Goal: Transaction & Acquisition: Purchase product/service

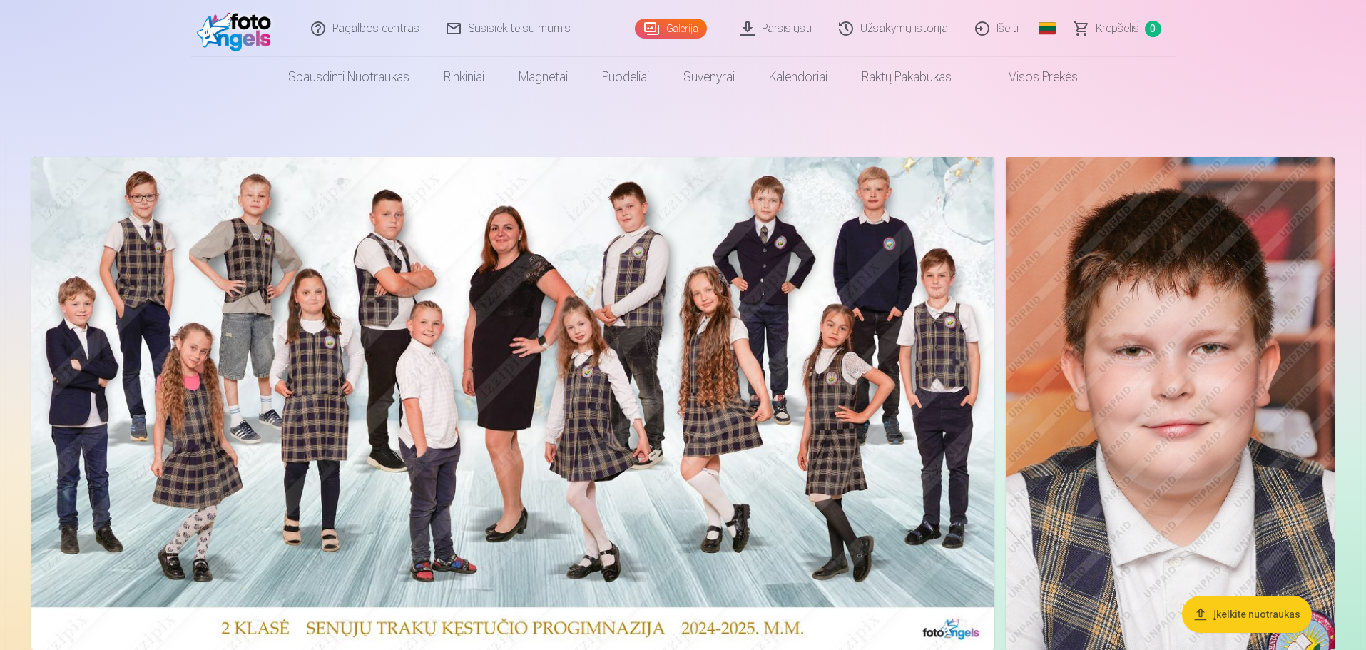
click at [1236, 603] on button "Įkelkite nuotraukas" at bounding box center [1247, 614] width 130 height 37
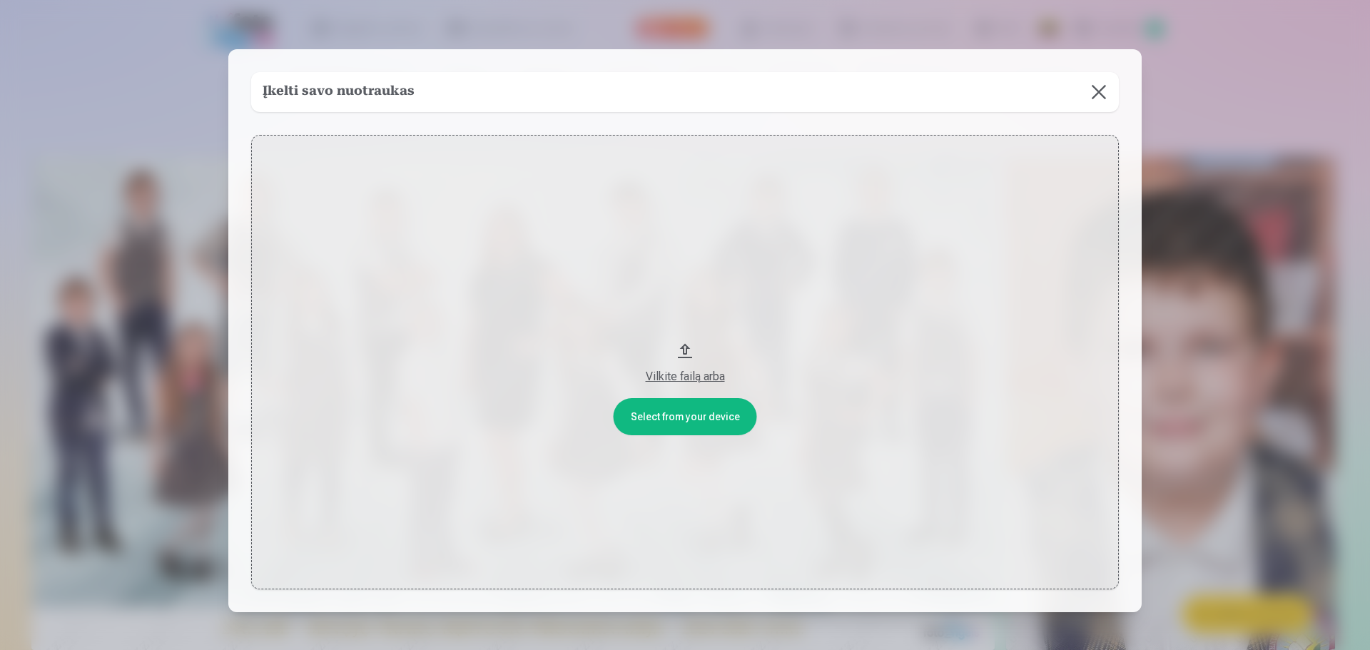
click at [685, 373] on div "Vilkite failą arba" at bounding box center [684, 376] width 839 height 17
click at [1104, 83] on button at bounding box center [1099, 92] width 40 height 40
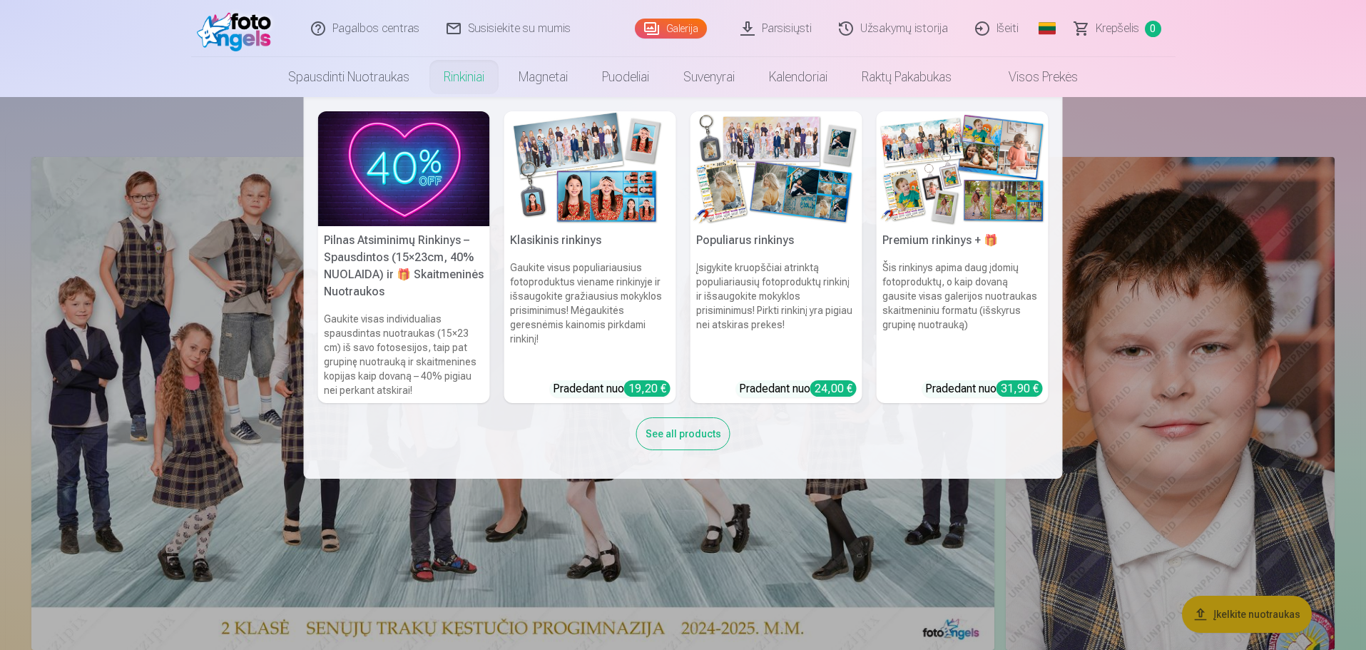
click at [463, 84] on link "Rinkiniai" at bounding box center [464, 77] width 75 height 40
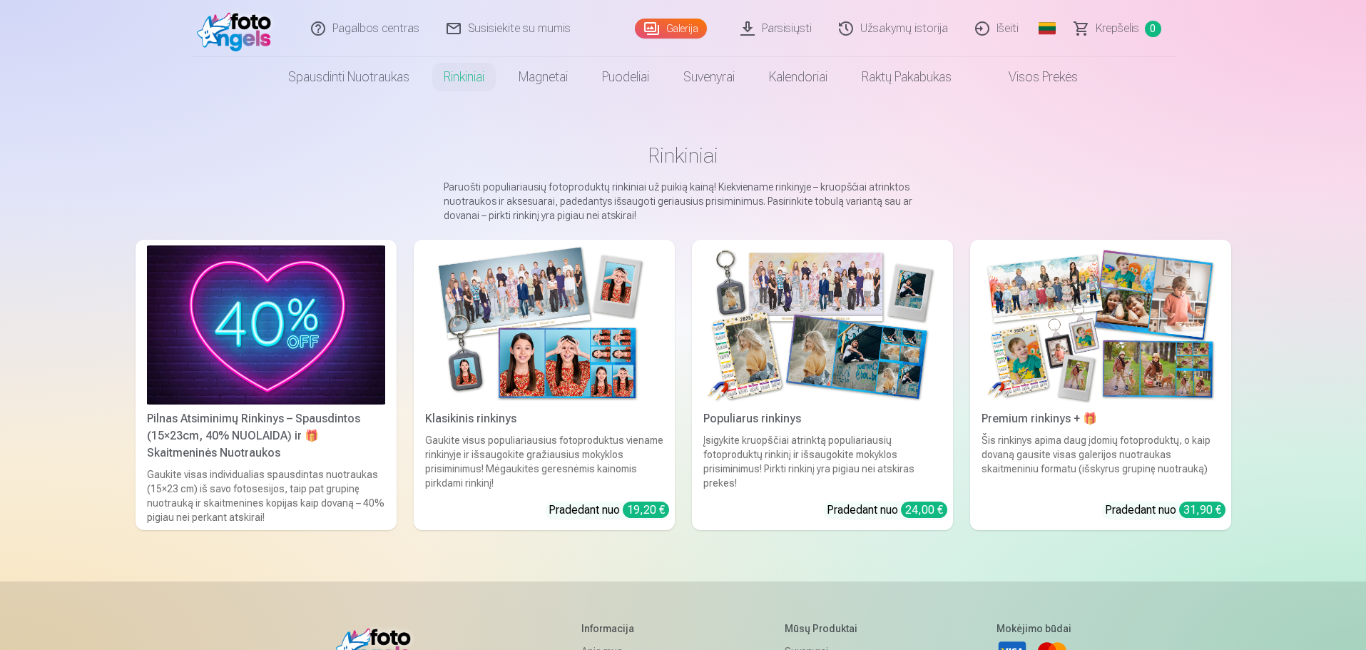
click at [209, 434] on div "Pilnas Atsiminimų Rinkinys – Spausdintos (15×23cm, 40% NUOLAIDA) ir 🎁 Skaitmeni…" at bounding box center [266, 435] width 250 height 51
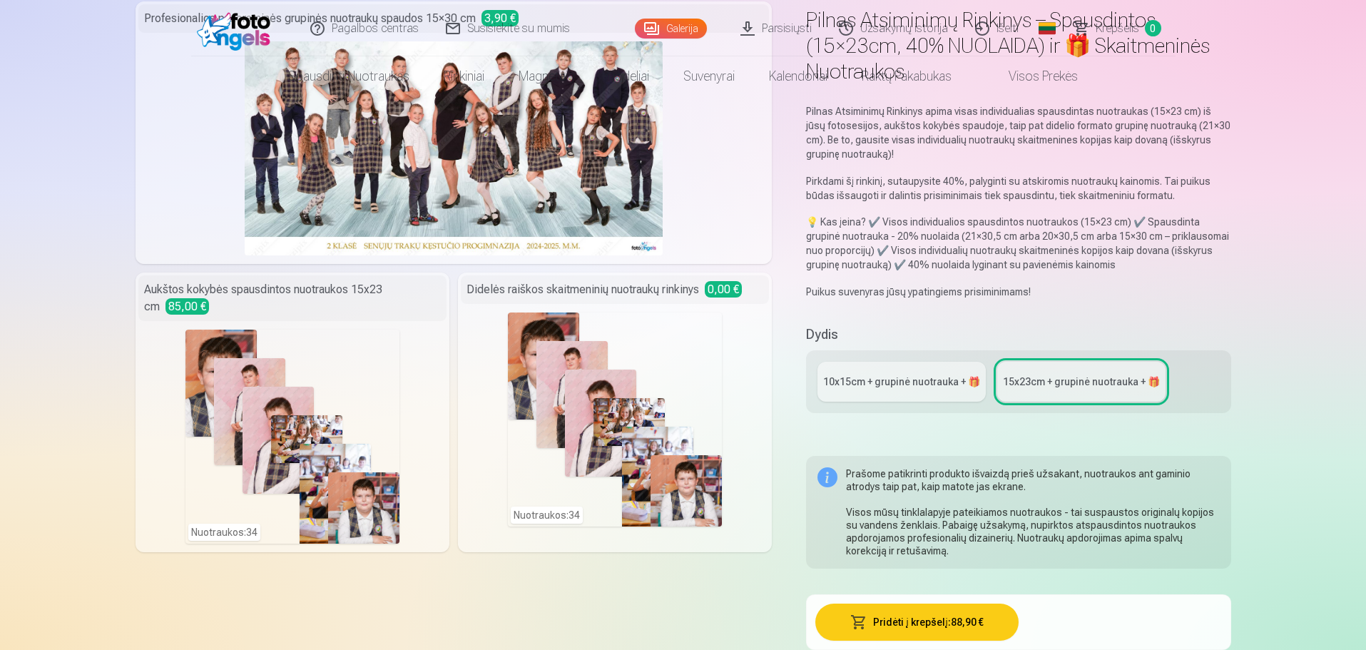
scroll to position [357, 0]
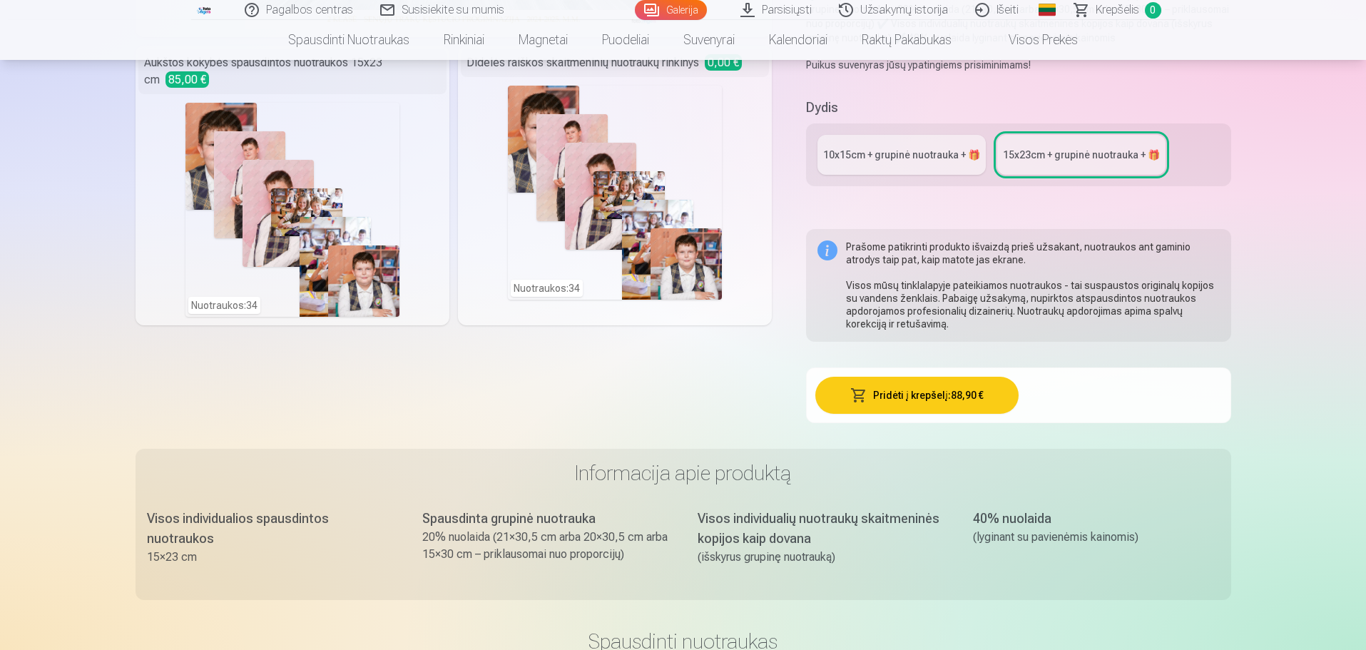
click at [914, 151] on div "10x15сm + grupinė nuotrauka + 🎁" at bounding box center [901, 155] width 157 height 14
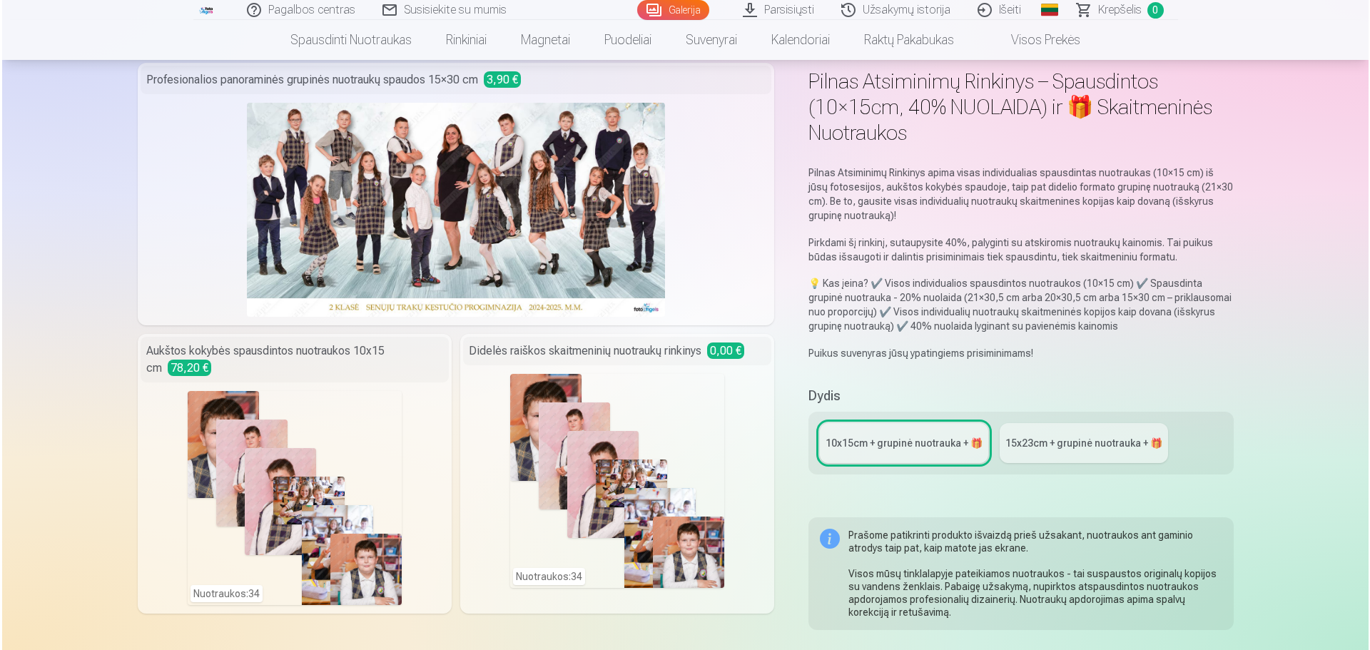
scroll to position [143, 0]
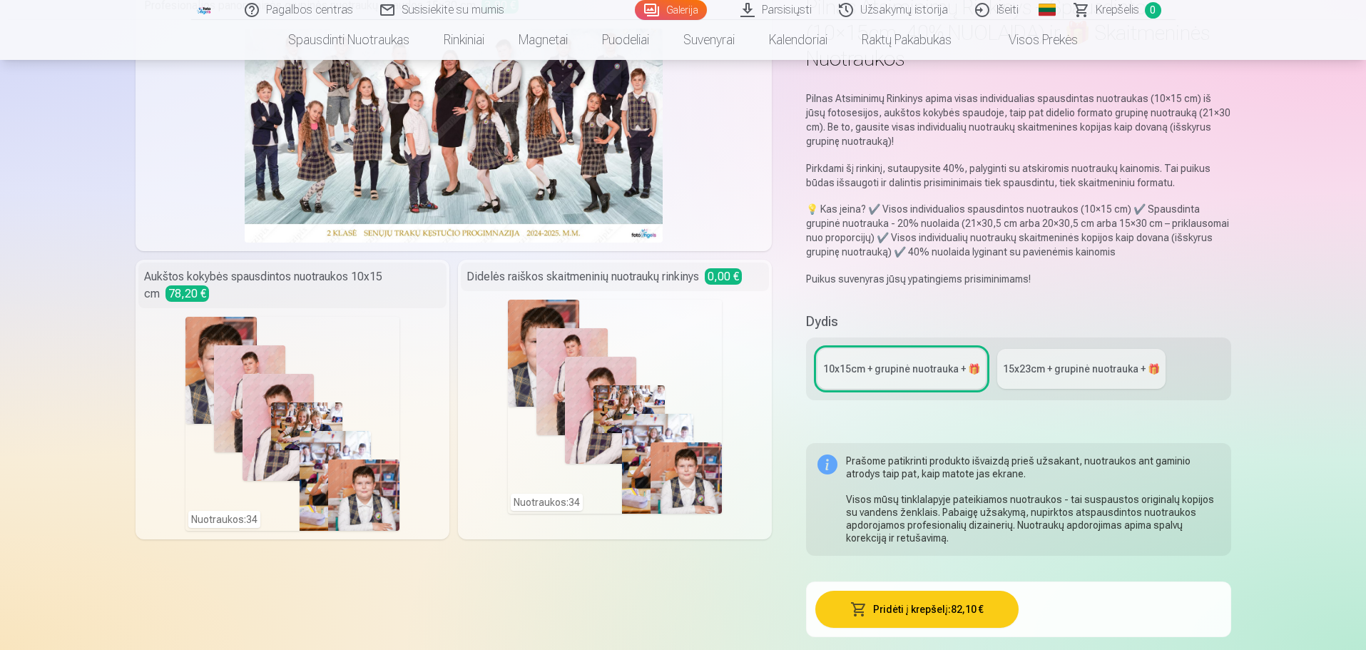
click at [918, 618] on button "Pridėti į krepšelį : 82,10 €" at bounding box center [916, 609] width 203 height 37
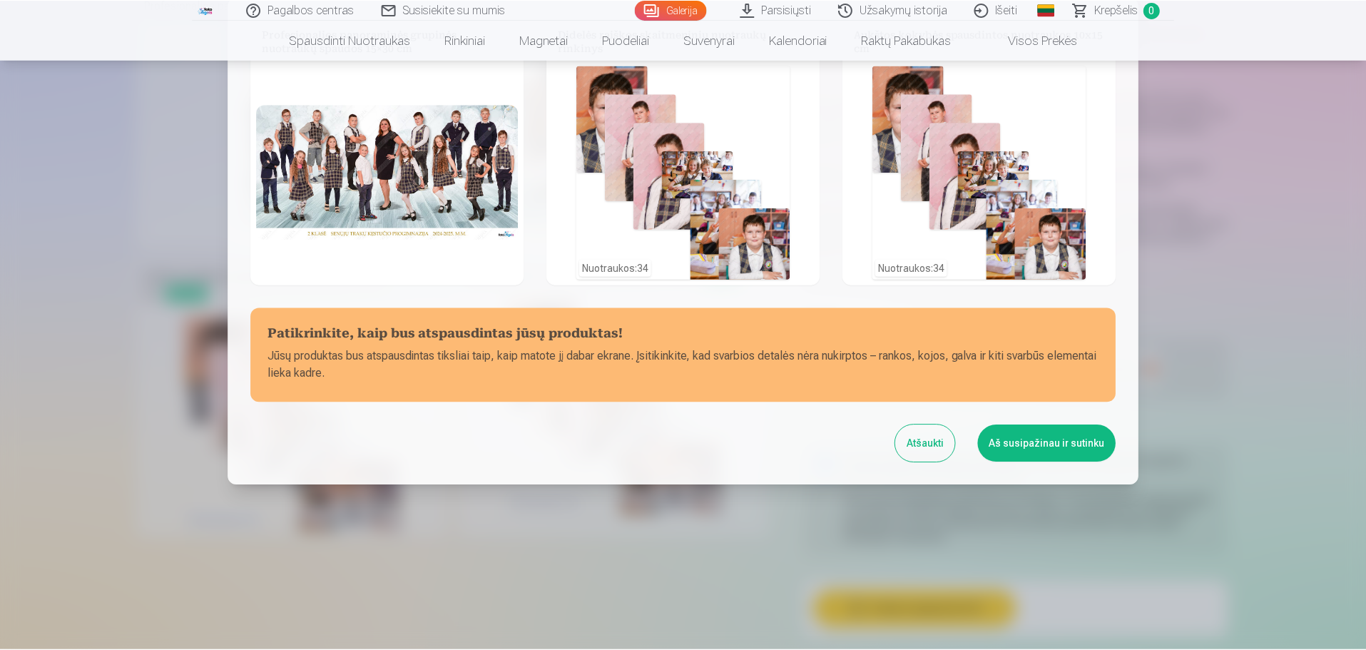
scroll to position [97, 0]
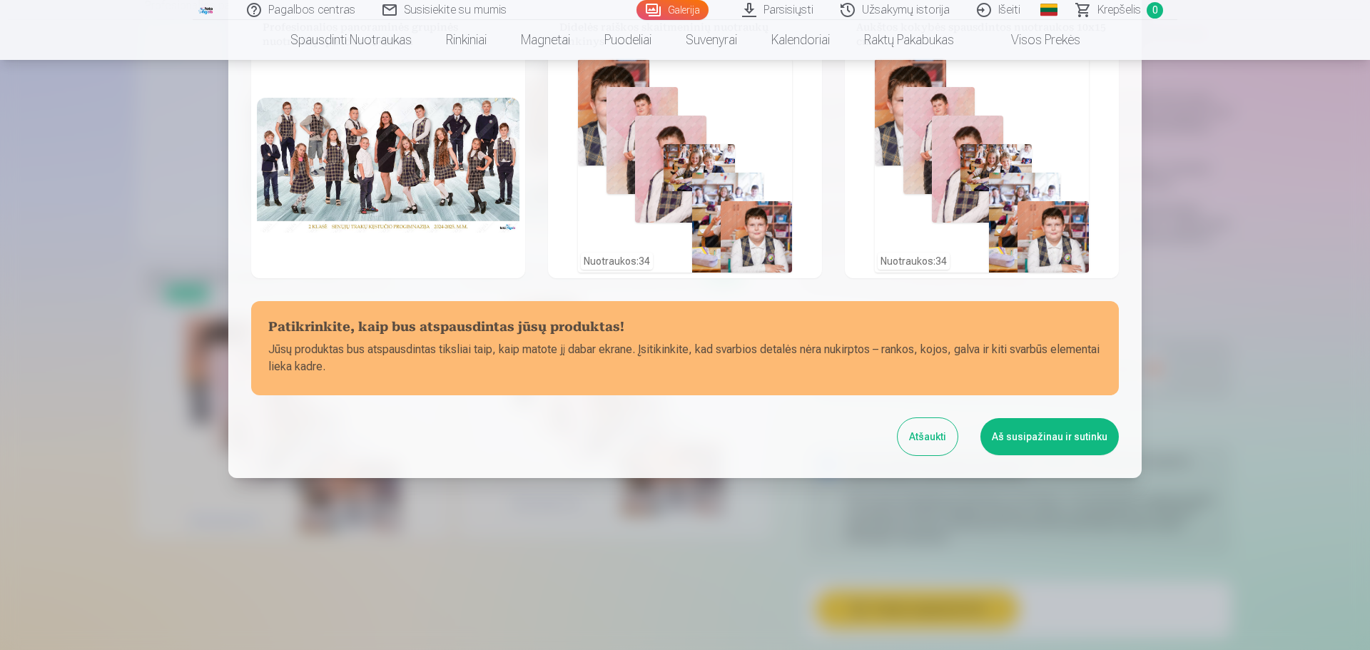
click at [1026, 434] on button "Aš susipažinau ir sutinku" at bounding box center [1049, 436] width 138 height 37
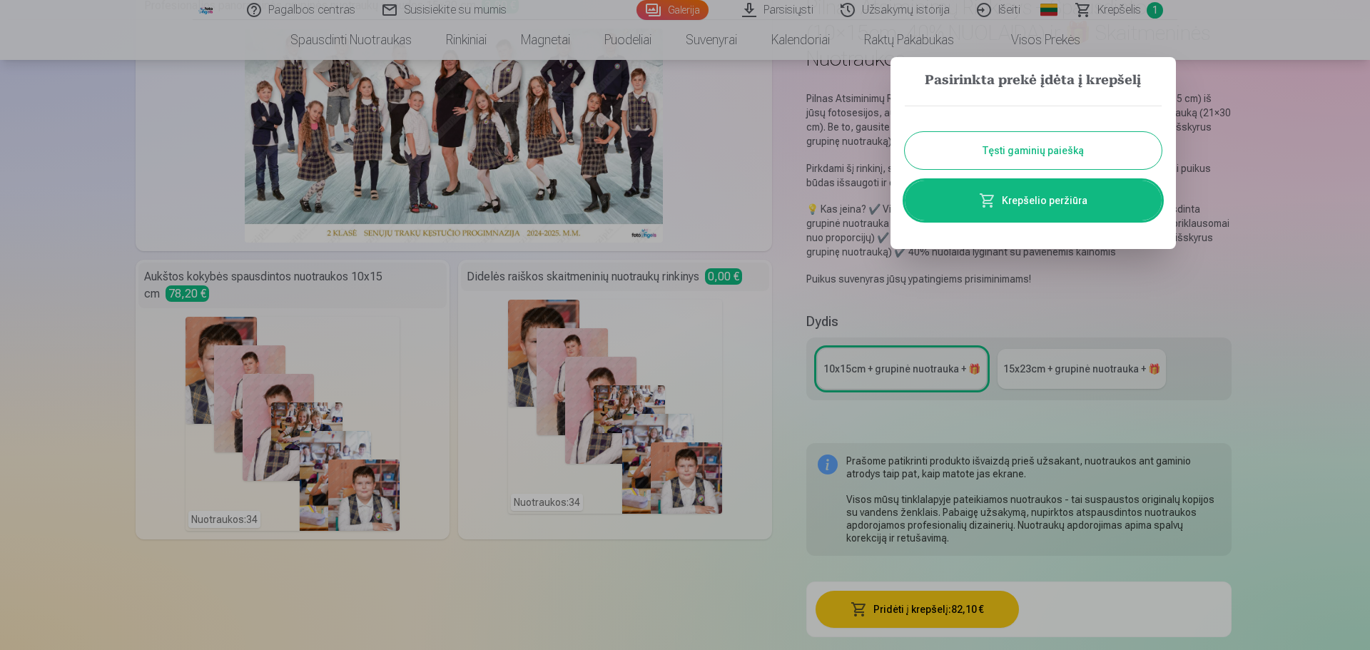
click at [1164, 15] on div at bounding box center [685, 325] width 1370 height 650
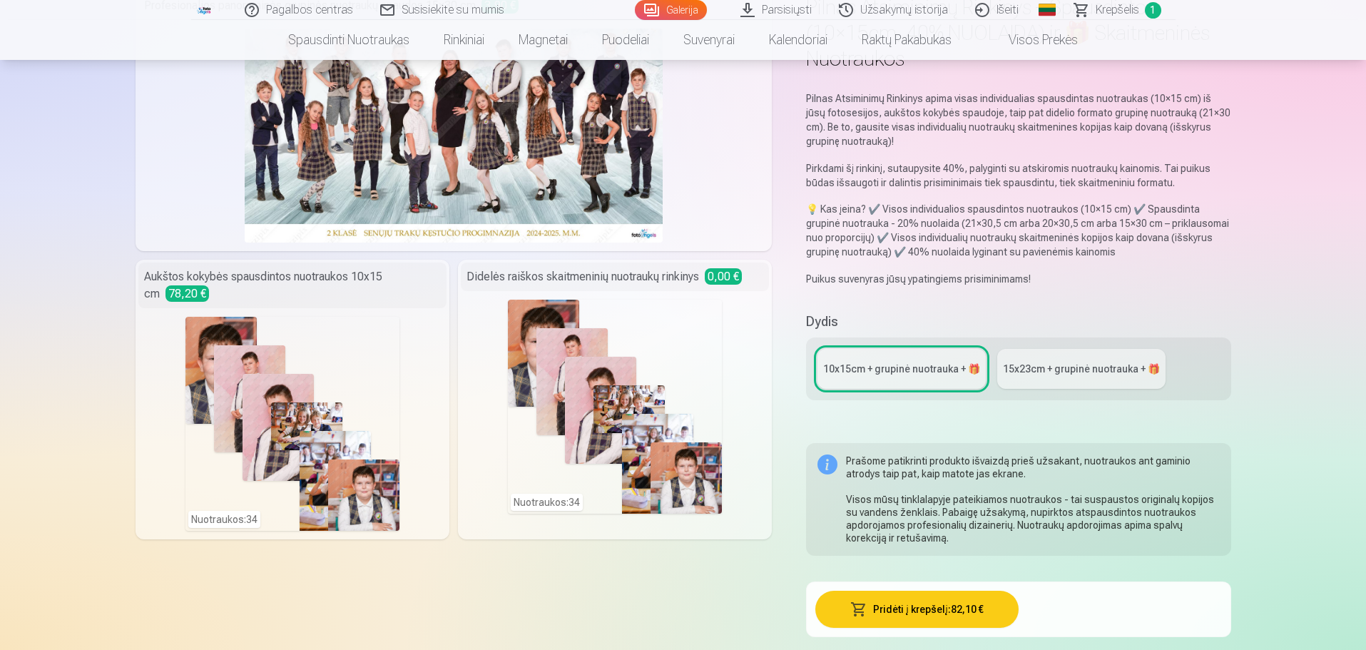
click at [1156, 11] on span "1" at bounding box center [1153, 10] width 16 height 16
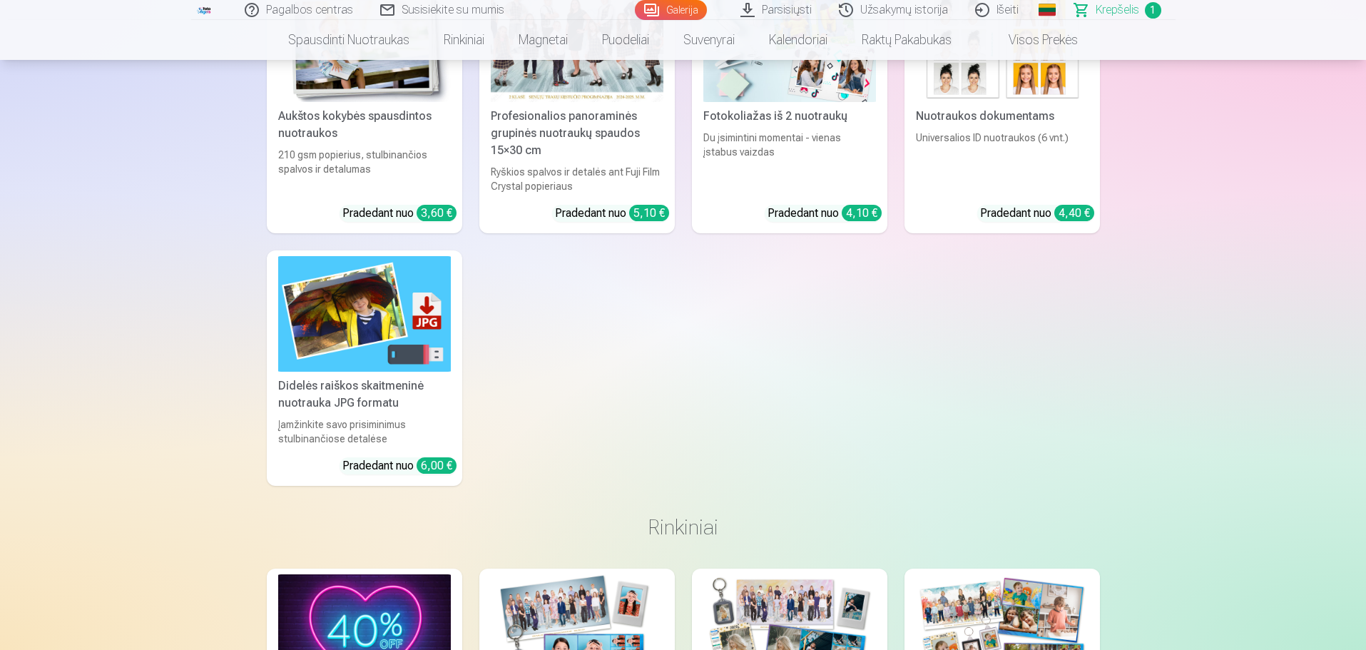
scroll to position [1641, 0]
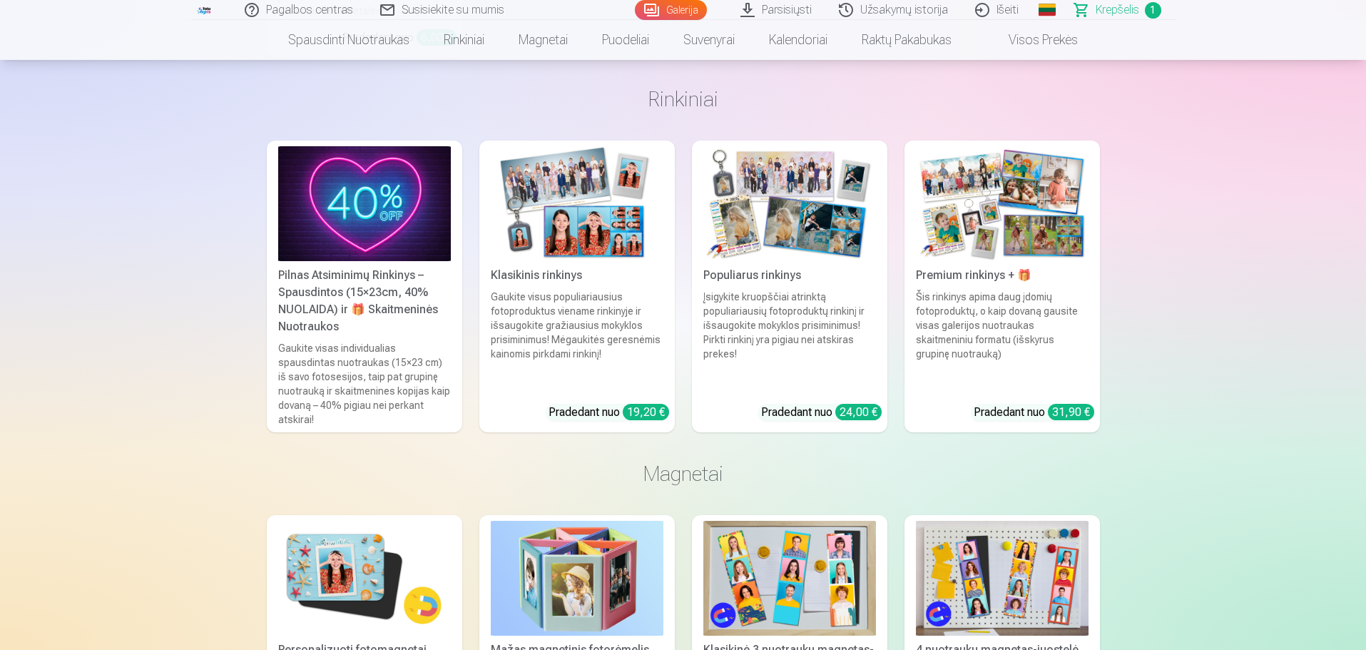
click at [339, 250] on img at bounding box center [364, 203] width 173 height 115
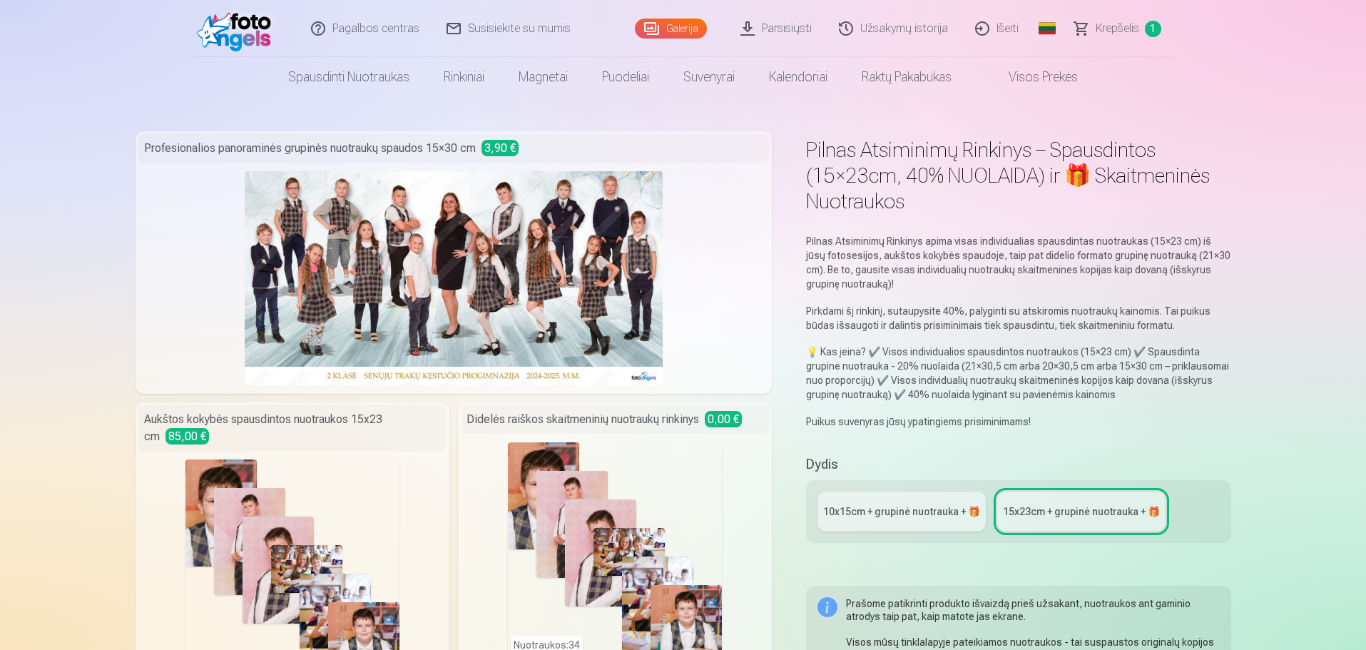
click at [1104, 35] on span "Krepšelis" at bounding box center [1118, 28] width 44 height 17
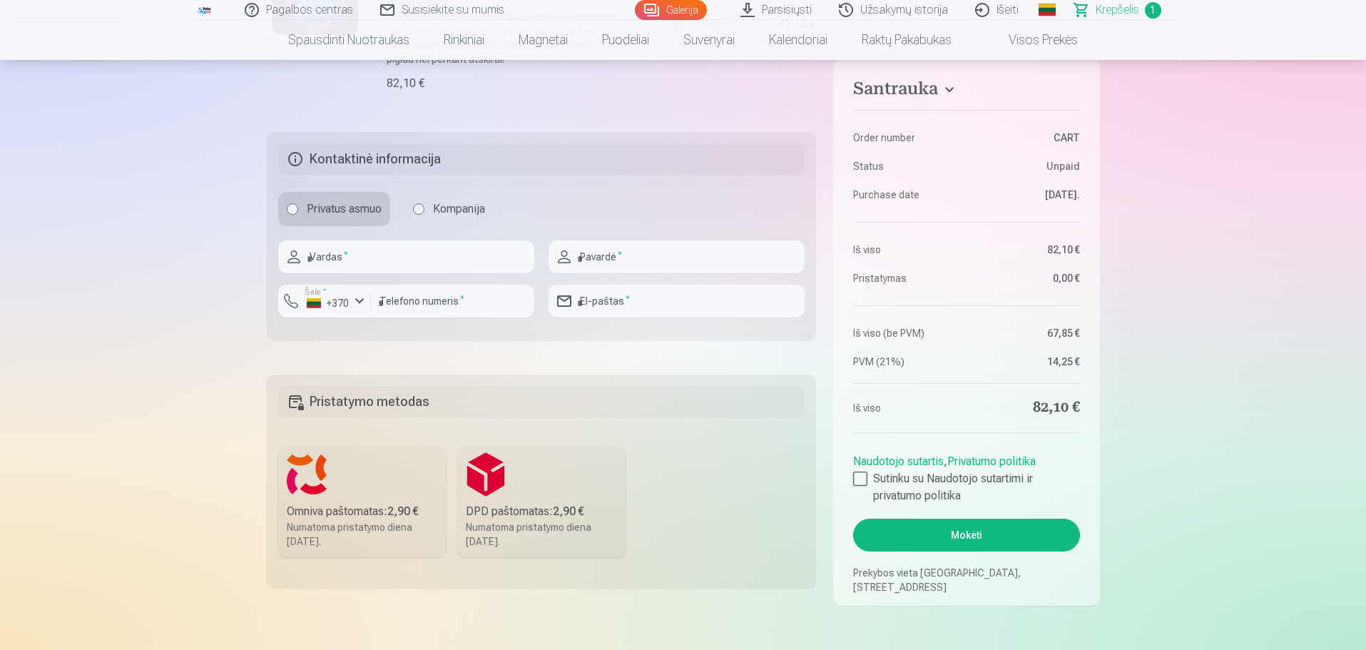
scroll to position [428, 0]
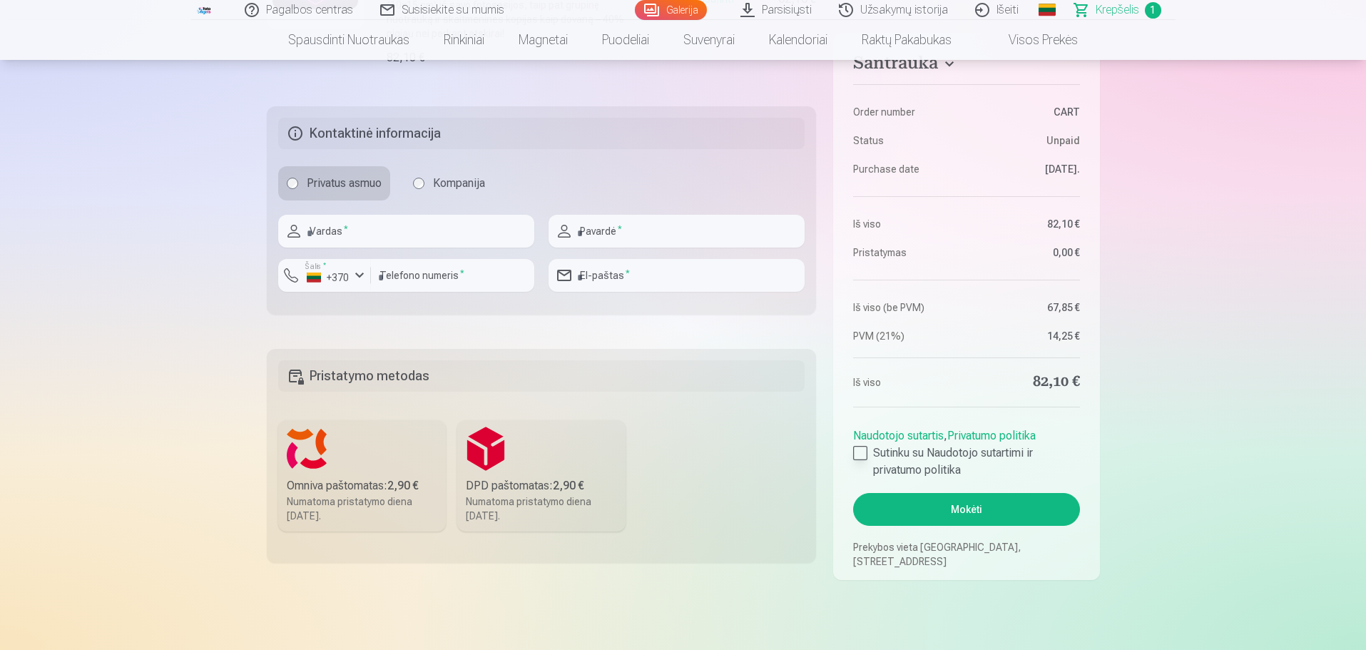
click at [857, 454] on div at bounding box center [860, 453] width 14 height 14
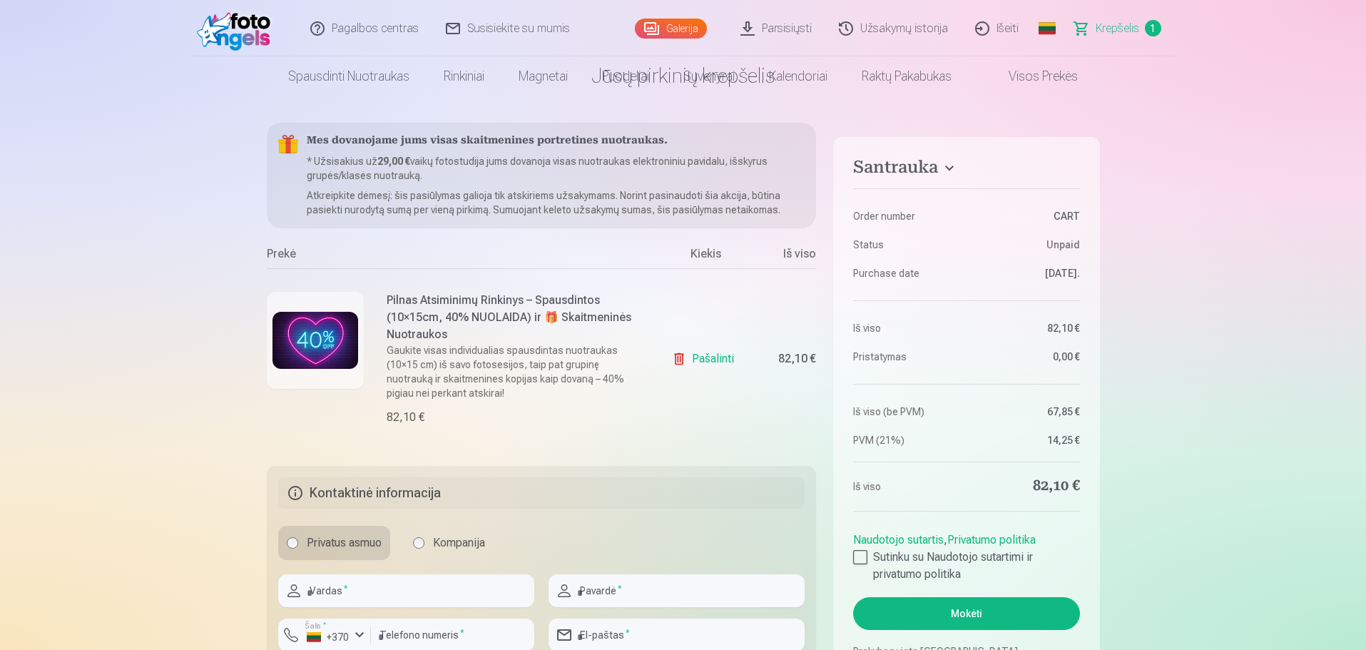
scroll to position [0, 0]
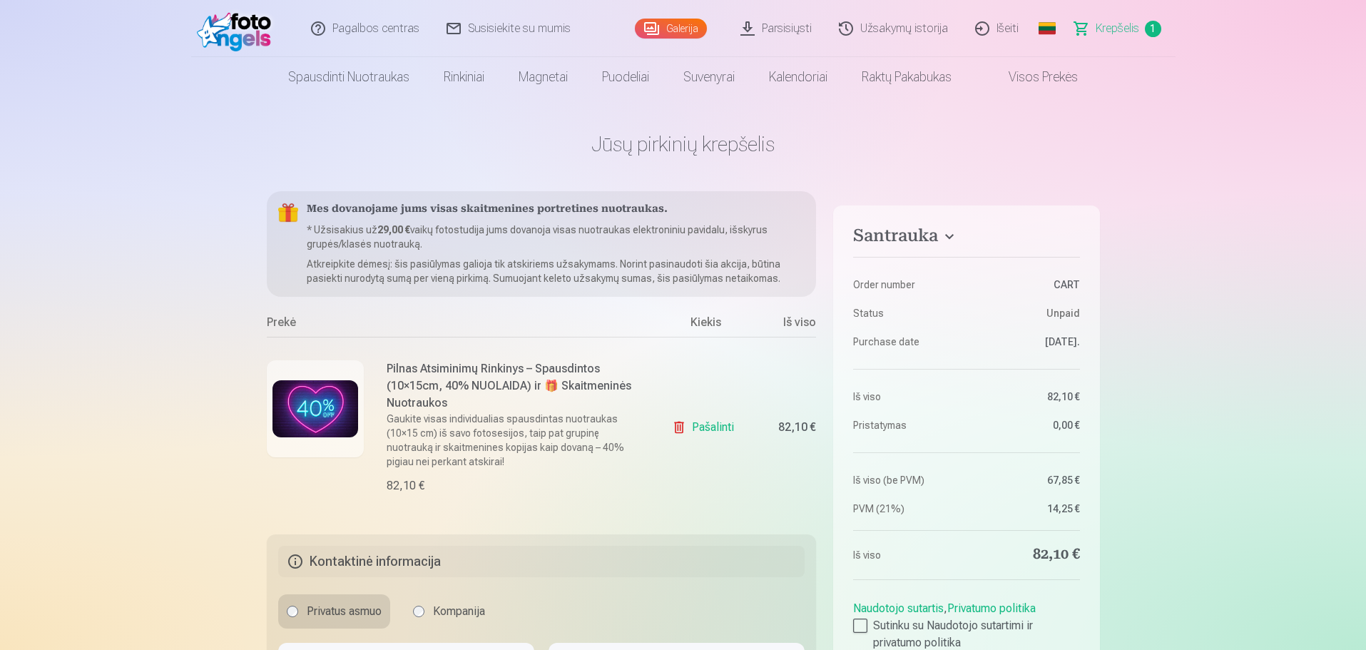
click at [925, 244] on h4 "Santrauka" at bounding box center [966, 238] width 226 height 26
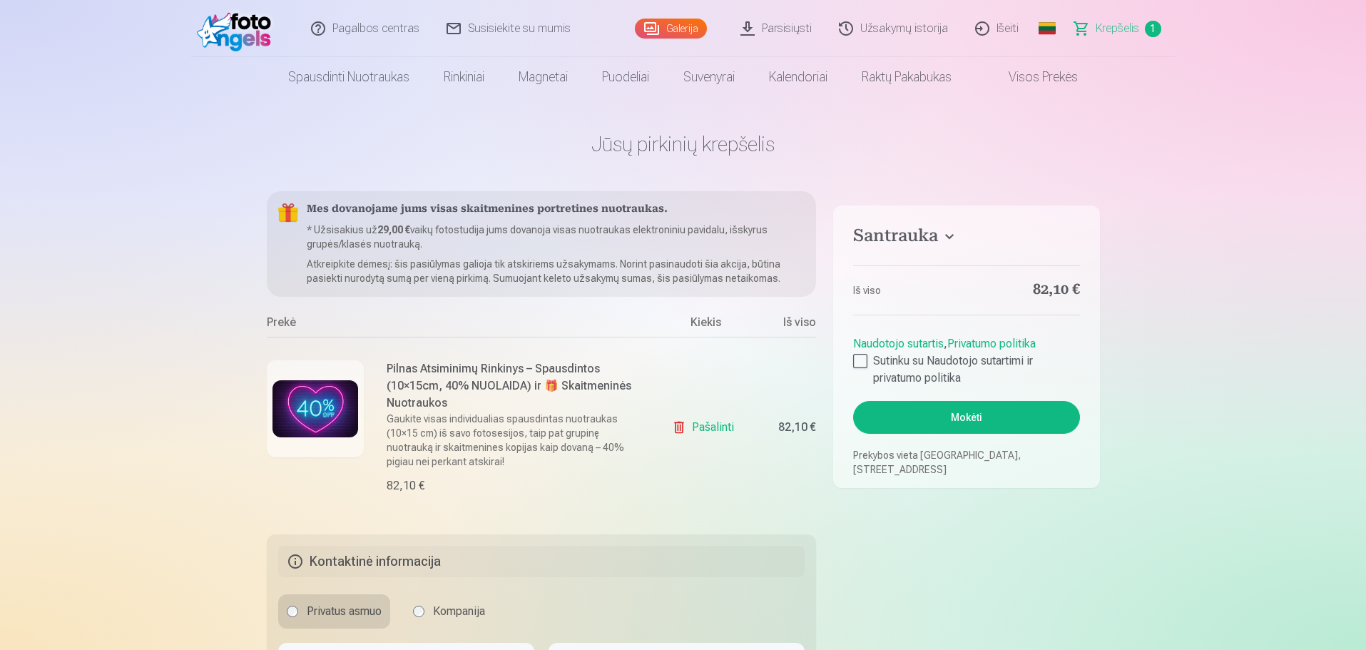
click at [903, 246] on h4 "Santrauka" at bounding box center [966, 238] width 226 height 26
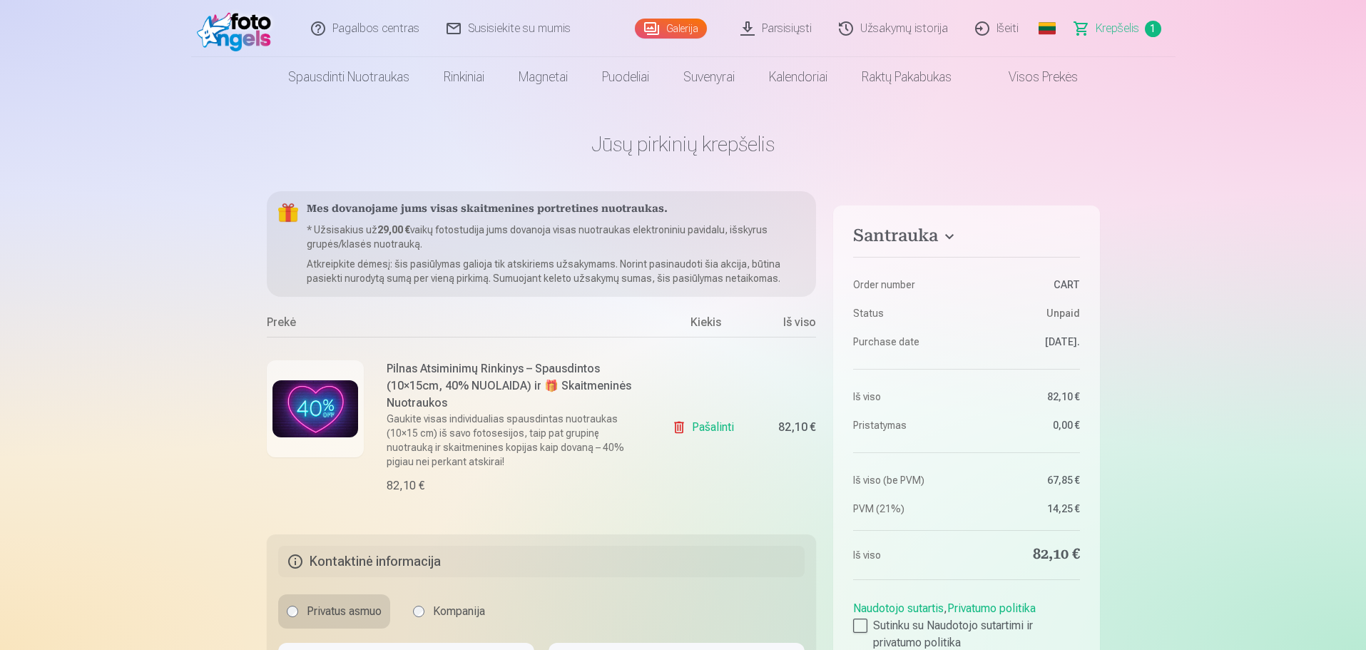
click at [1099, 21] on span "Krepšelis" at bounding box center [1118, 28] width 44 height 17
click at [1111, 31] on span "Krepšelis" at bounding box center [1118, 28] width 44 height 17
click at [1148, 23] on span "1" at bounding box center [1153, 29] width 16 height 16
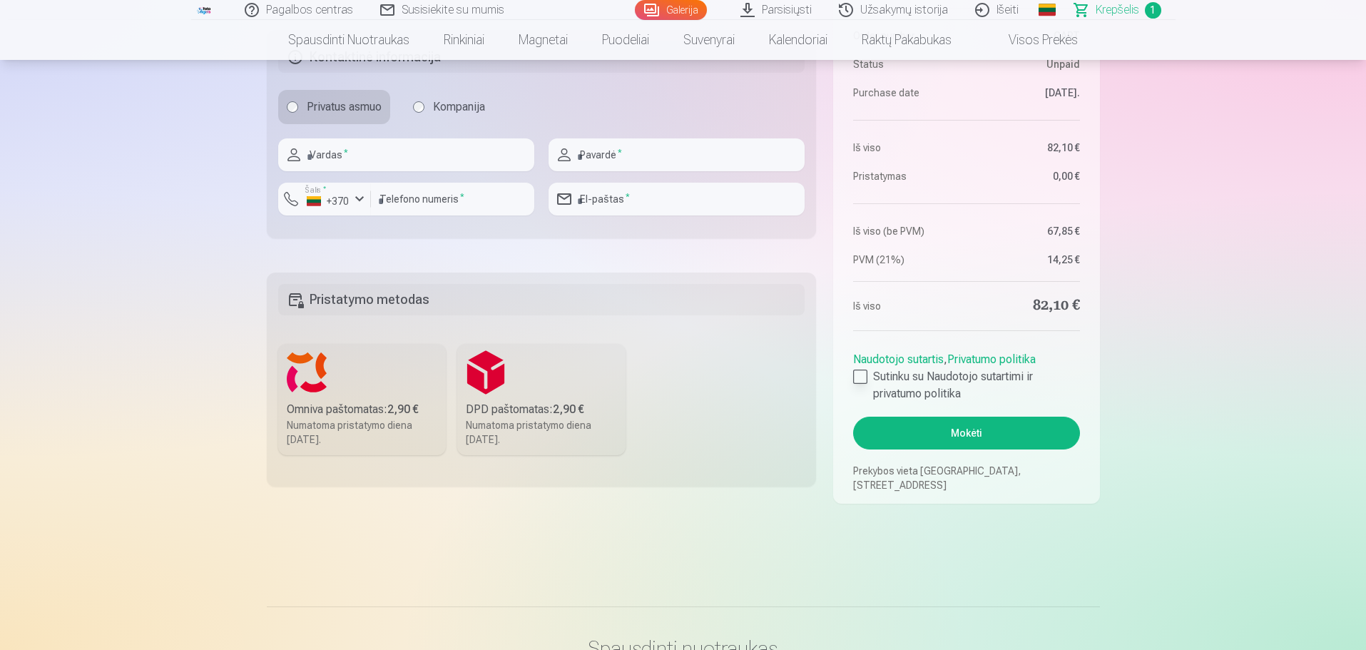
scroll to position [642, 0]
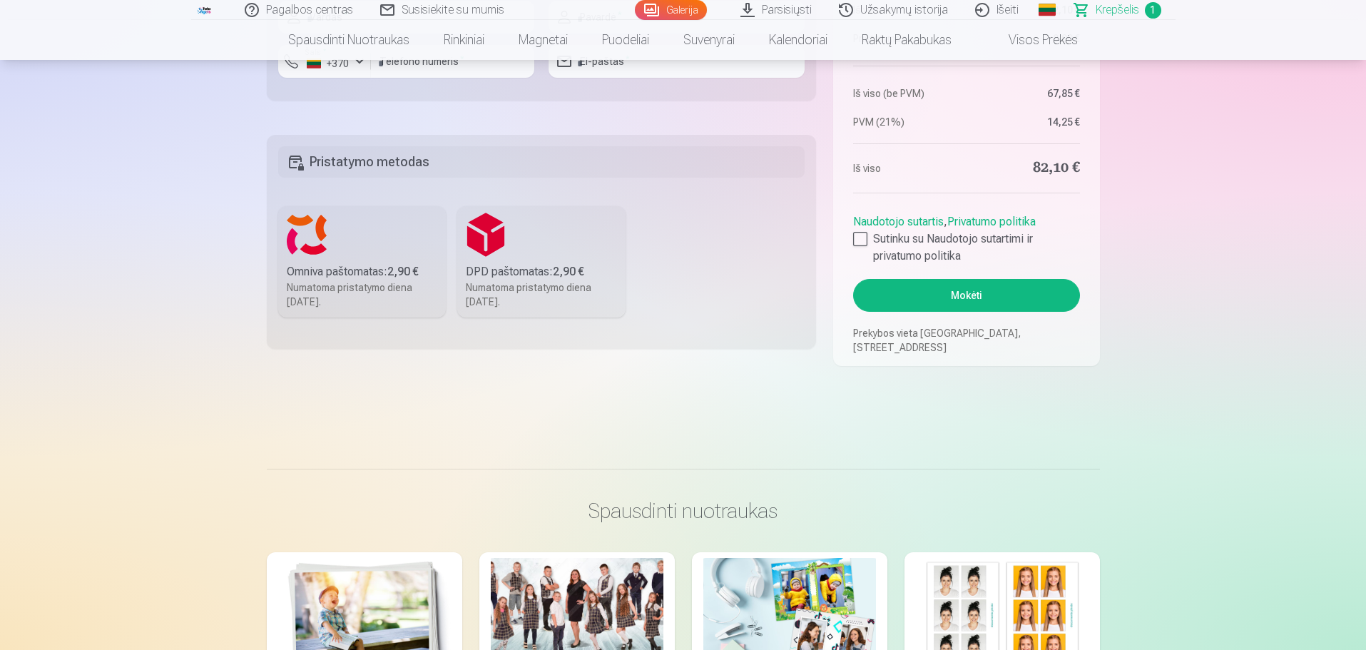
click at [964, 294] on button "Mokėti" at bounding box center [966, 295] width 226 height 33
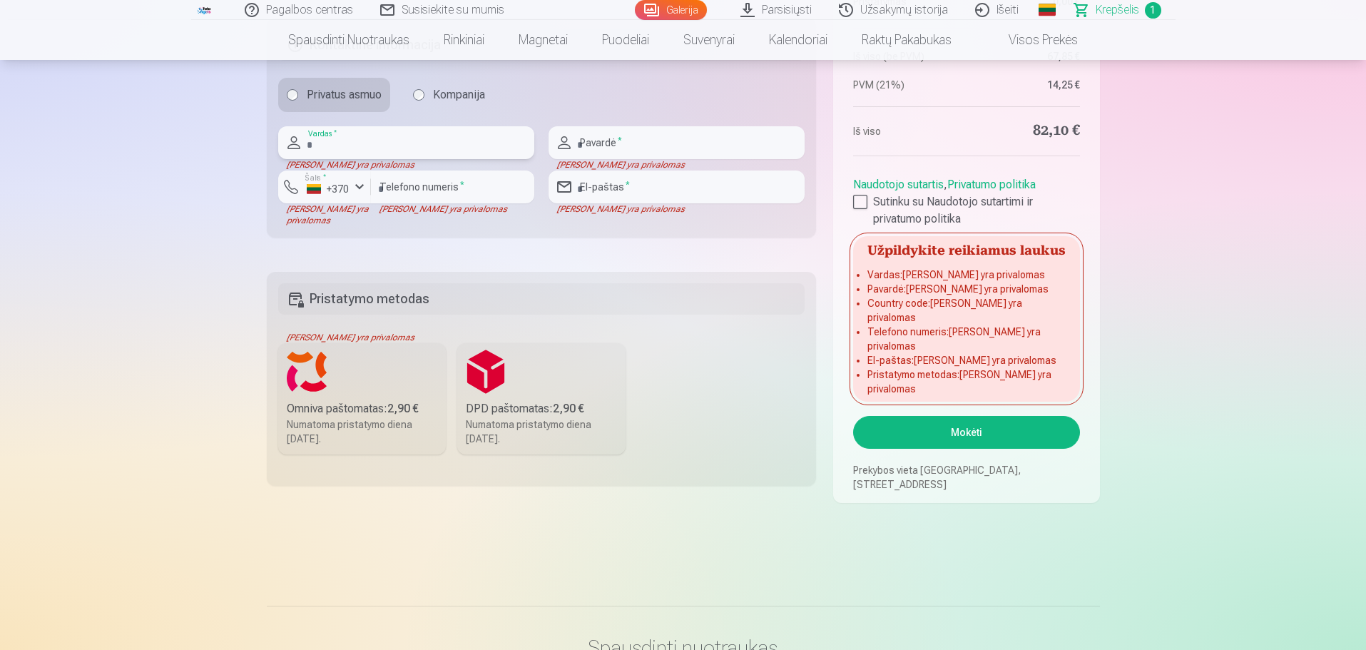
scroll to position [285, 0]
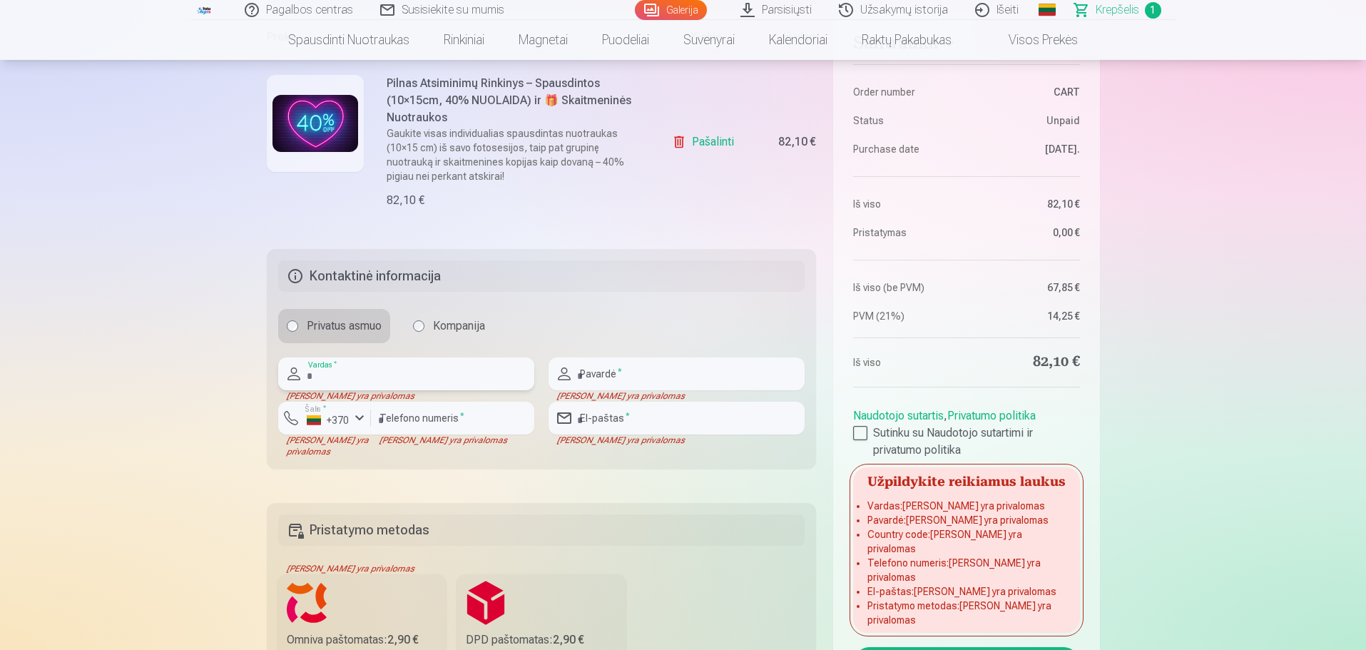
click at [332, 382] on input "text" at bounding box center [406, 373] width 256 height 33
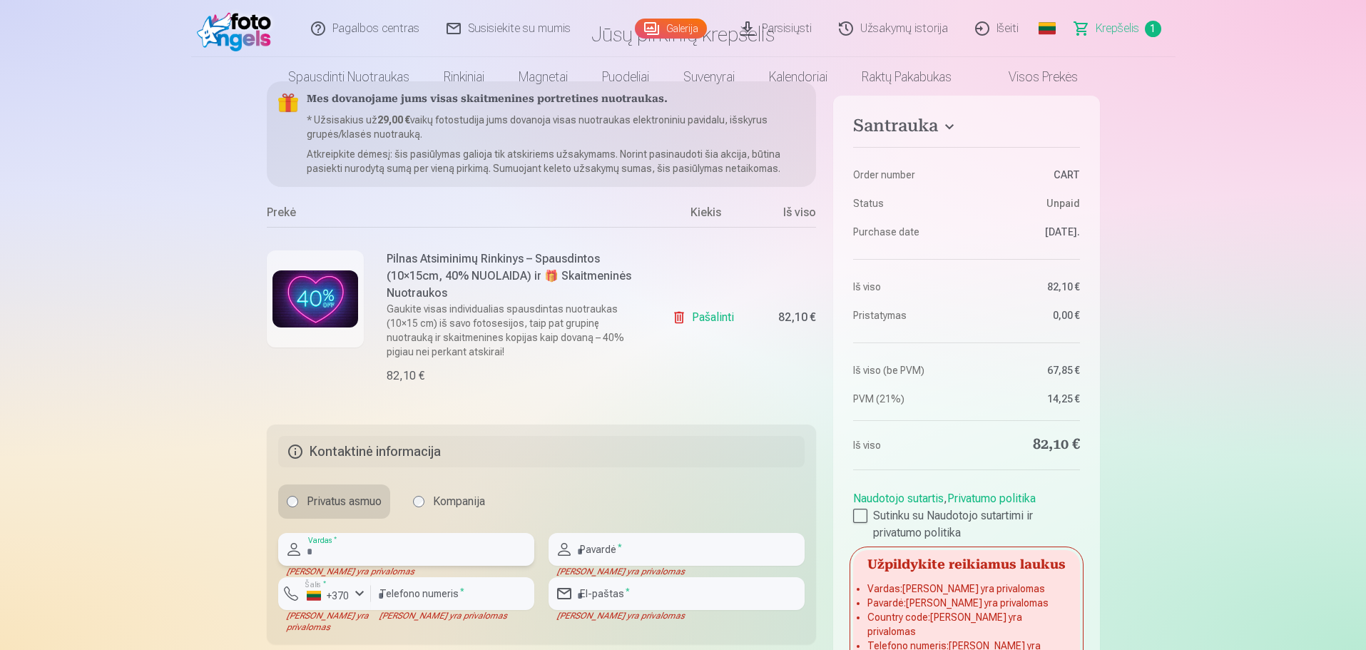
scroll to position [0, 0]
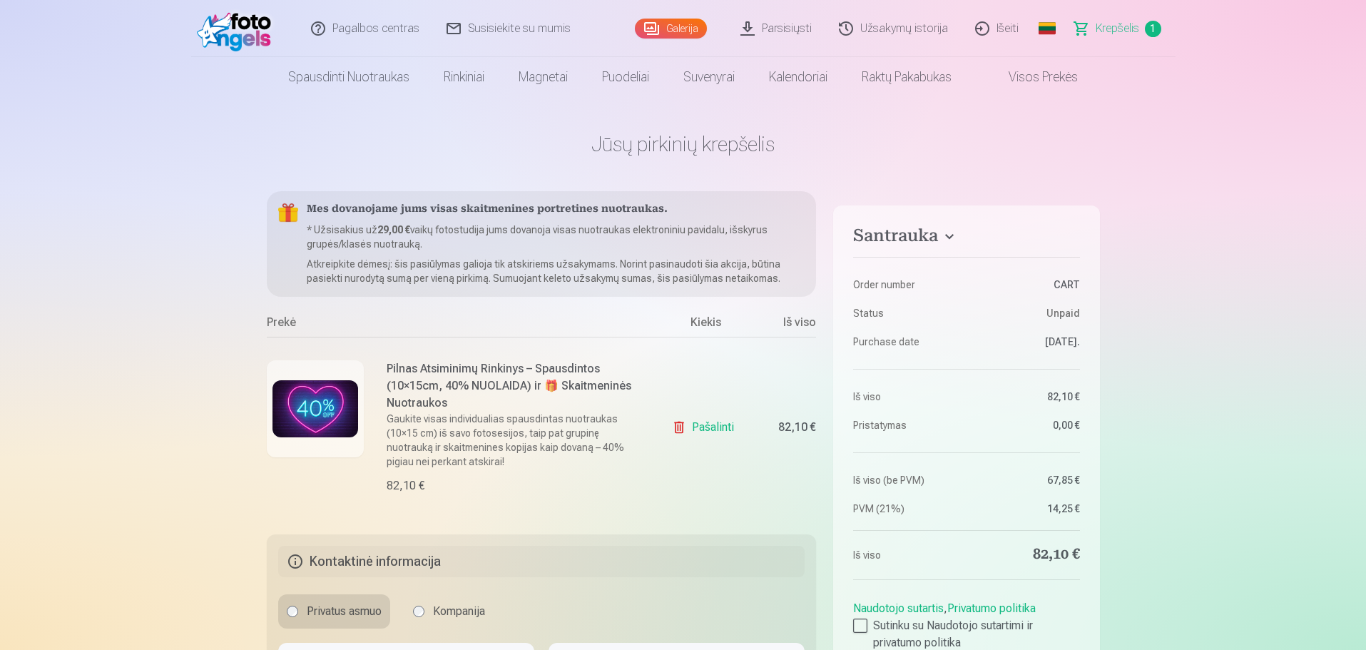
click at [1094, 34] on link "Krepšelis 1" at bounding box center [1118, 28] width 114 height 57
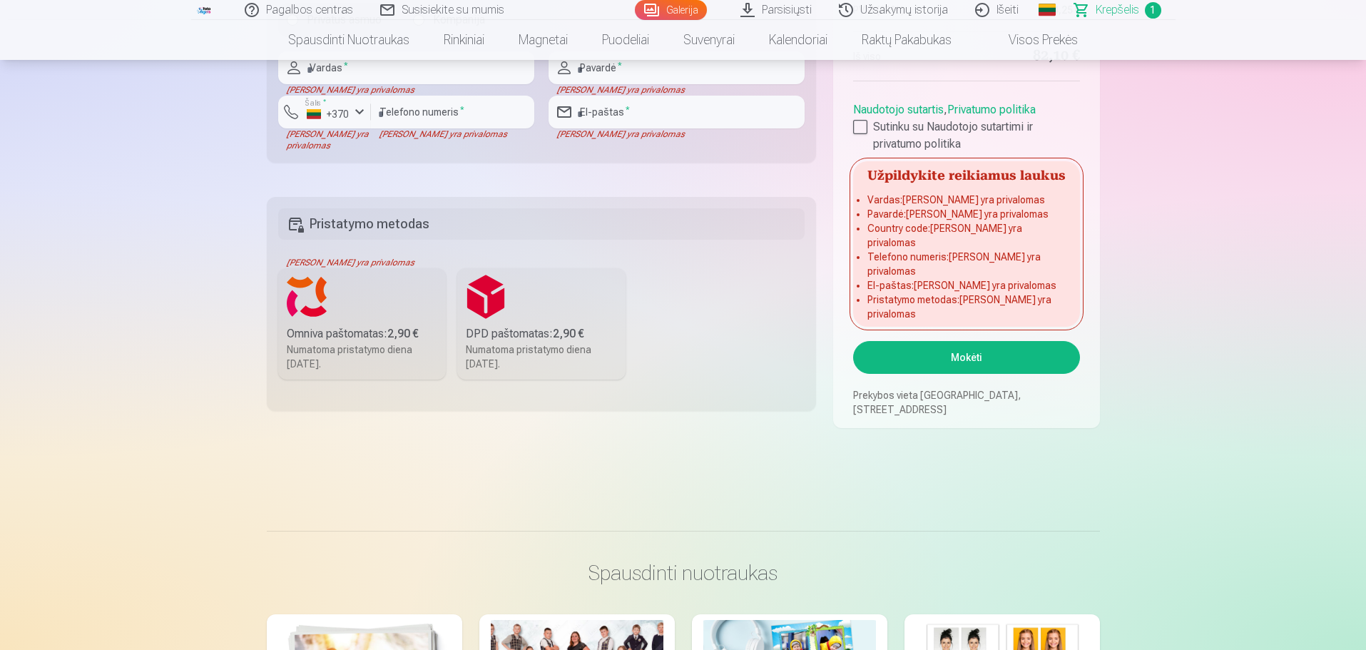
scroll to position [713, 0]
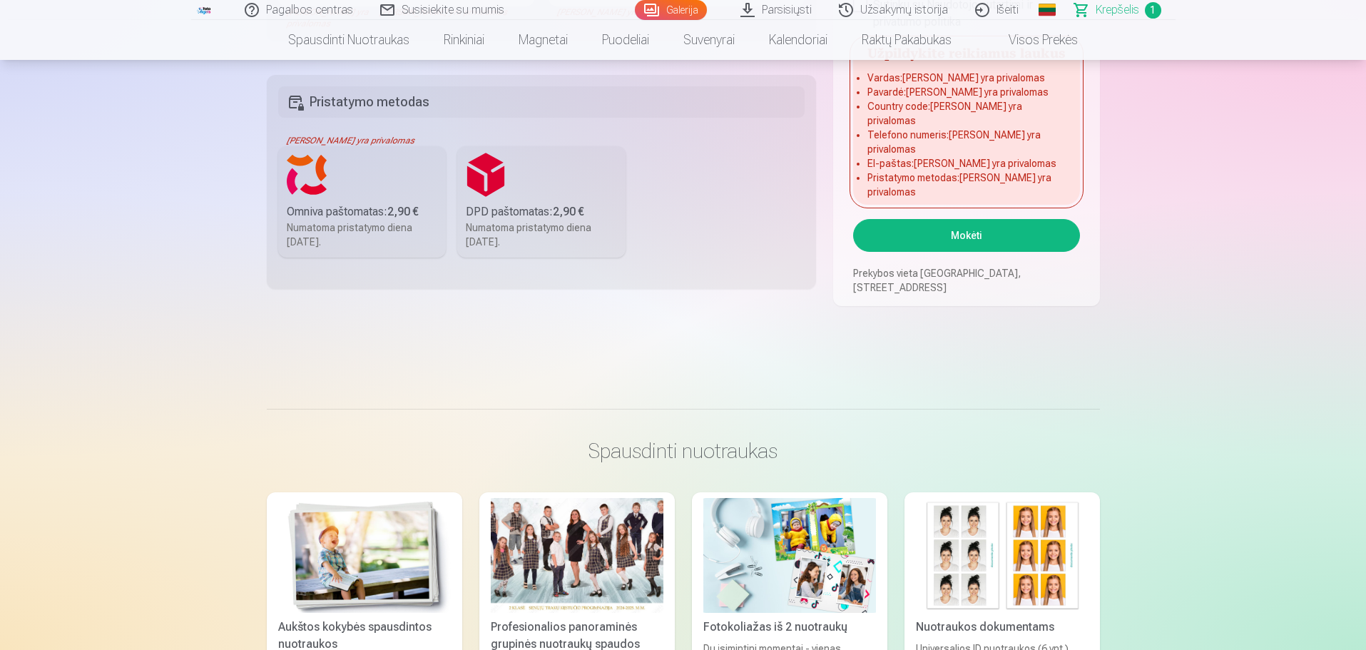
click at [997, 240] on button "Mokėti" at bounding box center [966, 235] width 226 height 33
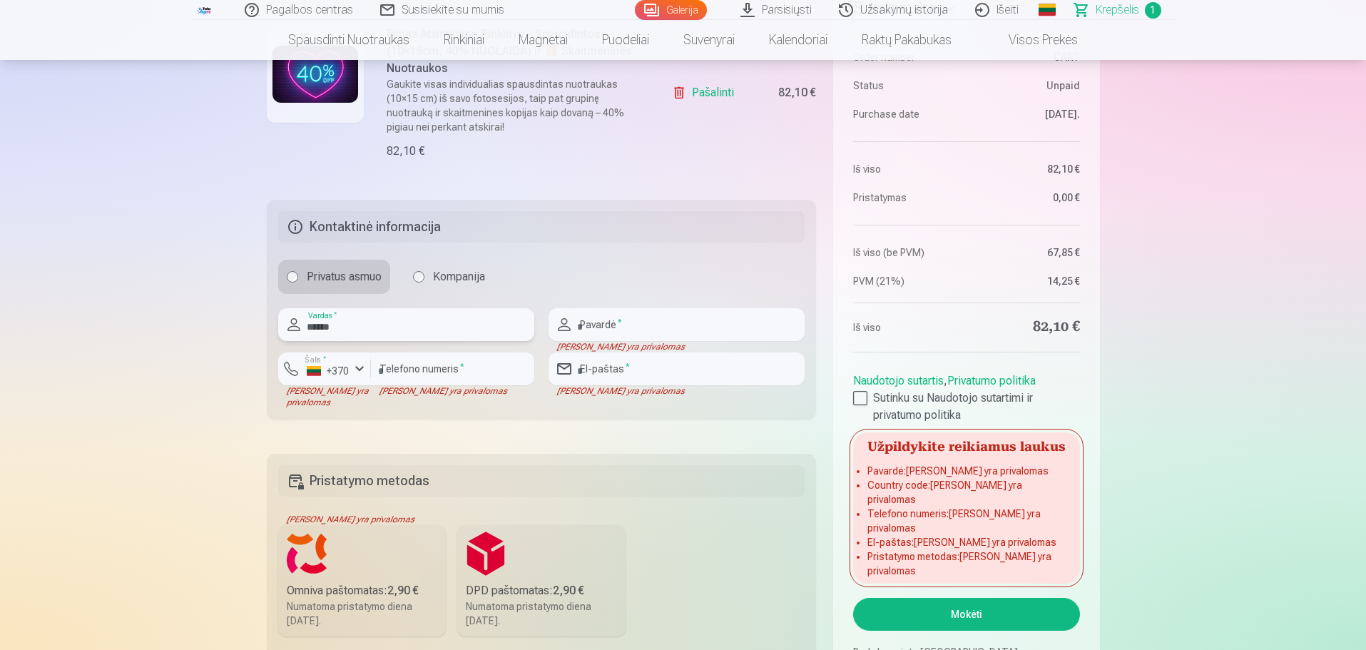
type input "********"
click at [623, 322] on input "text" at bounding box center [677, 324] width 256 height 33
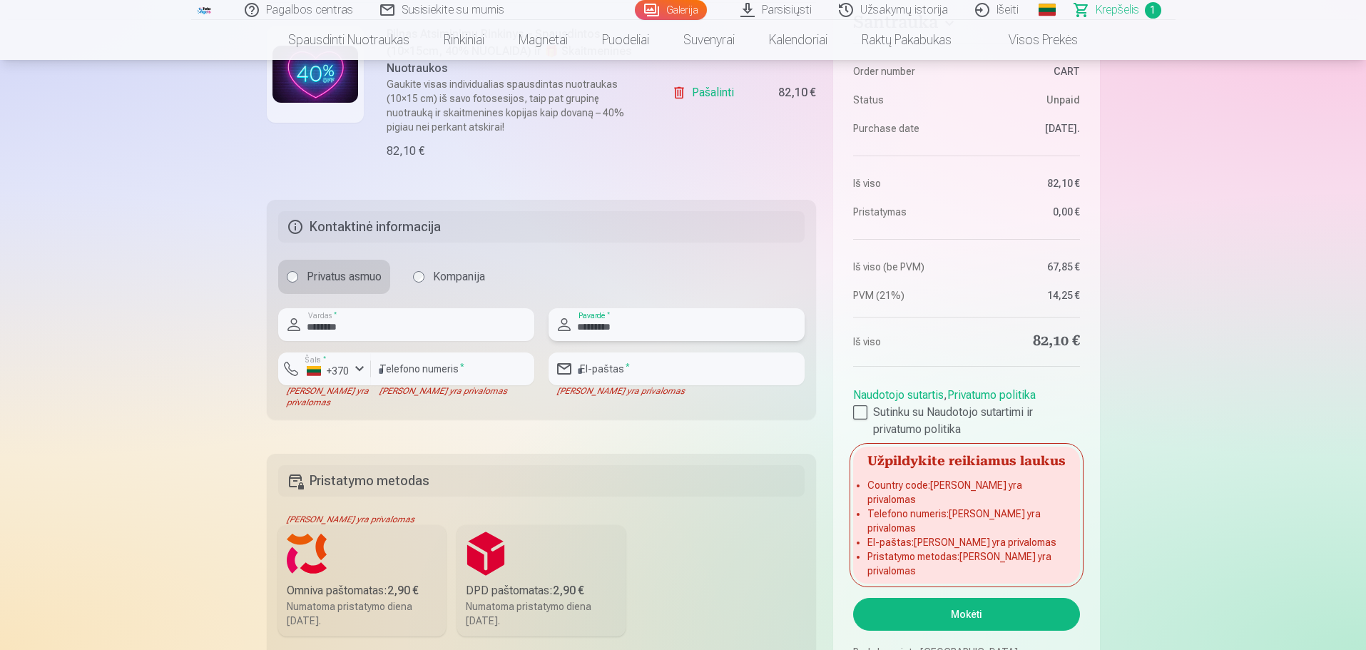
type input "*********"
click at [384, 375] on input "number" at bounding box center [452, 368] width 163 height 33
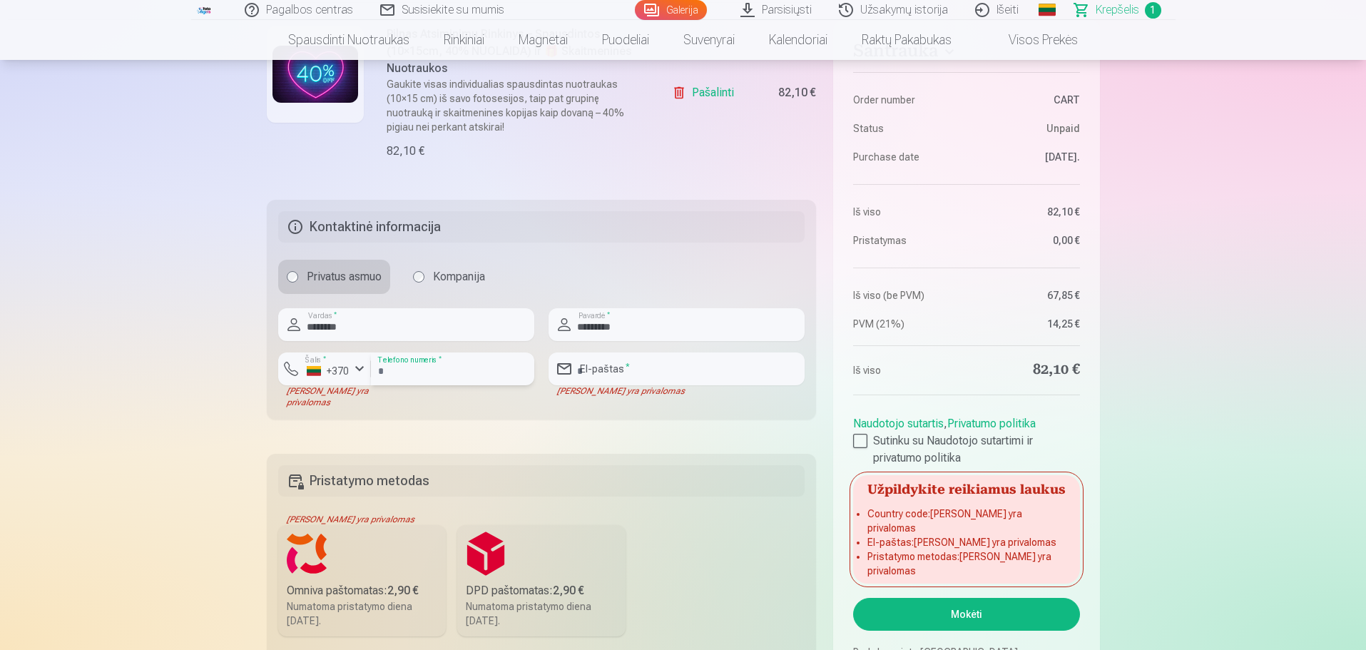
type input "********"
click at [624, 366] on input "email" at bounding box center [677, 368] width 256 height 33
type input "**********"
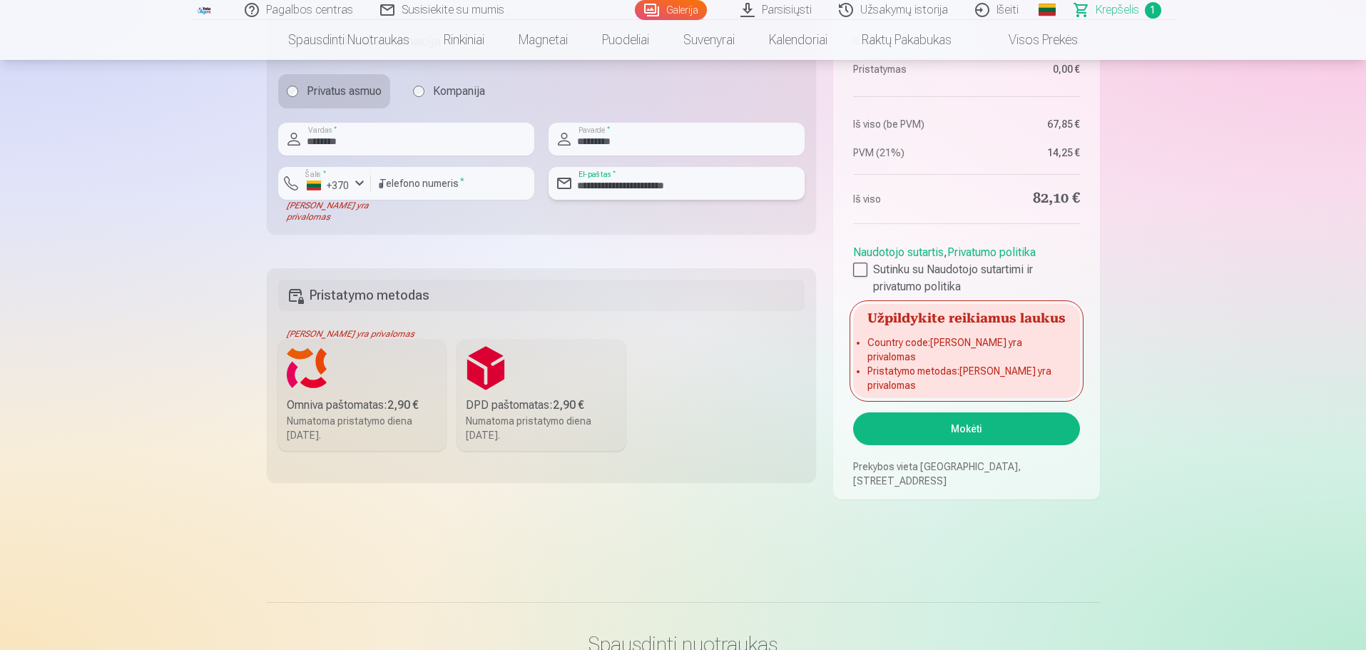
scroll to position [549, 0]
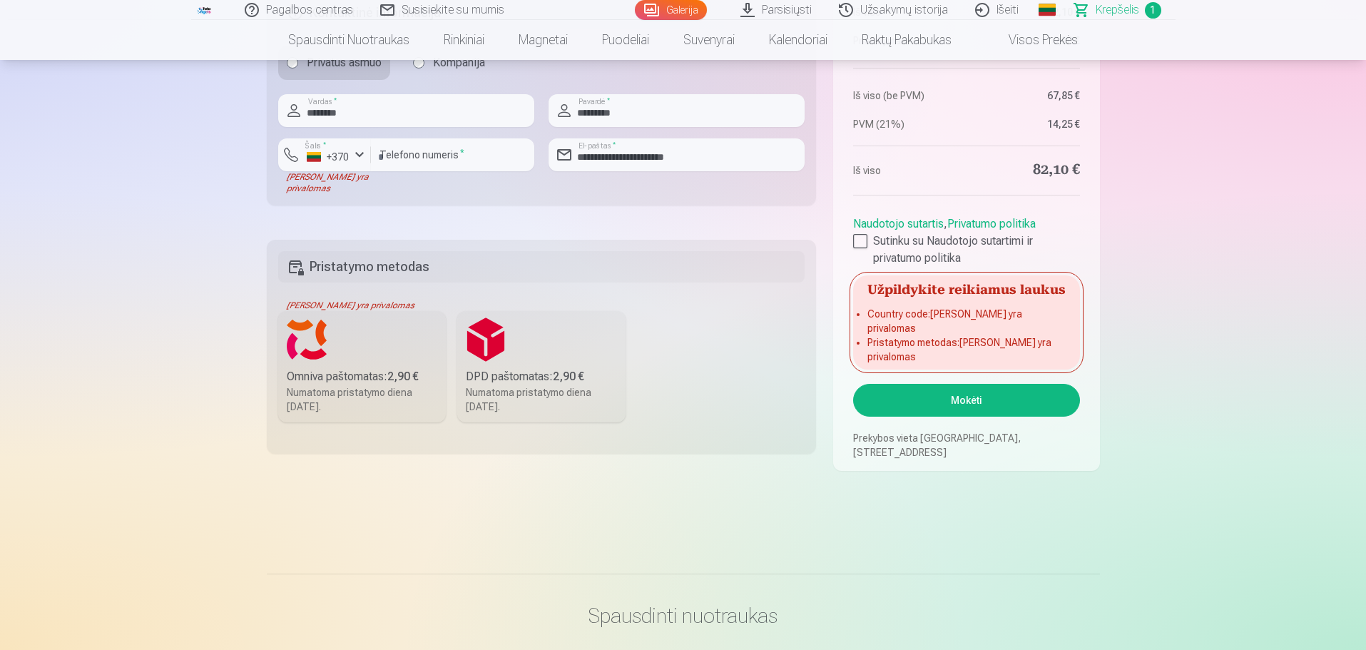
click at [367, 375] on div "Omniva paštomatas : 2,90 €" at bounding box center [362, 376] width 151 height 17
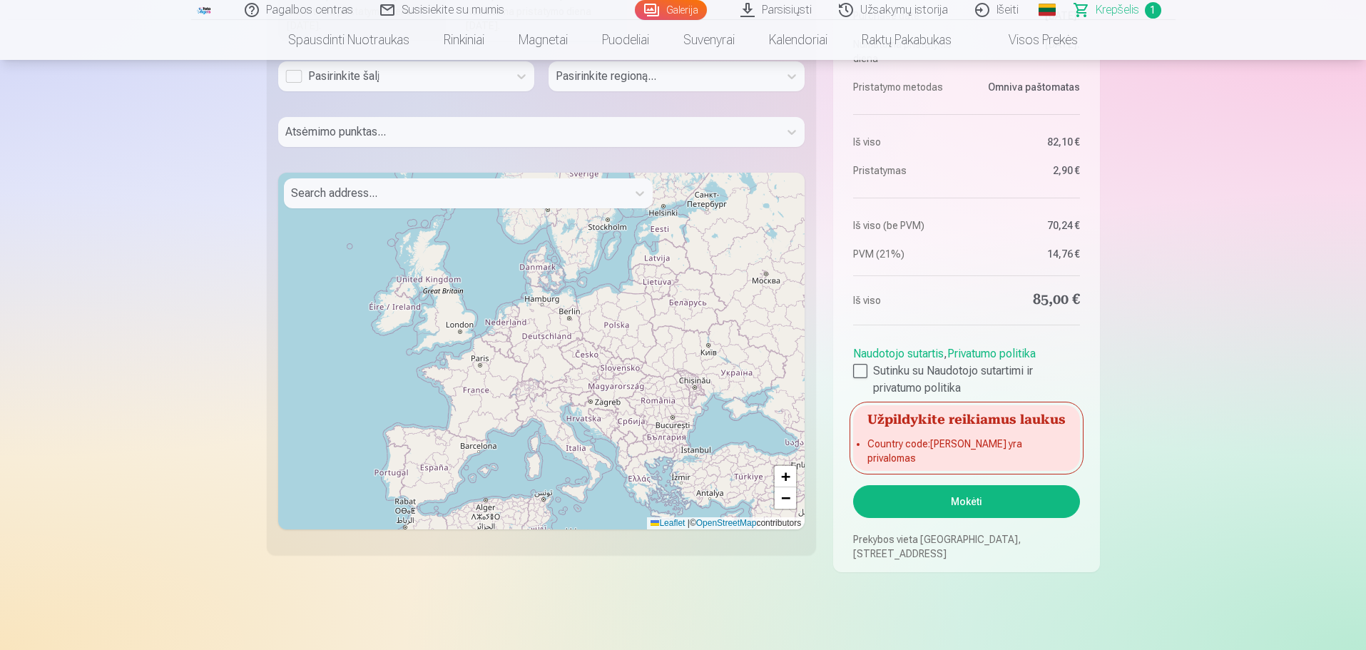
scroll to position [927, 0]
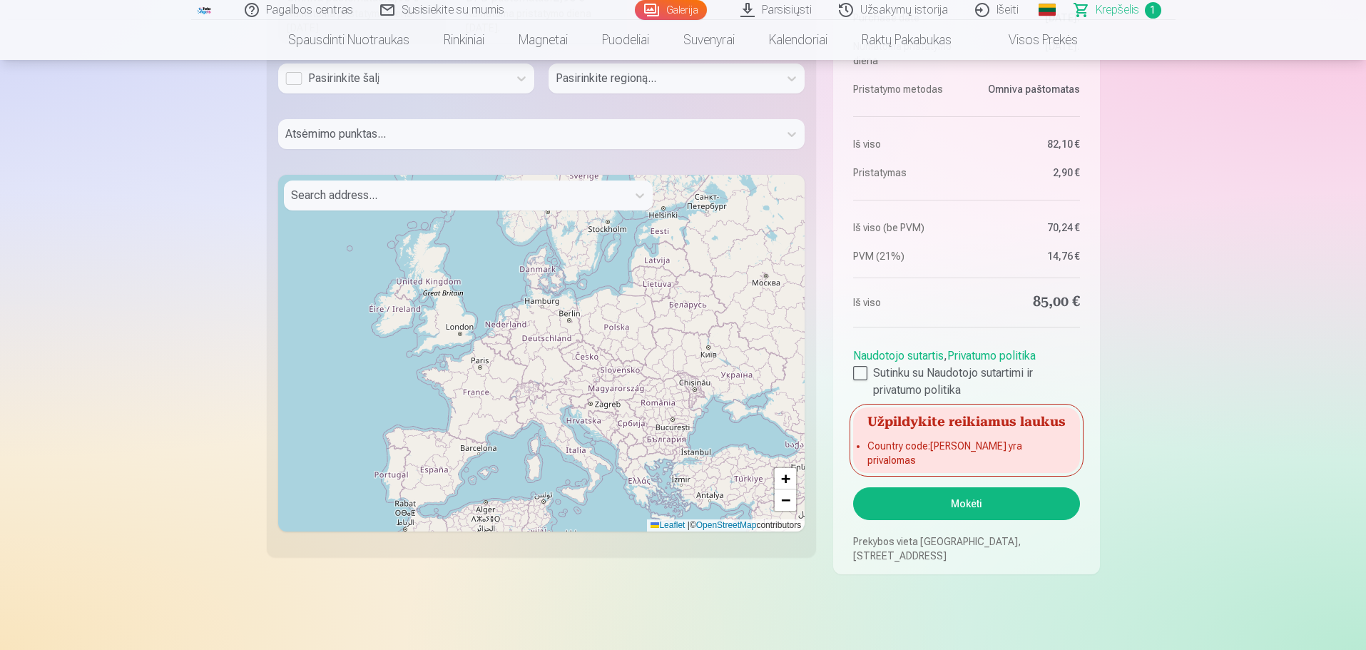
click at [952, 499] on button "Mokėti" at bounding box center [966, 503] width 226 height 33
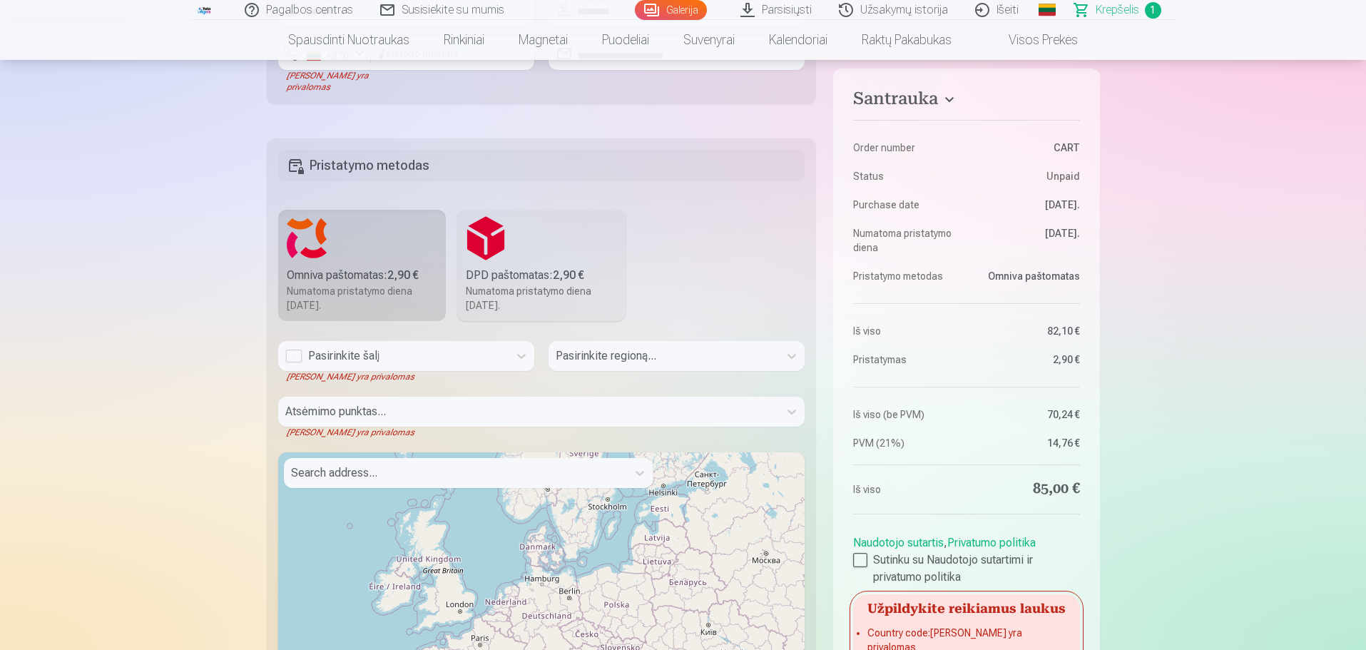
scroll to position [642, 0]
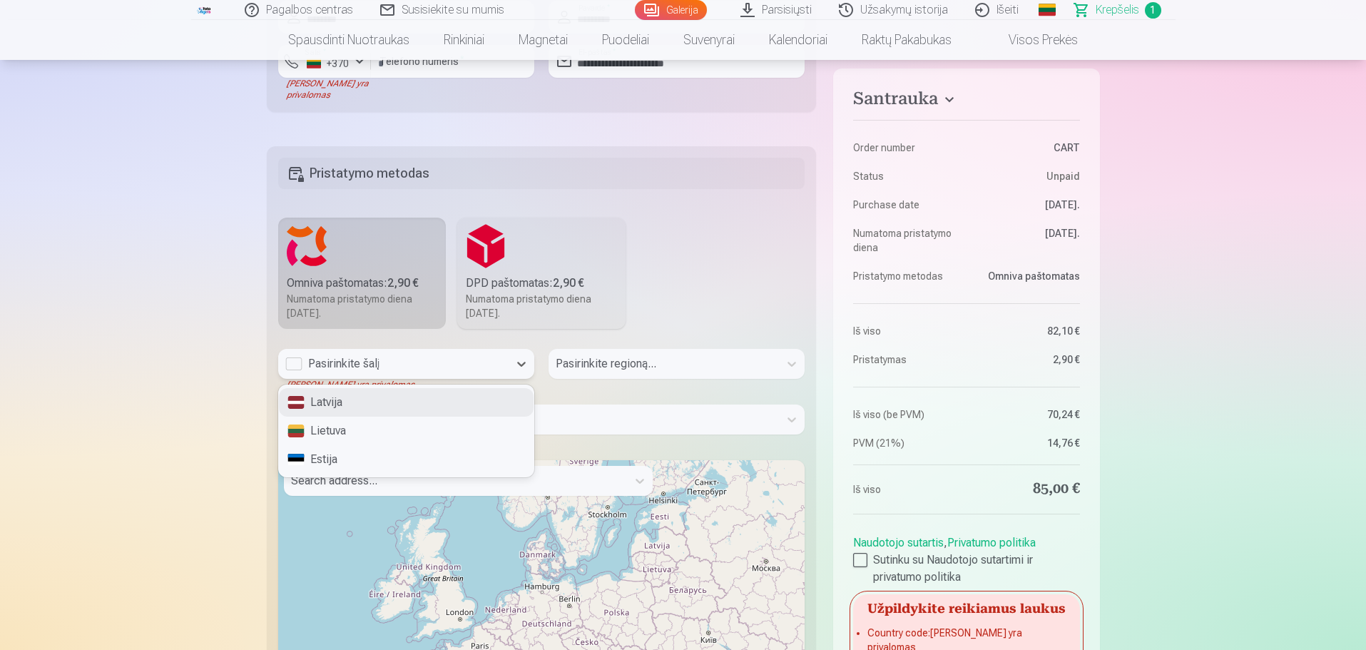
click at [347, 365] on div "Pasirinkite šalį" at bounding box center [393, 363] width 216 height 17
click at [342, 429] on div "Lietuva" at bounding box center [406, 431] width 255 height 29
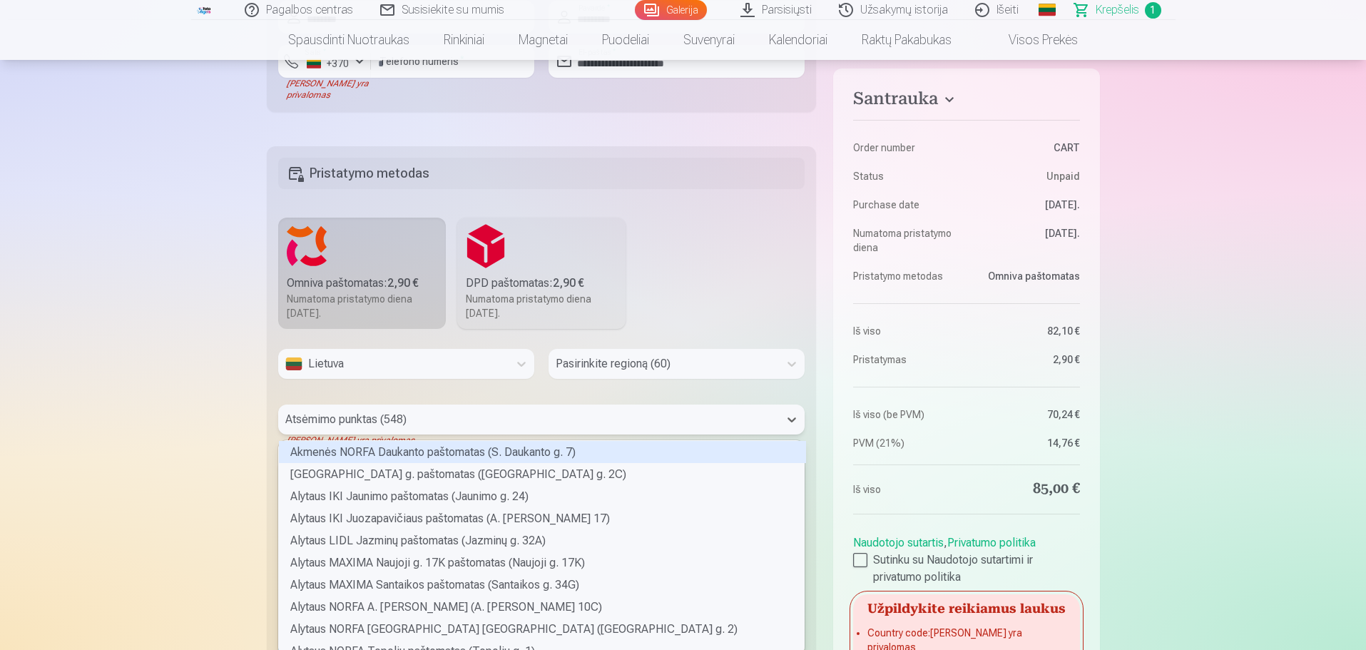
click at [351, 422] on div "Atsėmimo punktas (548)" at bounding box center [528, 419] width 501 height 30
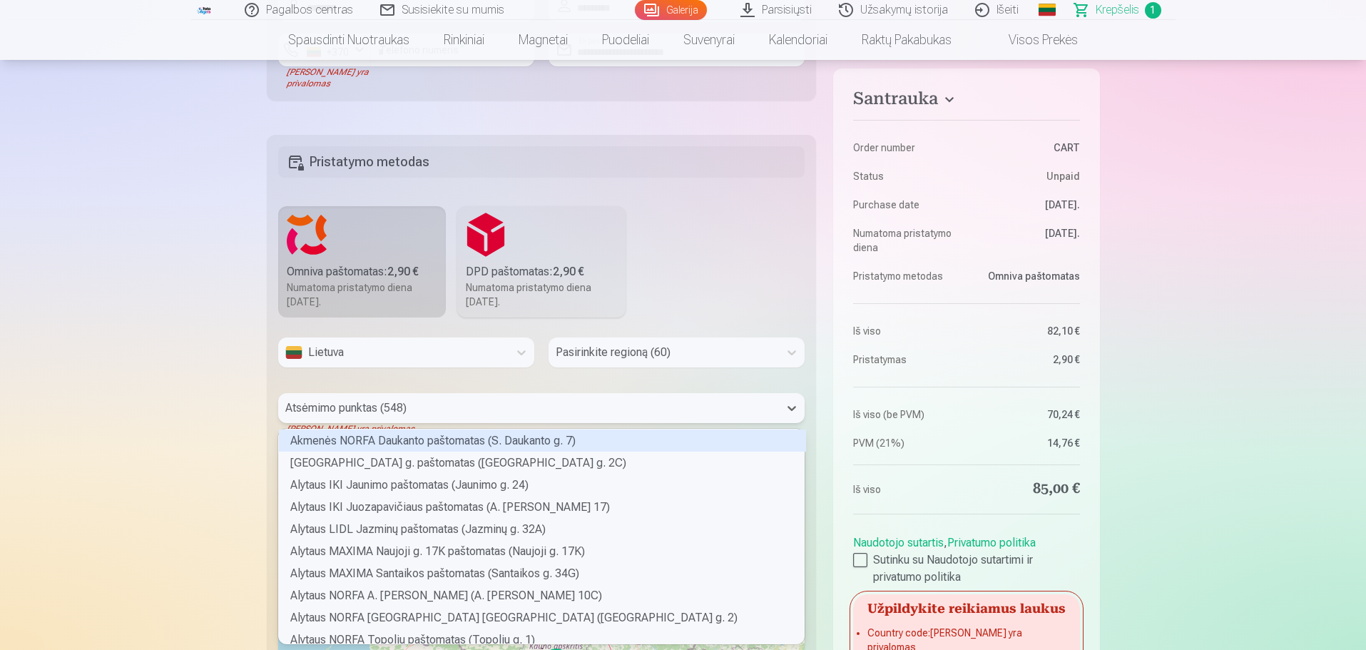
scroll to position [210, 521]
type input "***"
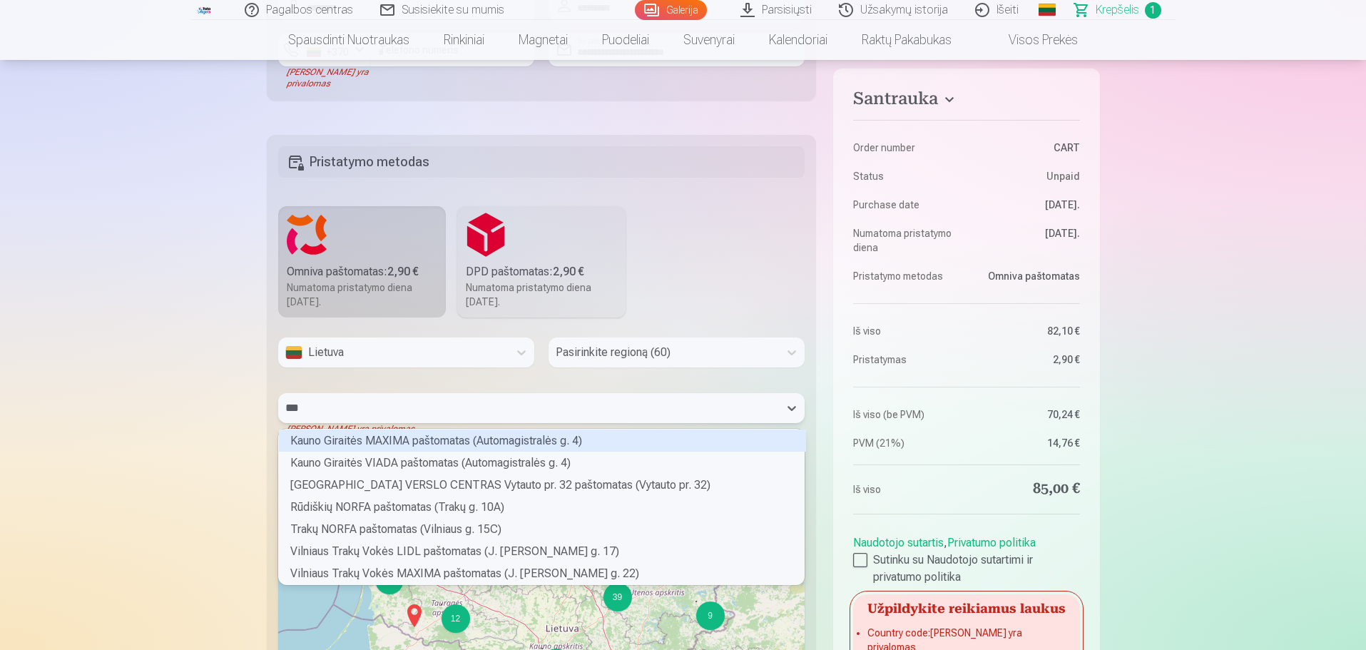
scroll to position [151, 521]
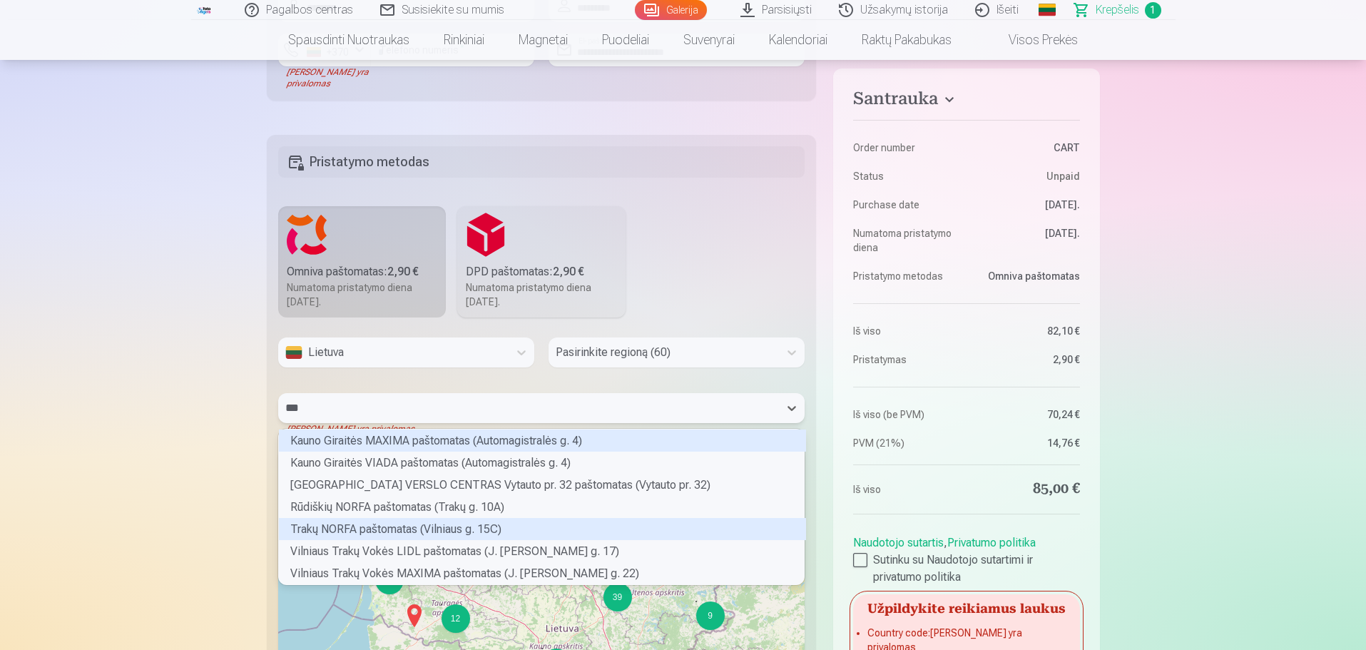
click at [412, 524] on div "Trakų NORFA paštomatas (Vilniaus g. 15C)" at bounding box center [542, 529] width 527 height 22
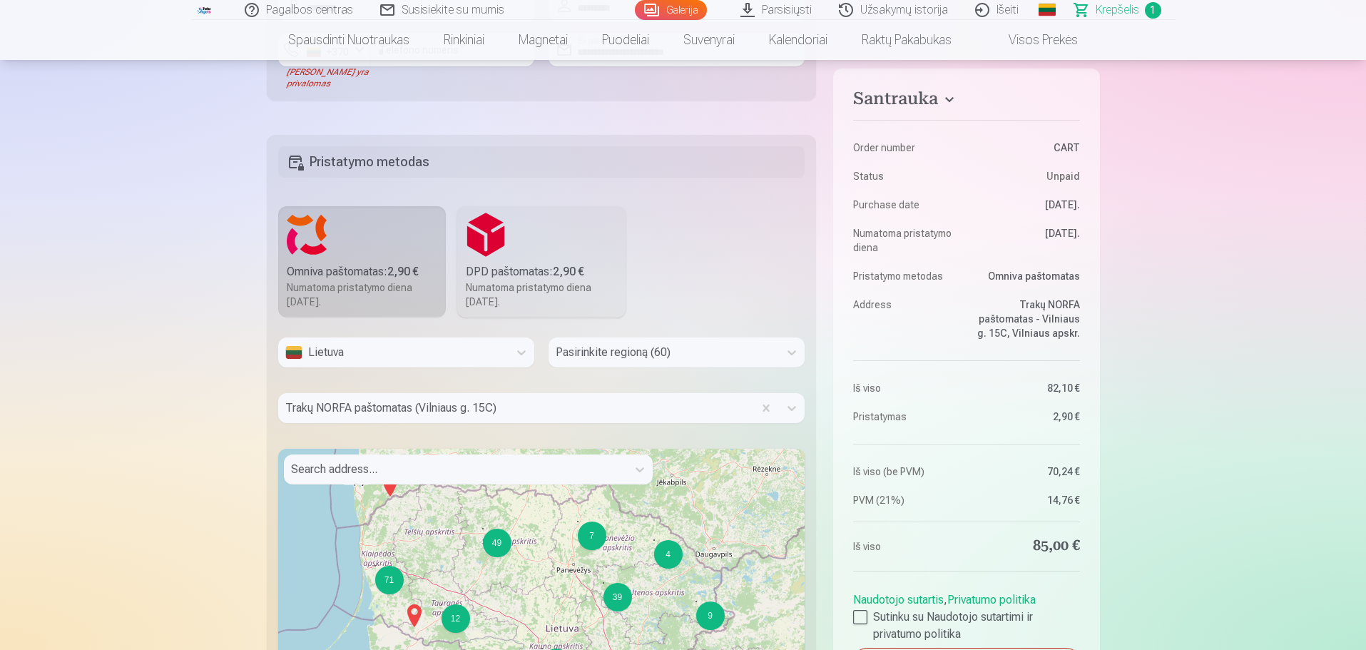
scroll to position [867, 0]
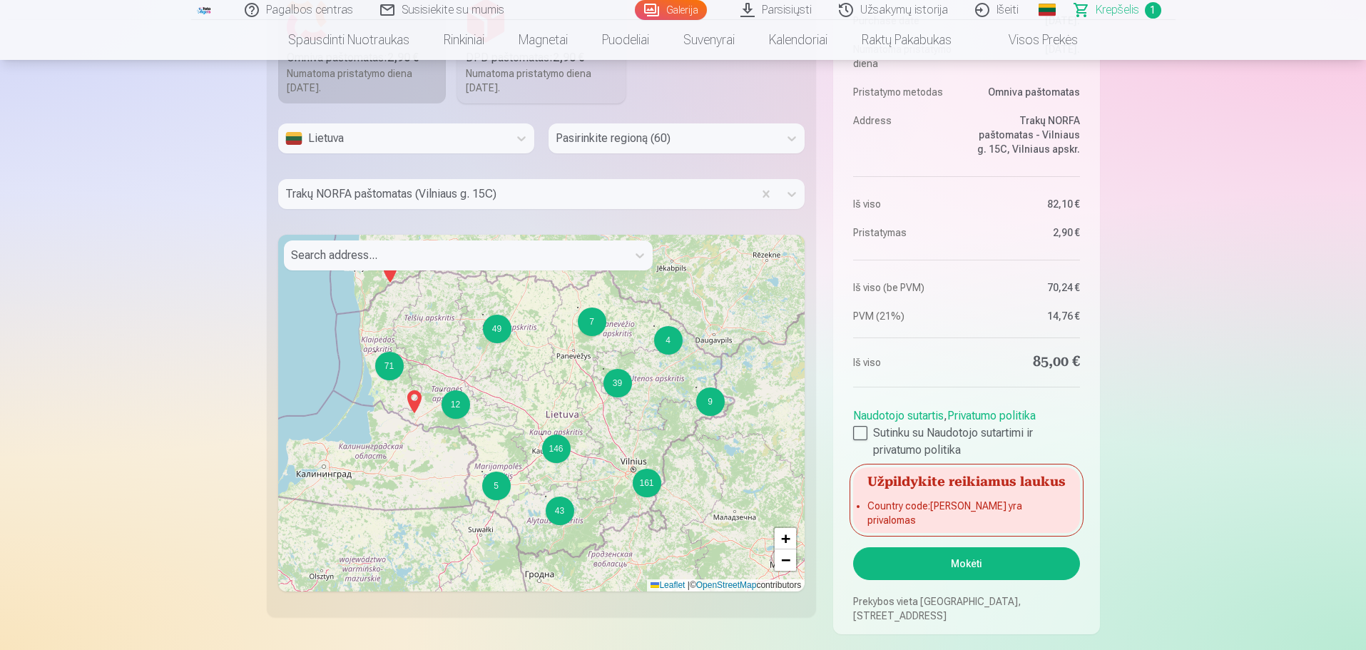
click at [936, 560] on button "Mokėti" at bounding box center [966, 563] width 226 height 33
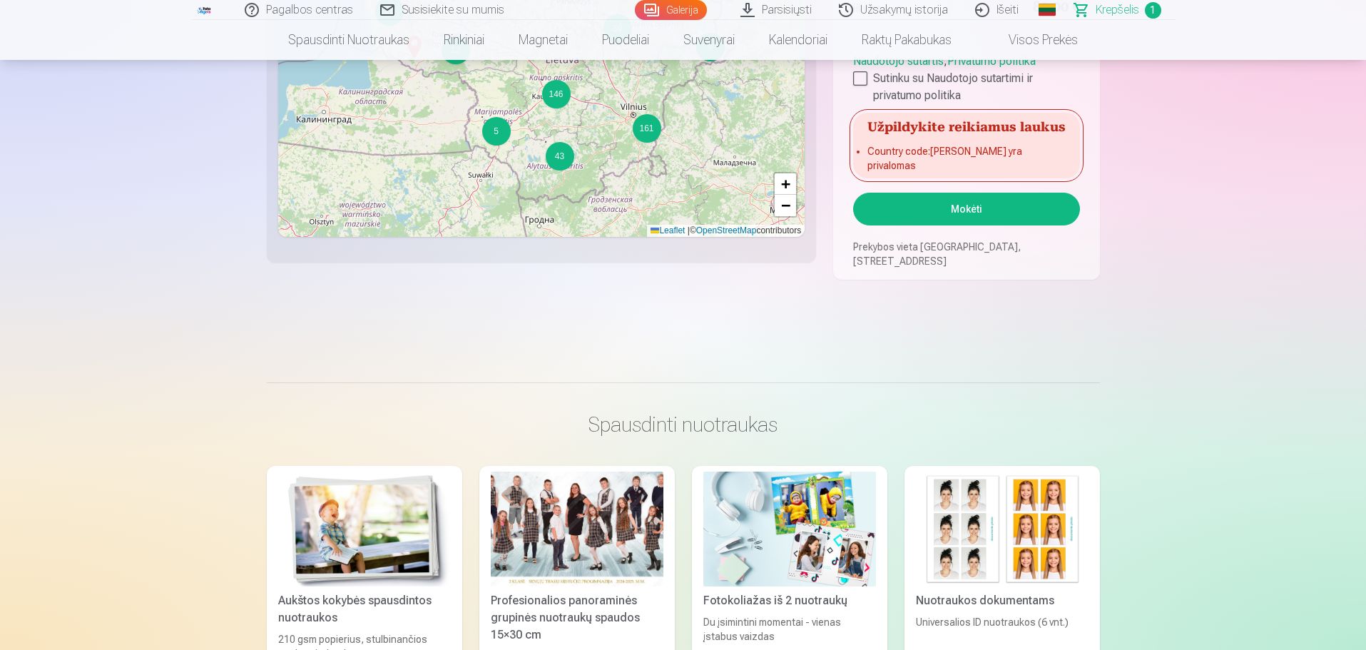
scroll to position [1010, 0]
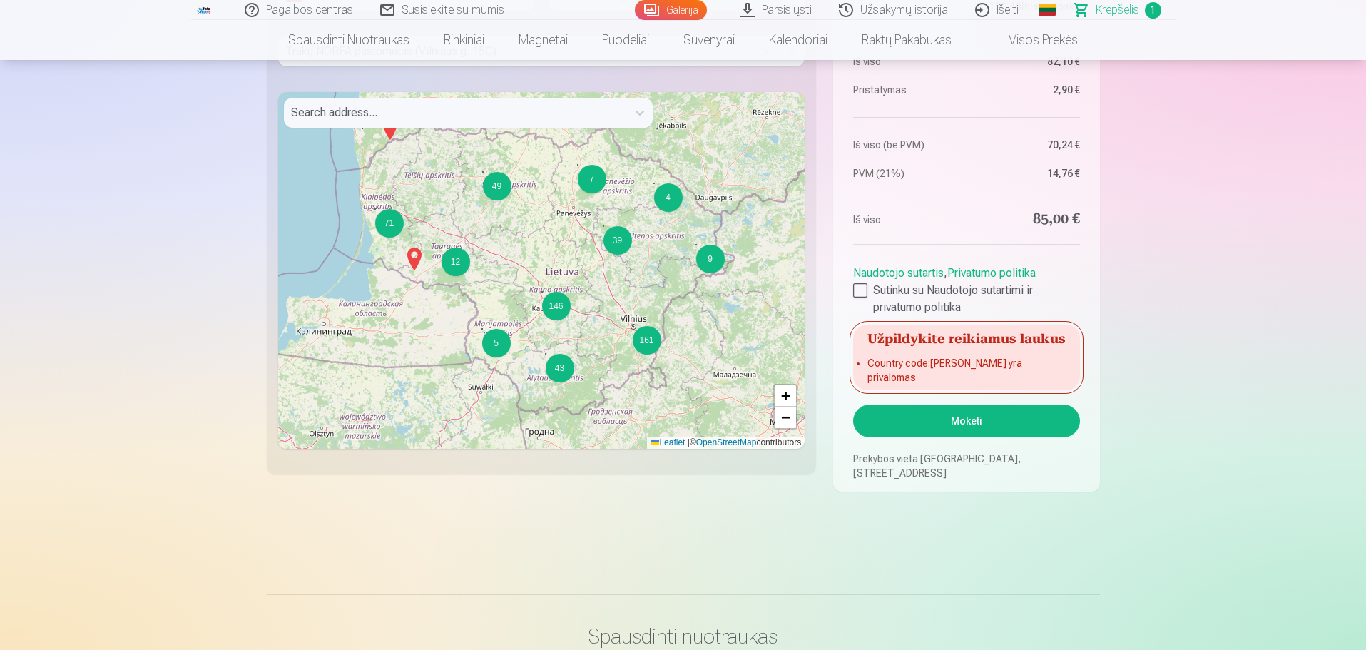
click at [1018, 414] on button "Mokėti" at bounding box center [966, 420] width 226 height 33
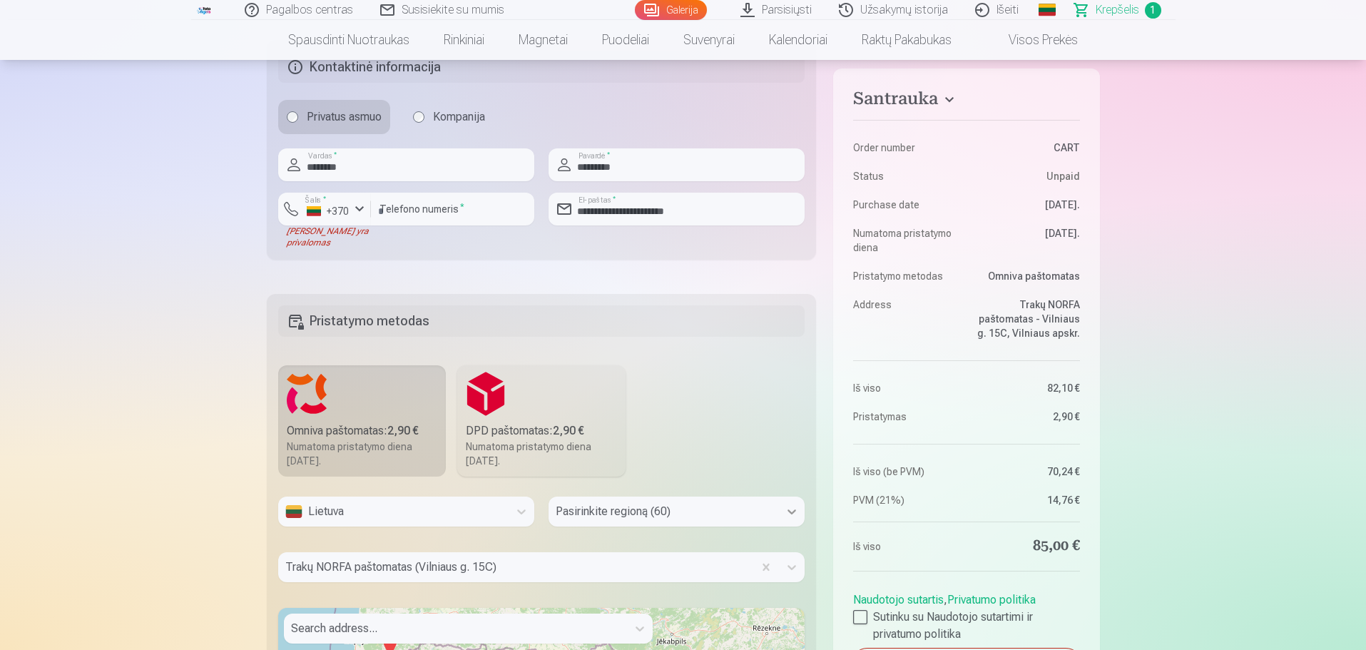
scroll to position [368, 0]
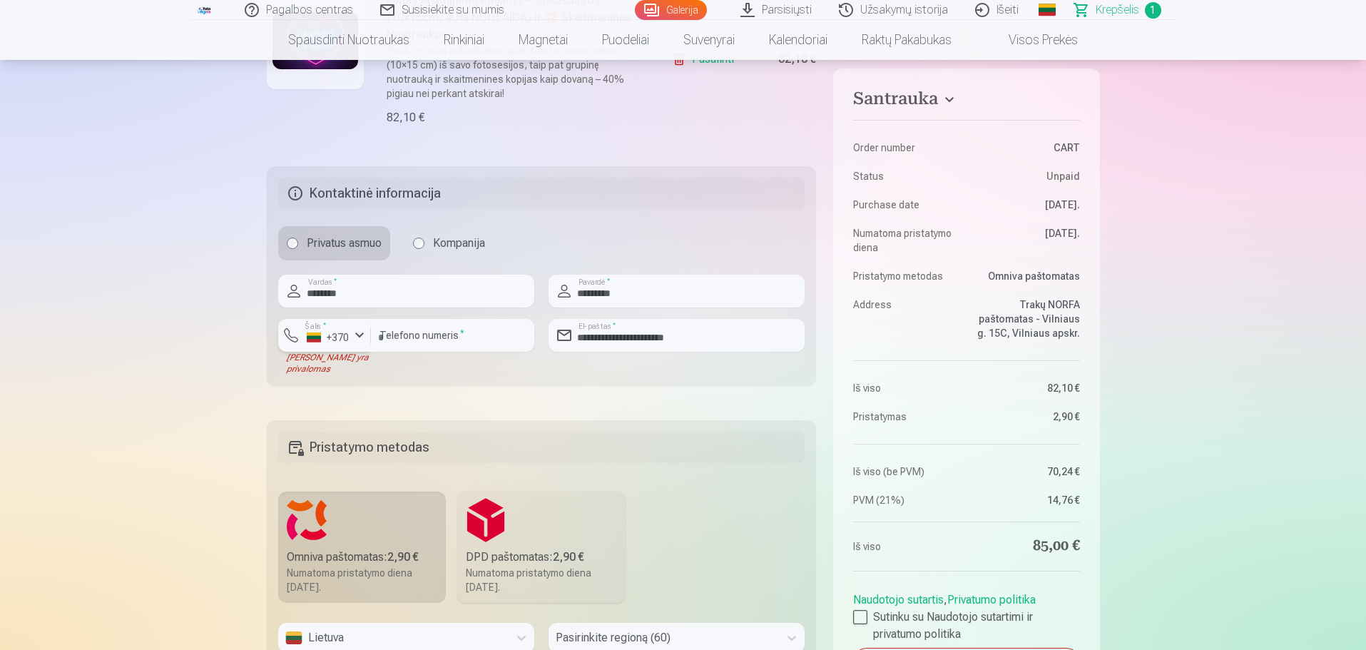
click at [320, 337] on div "+370" at bounding box center [328, 337] width 43 height 14
click at [325, 377] on li "+370 Lietuva" at bounding box center [355, 369] width 130 height 29
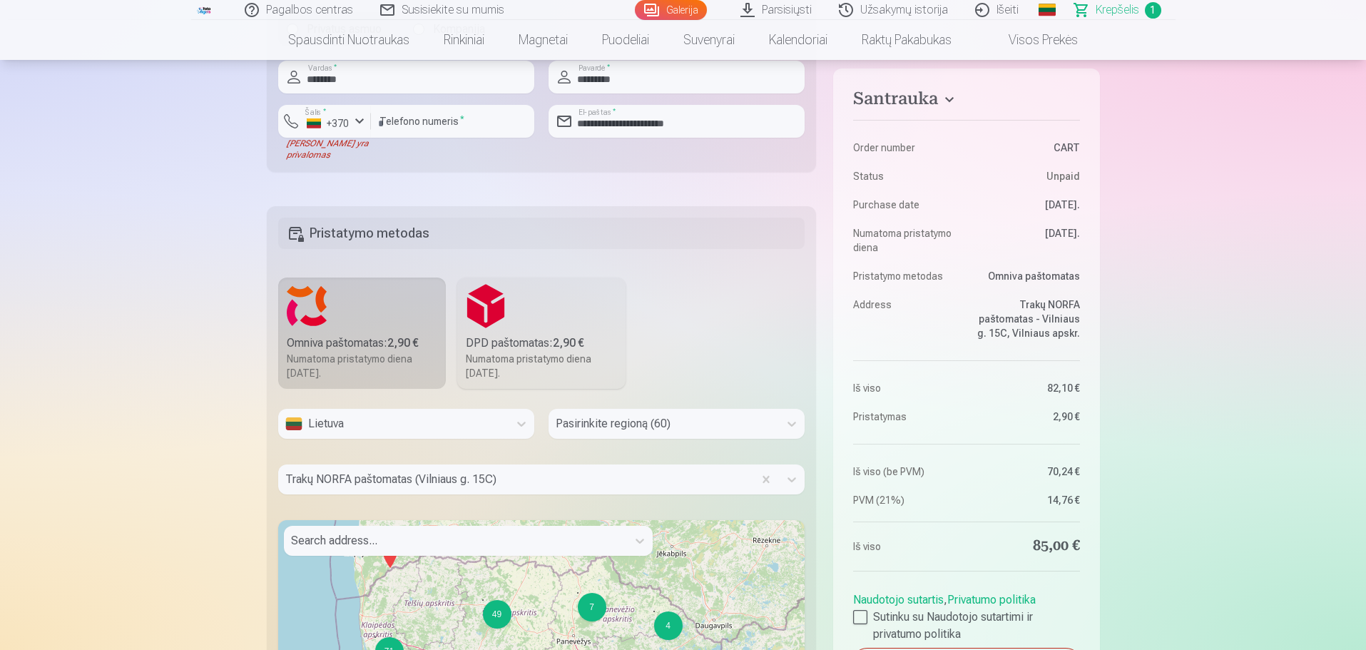
click at [633, 418] on div "Pasirinkite regioną (60)" at bounding box center [664, 424] width 230 height 30
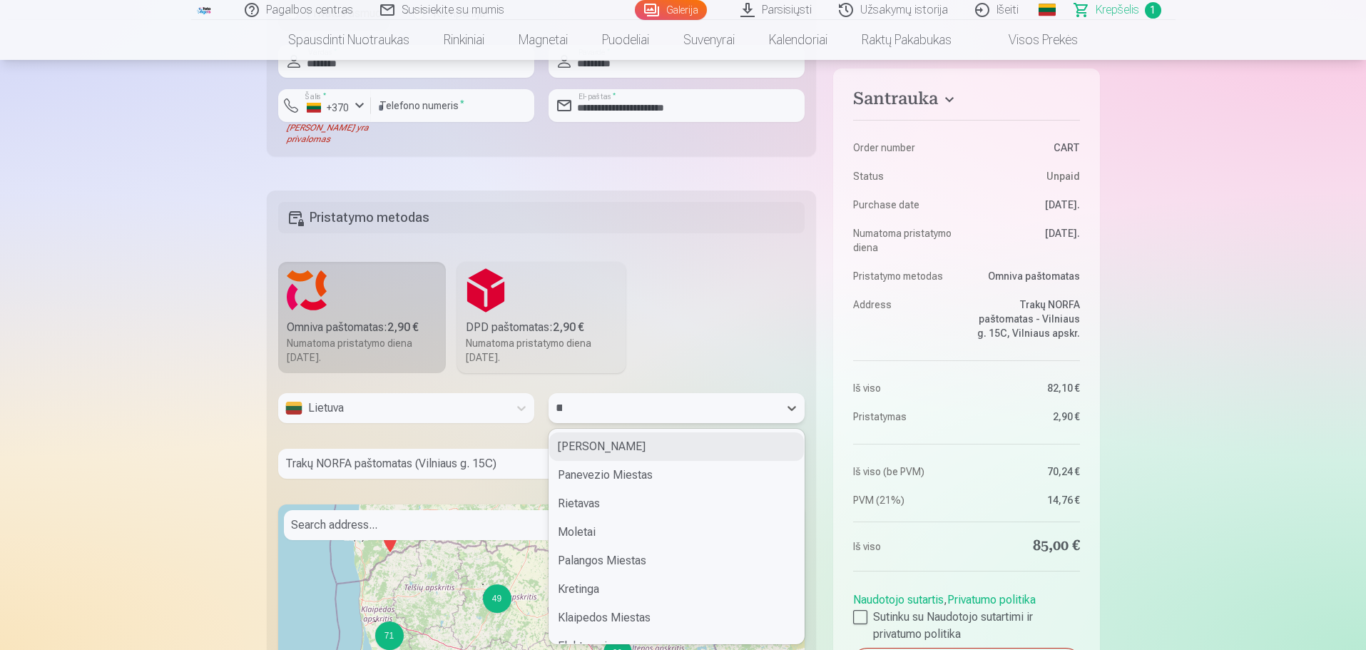
type input "***"
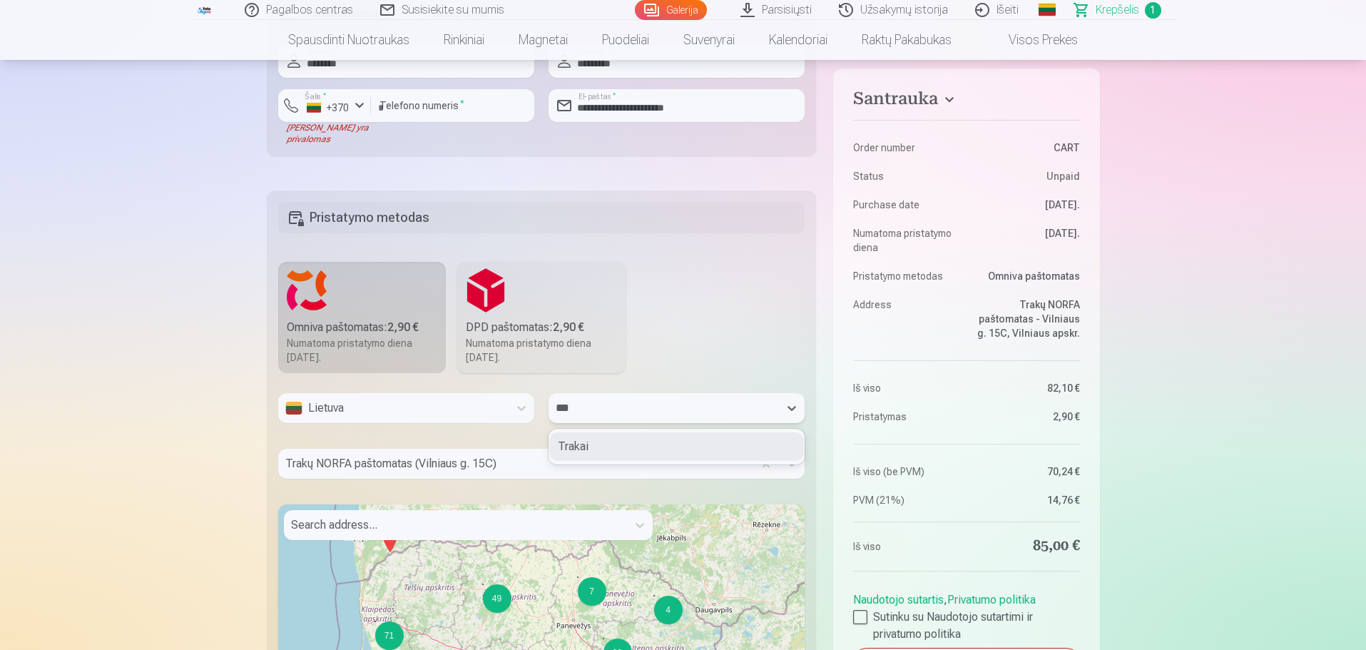
click at [612, 453] on div "Trakai" at bounding box center [676, 446] width 255 height 29
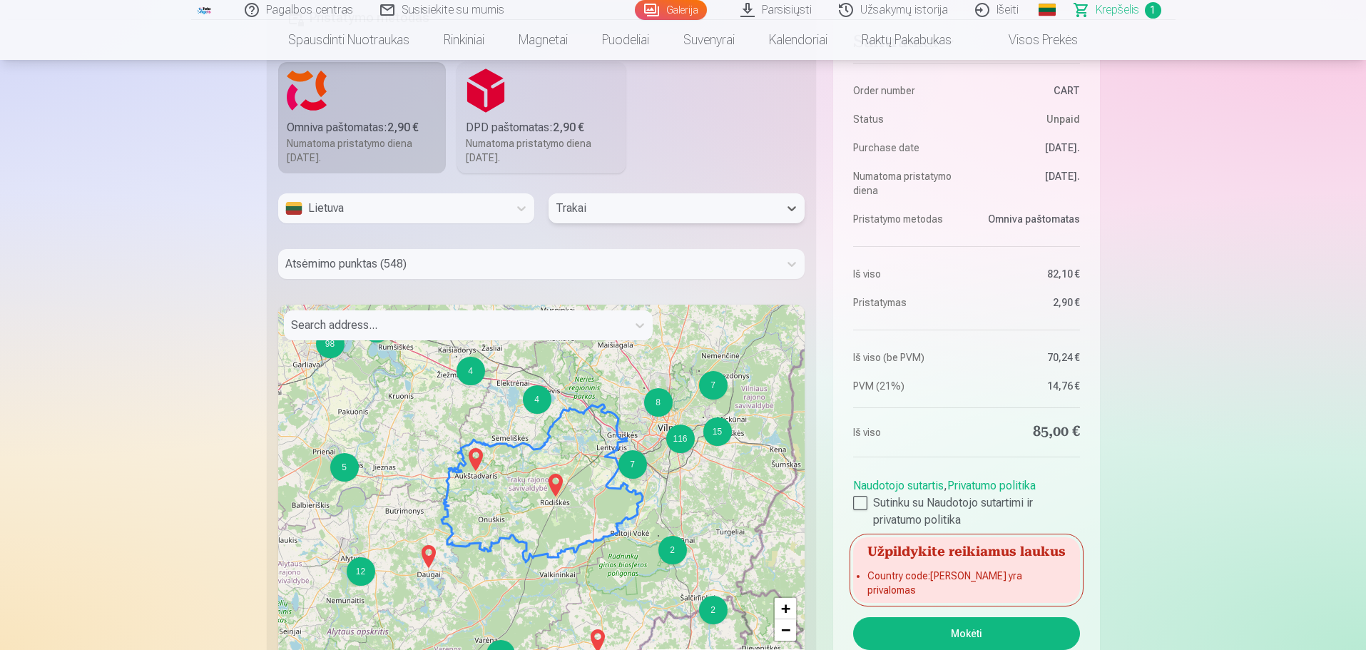
scroll to position [812, 0]
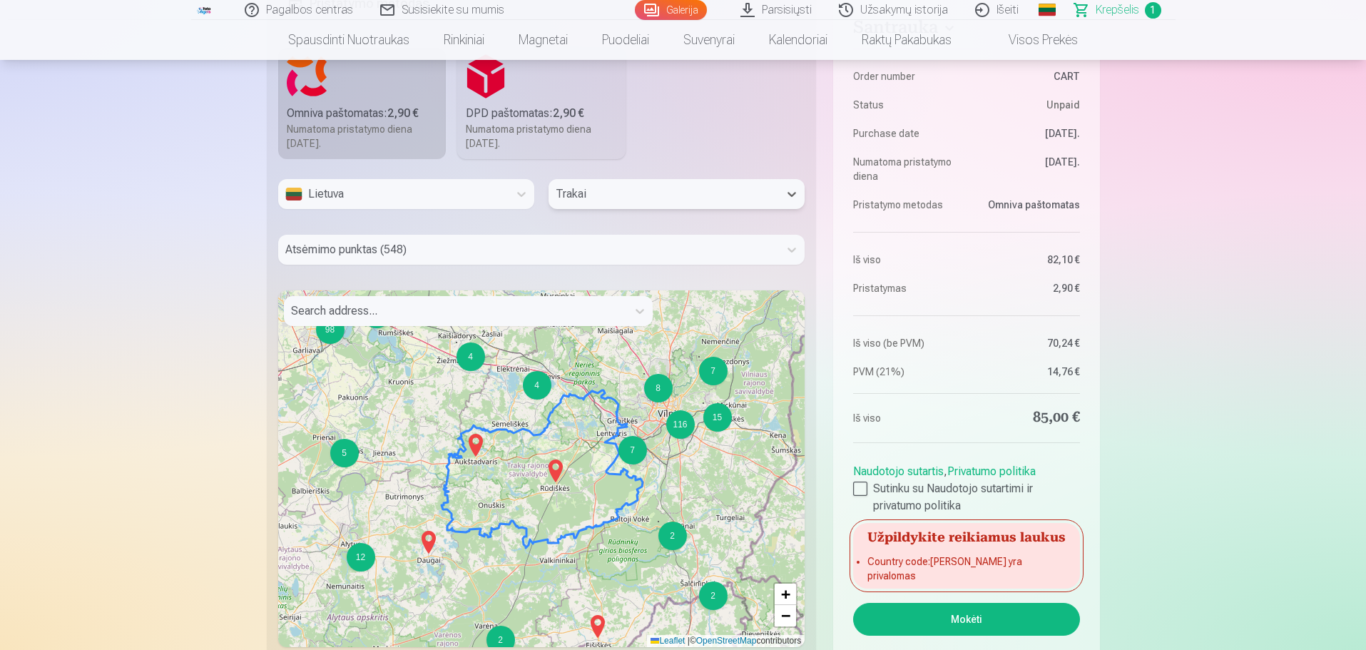
click at [379, 263] on div "Atsėmimo punktas (548)" at bounding box center [528, 250] width 501 height 30
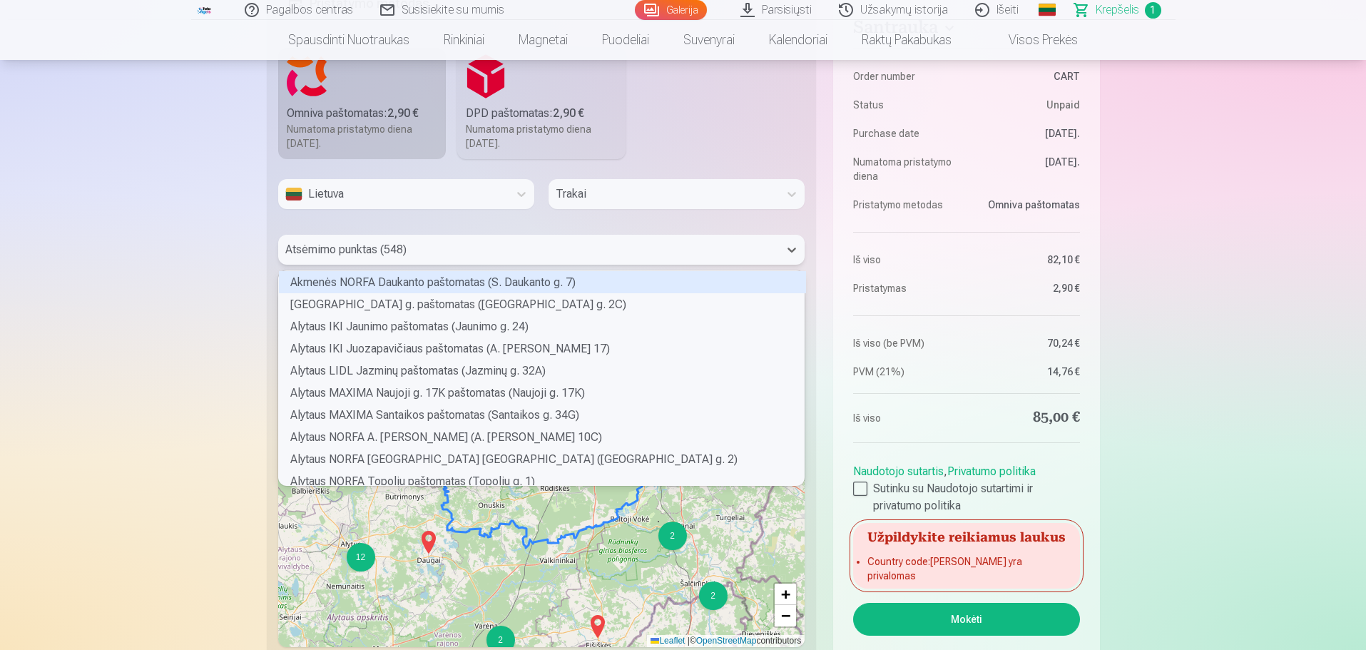
scroll to position [210, 521]
type input "***"
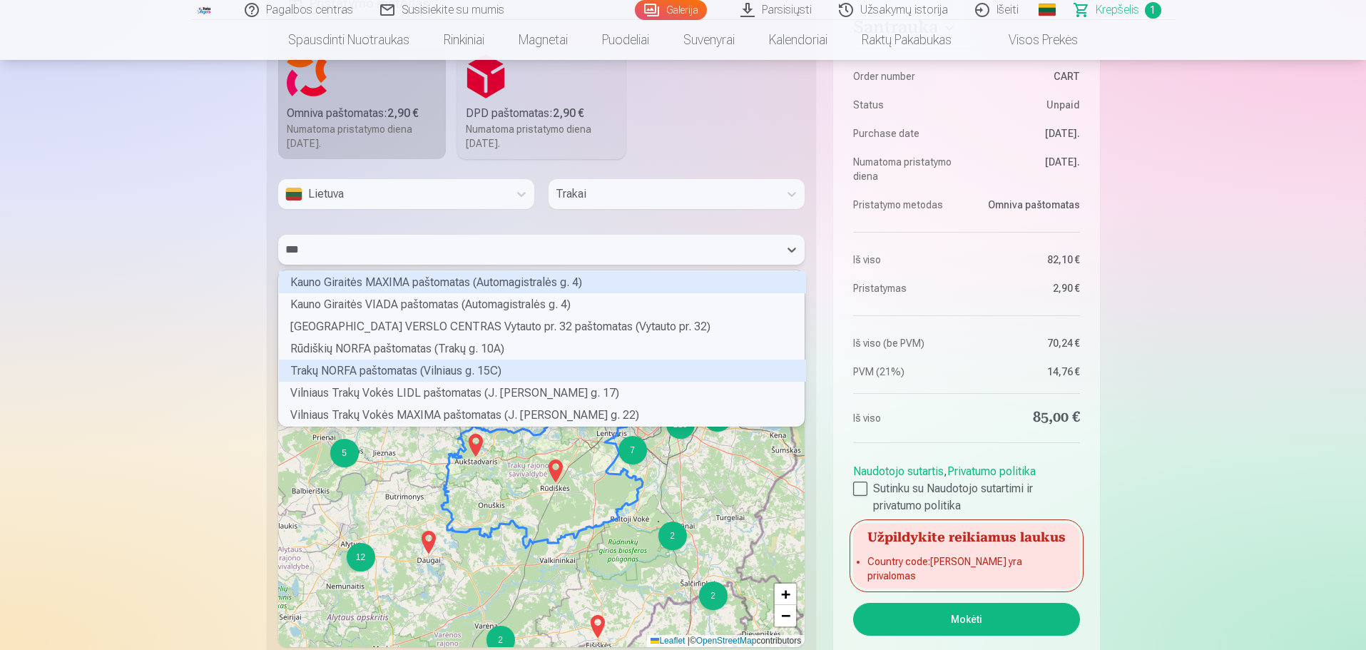
click at [380, 365] on div "Trakų NORFA paštomatas (Vilniaus g. 15C)" at bounding box center [542, 371] width 527 height 22
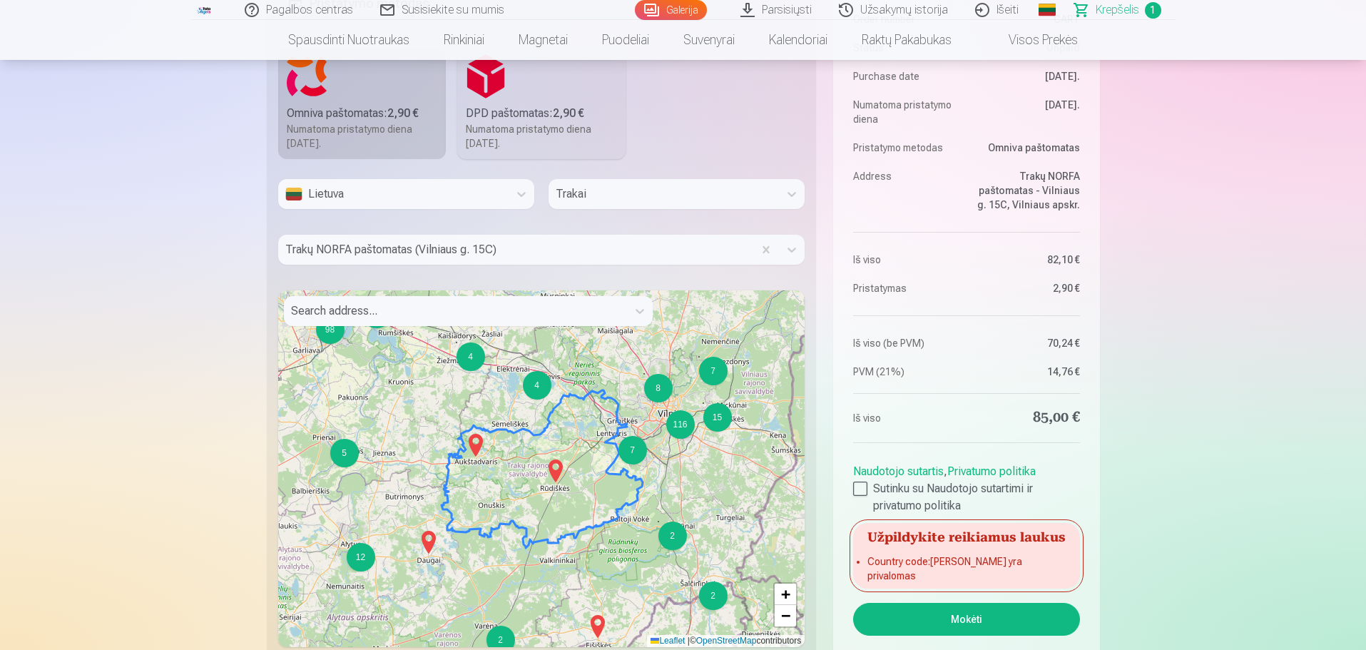
click at [948, 623] on button "Mokėti" at bounding box center [966, 619] width 226 height 33
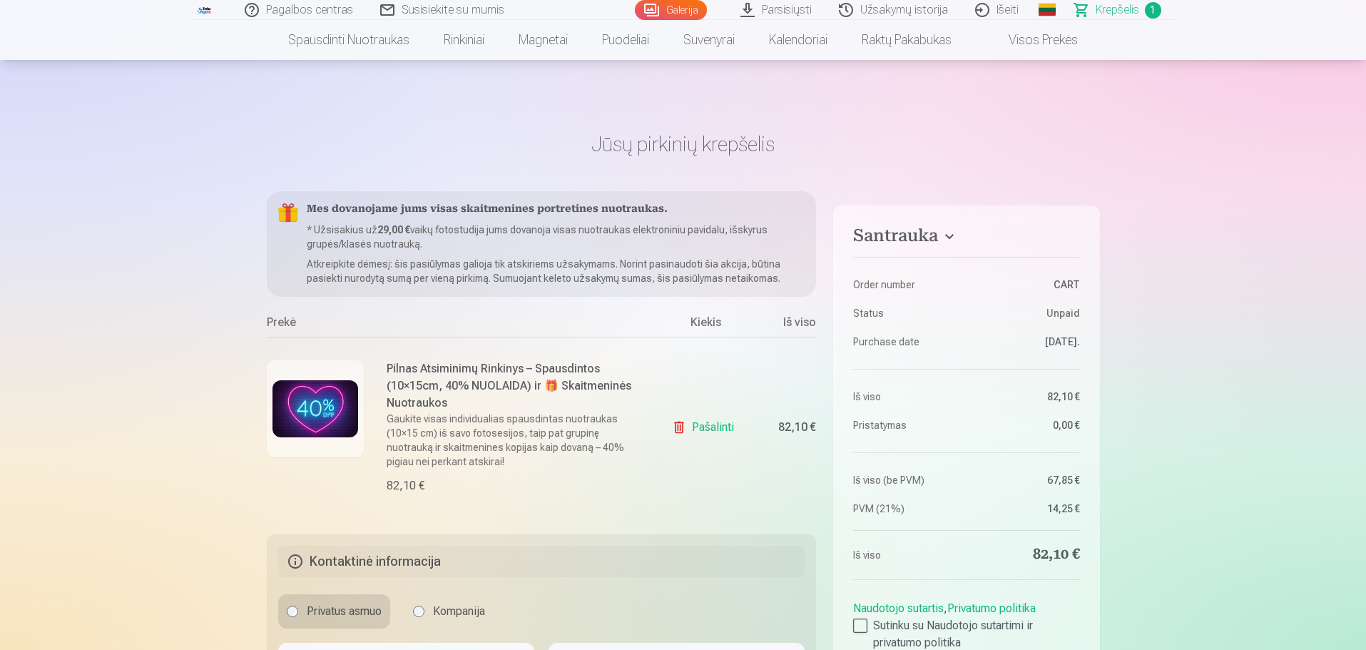
scroll to position [4735, 0]
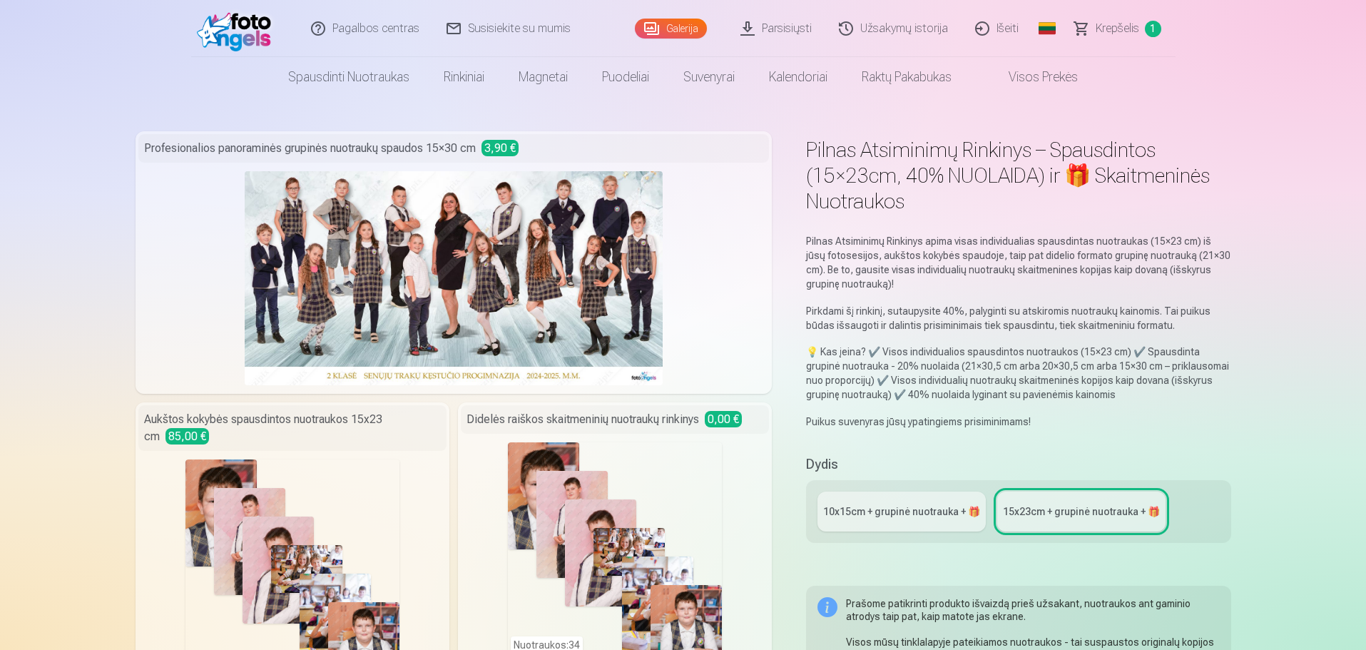
click at [601, 265] on img at bounding box center [454, 278] width 419 height 214
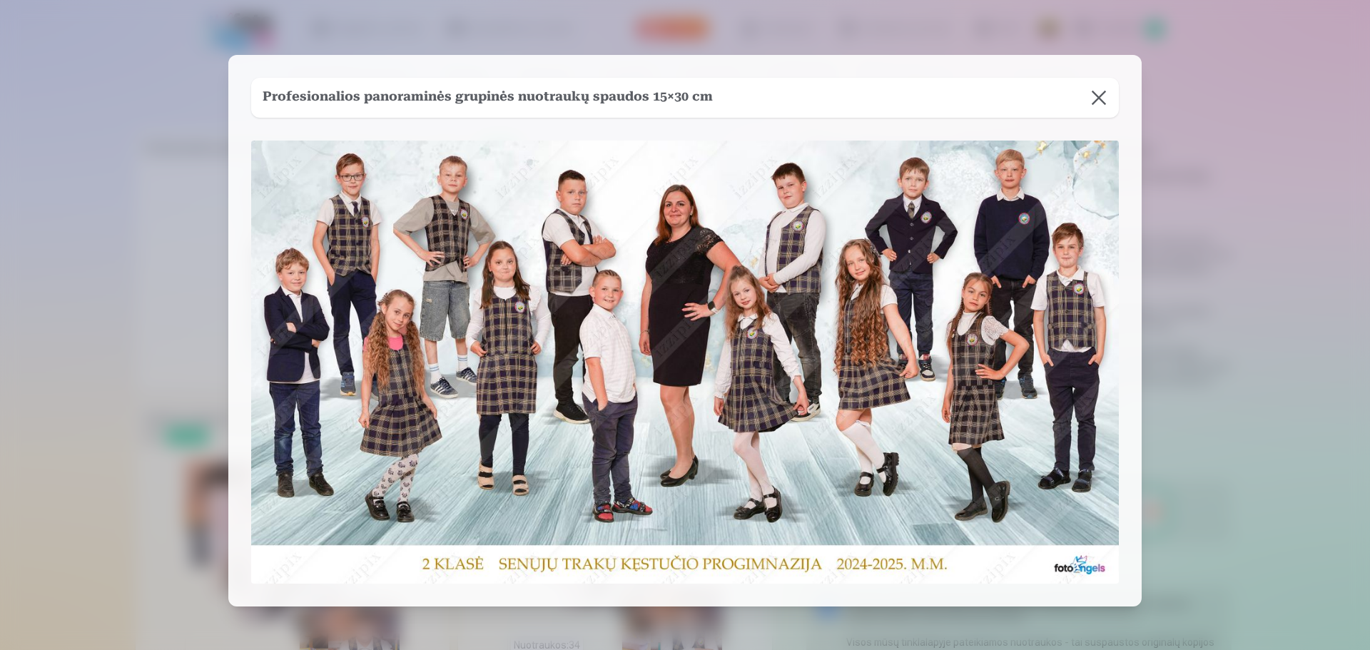
click at [1100, 101] on button at bounding box center [1099, 98] width 40 height 40
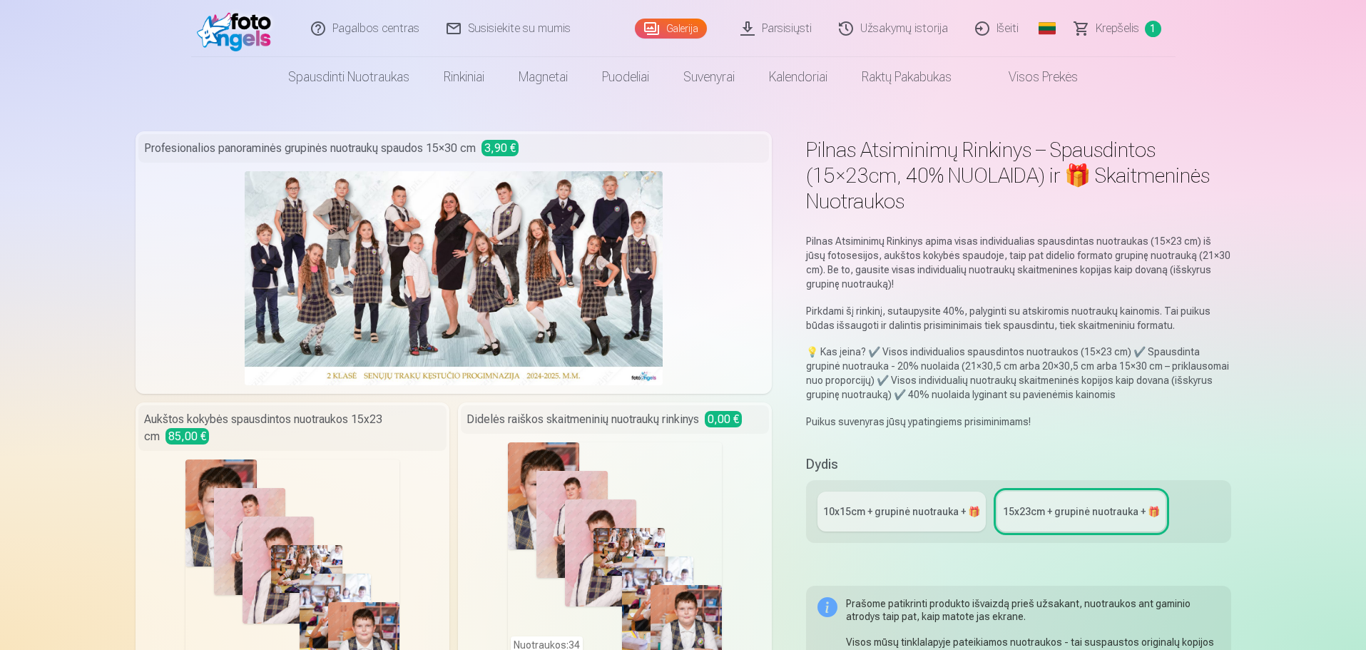
click at [506, 238] on img at bounding box center [454, 278] width 419 height 214
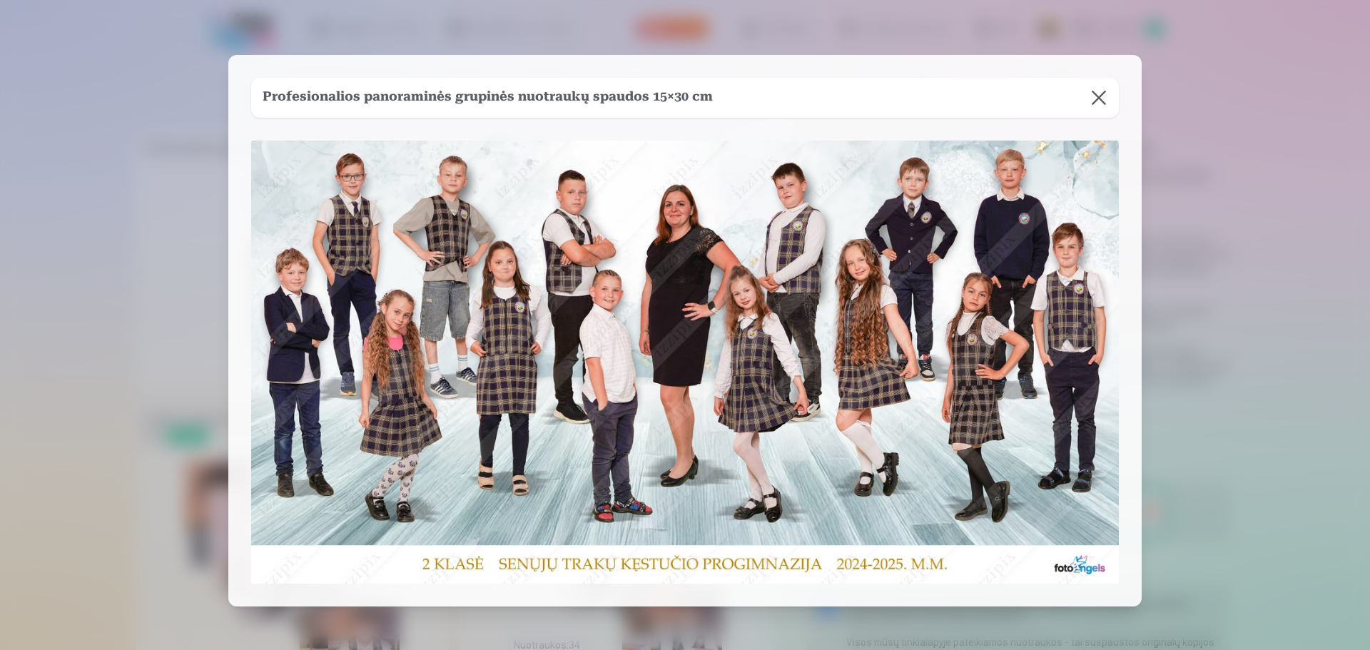
click at [1103, 81] on button at bounding box center [1099, 98] width 40 height 40
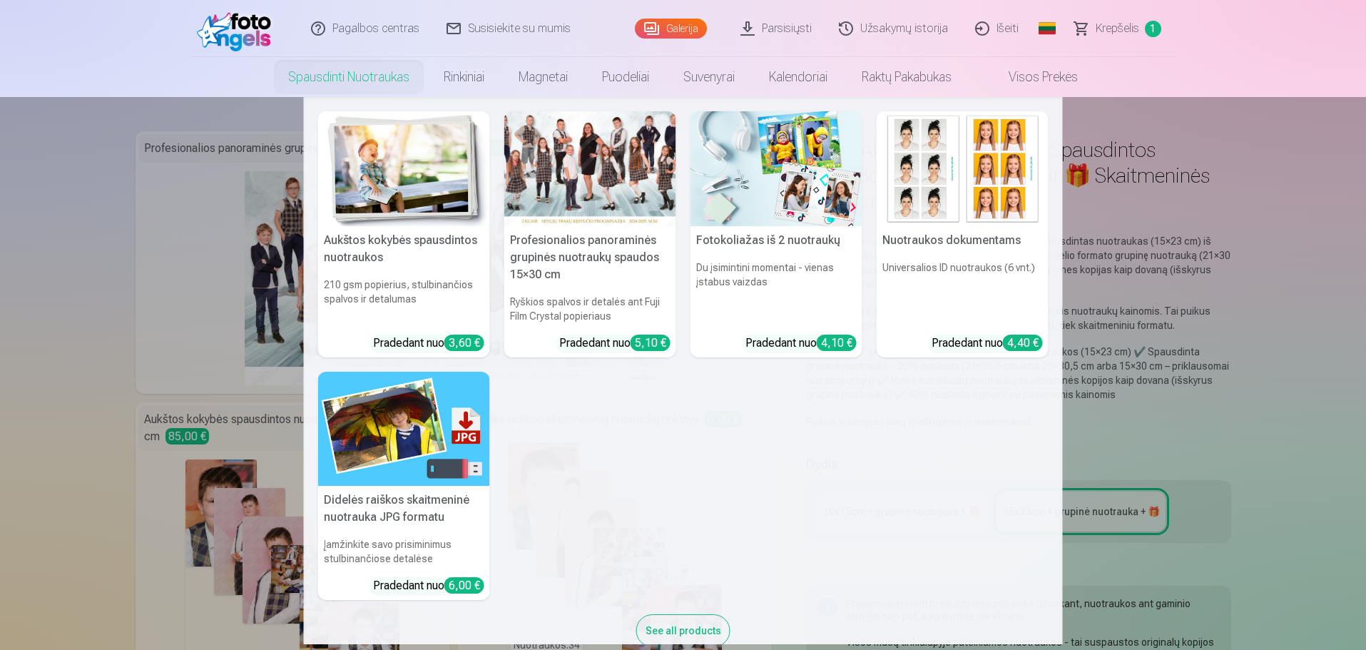
scroll to position [31, 0]
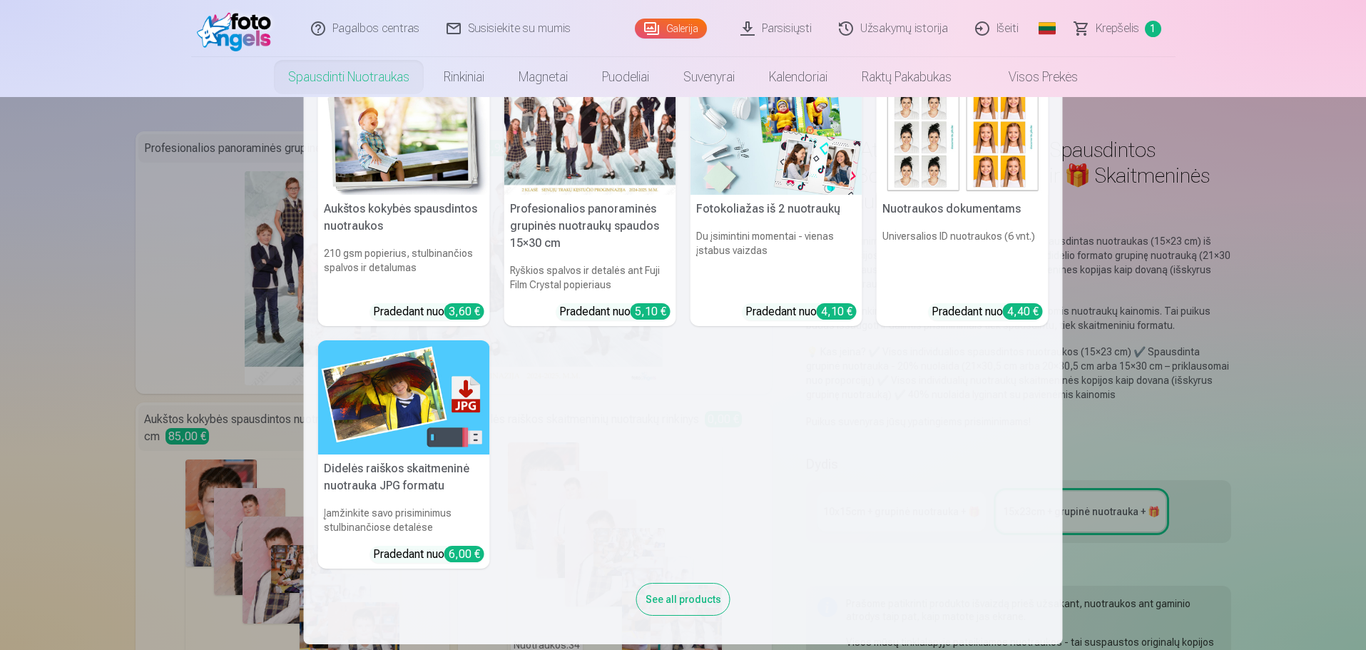
click at [1162, 261] on nav "Aukštos kokybės spausdintos nuotraukos 210 gsm popierius, stulbinančios spalvos…" at bounding box center [683, 370] width 1366 height 547
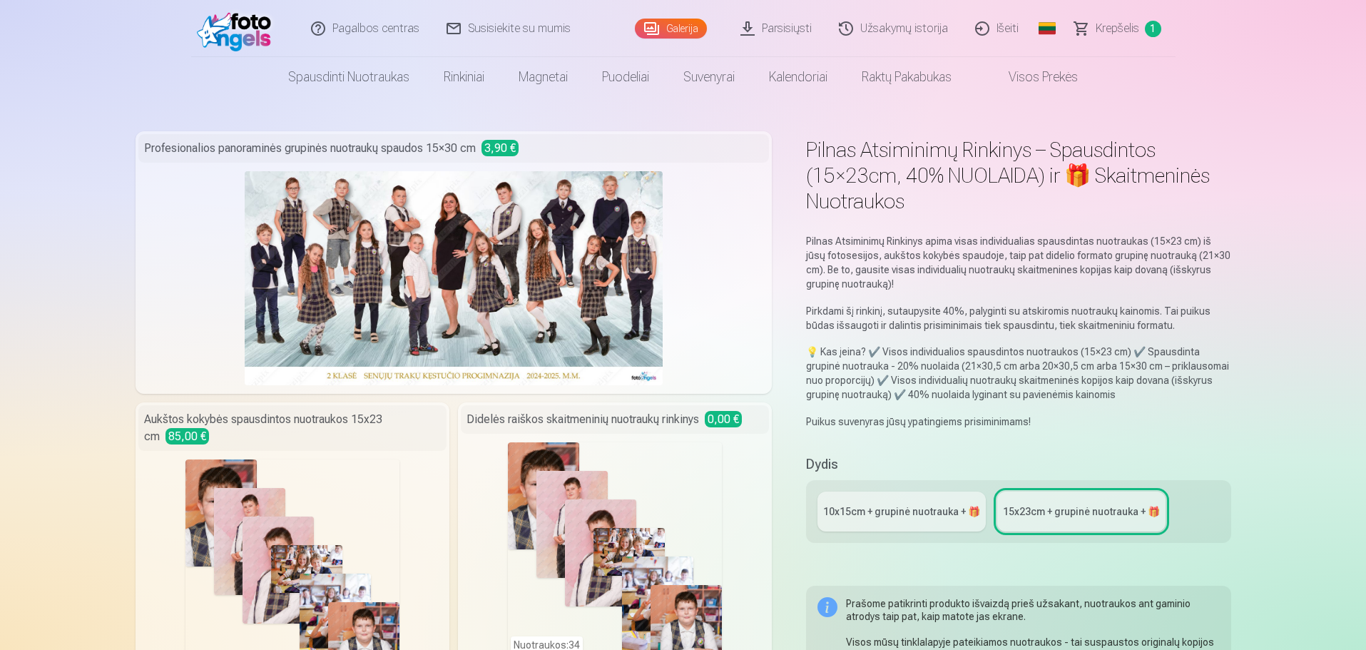
click at [1125, 33] on span "Krepšelis" at bounding box center [1118, 28] width 44 height 17
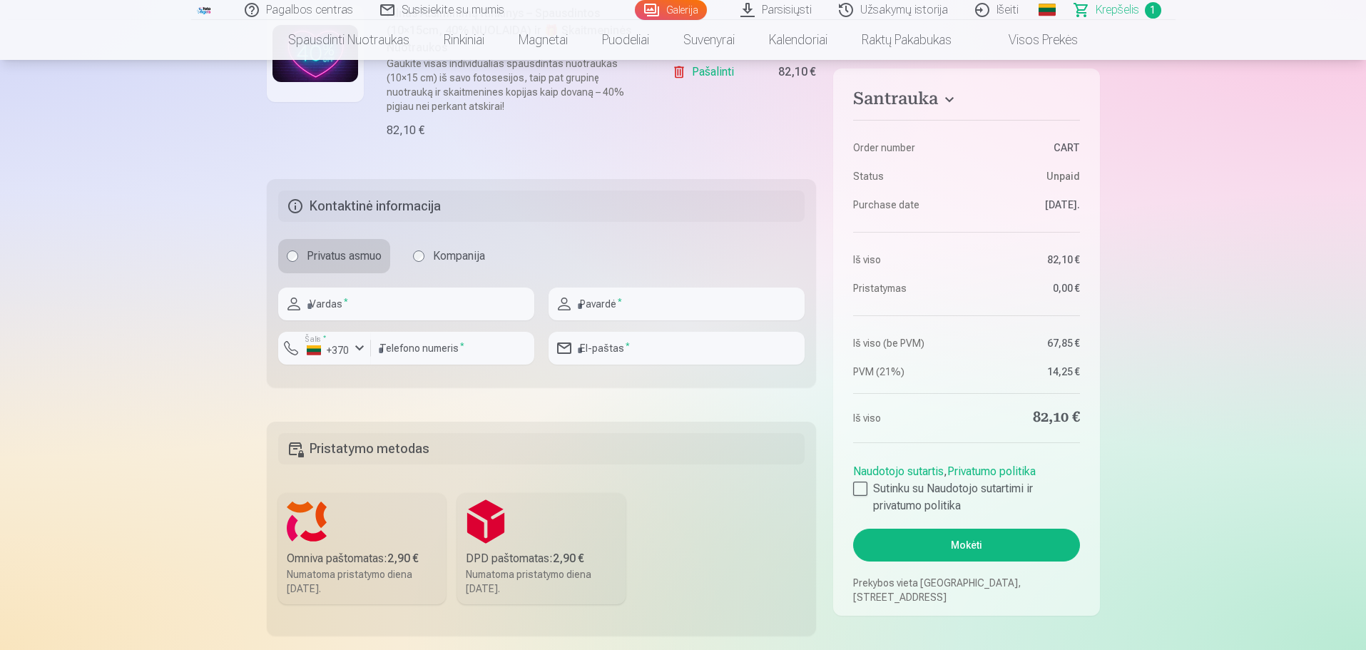
scroll to position [357, 0]
click at [728, 73] on link "Pašalinti" at bounding box center [706, 70] width 68 height 29
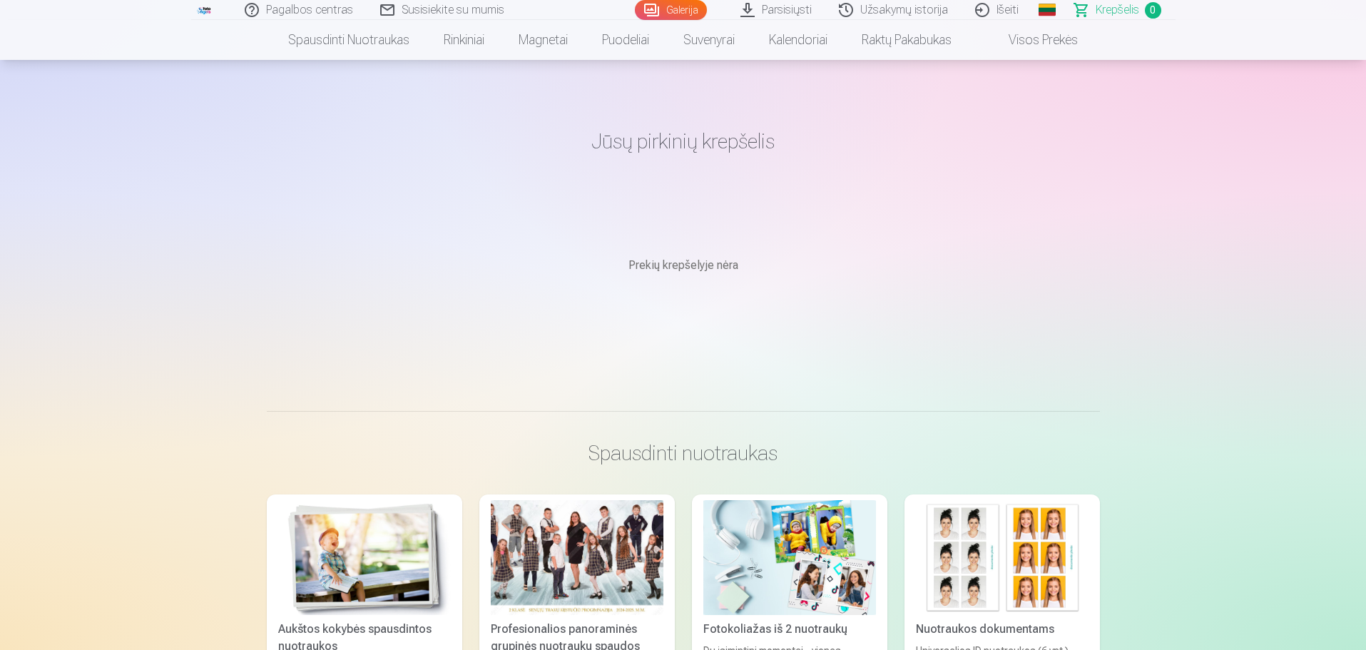
scroll to position [0, 0]
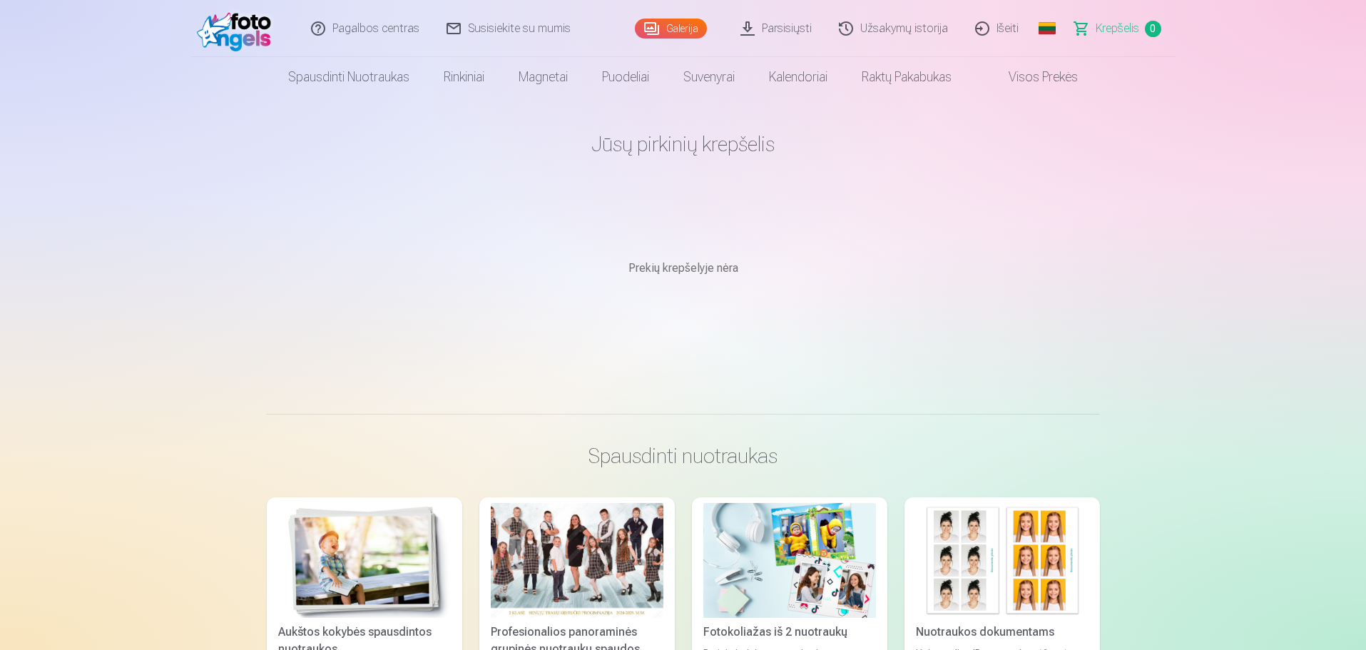
click at [1116, 25] on span "Krepšelis" at bounding box center [1118, 28] width 44 height 17
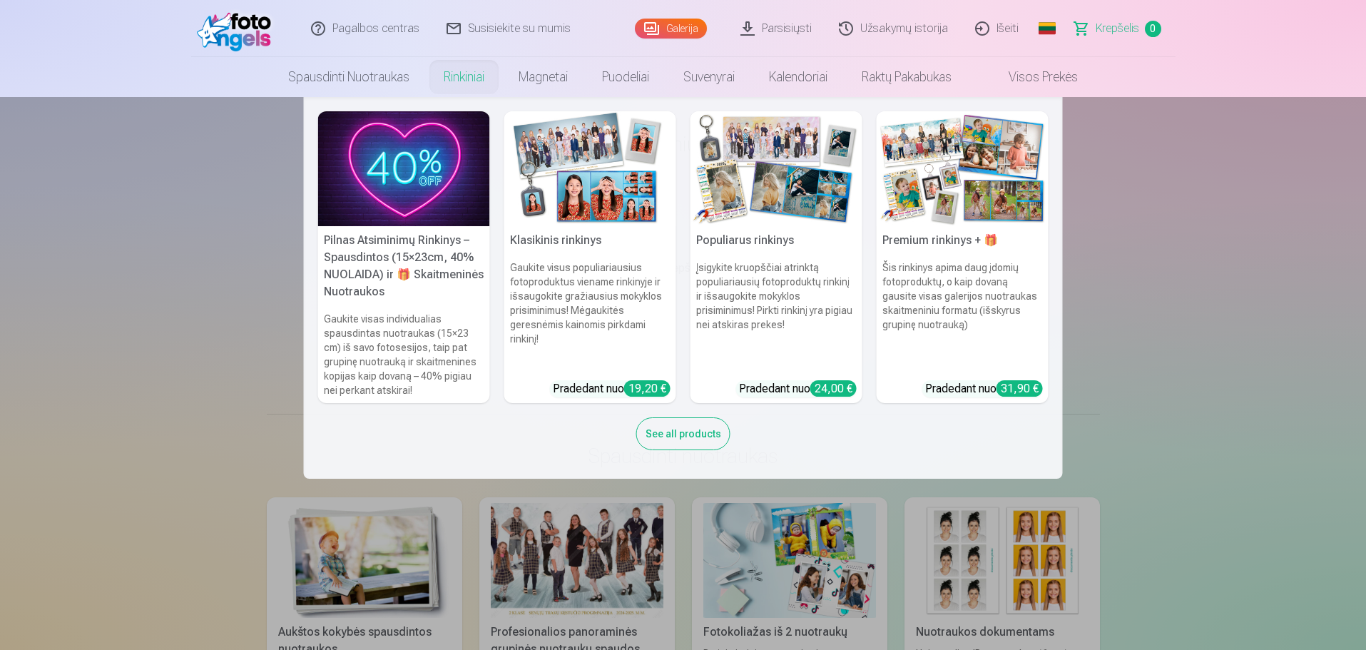
click at [387, 357] on h6 "Gaukite visas individualias spausdintas nuotraukas (15×23 cm) iš savo fotosesij…" at bounding box center [404, 354] width 172 height 97
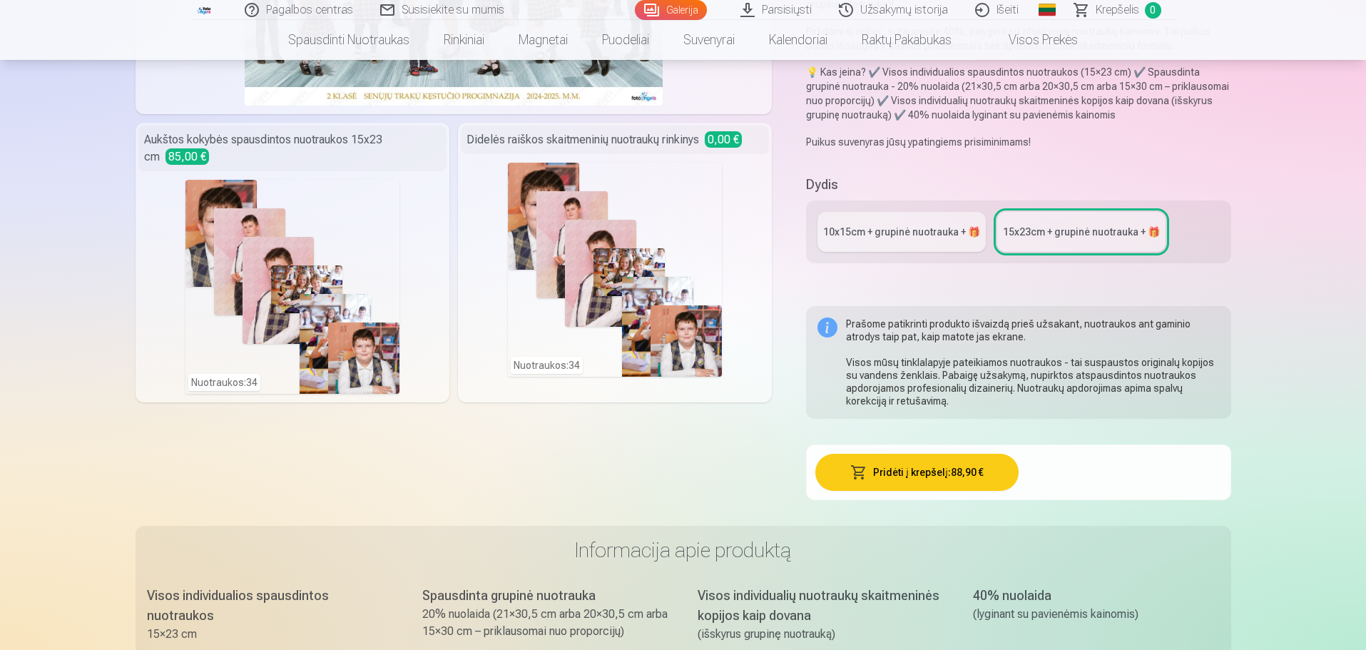
scroll to position [71, 0]
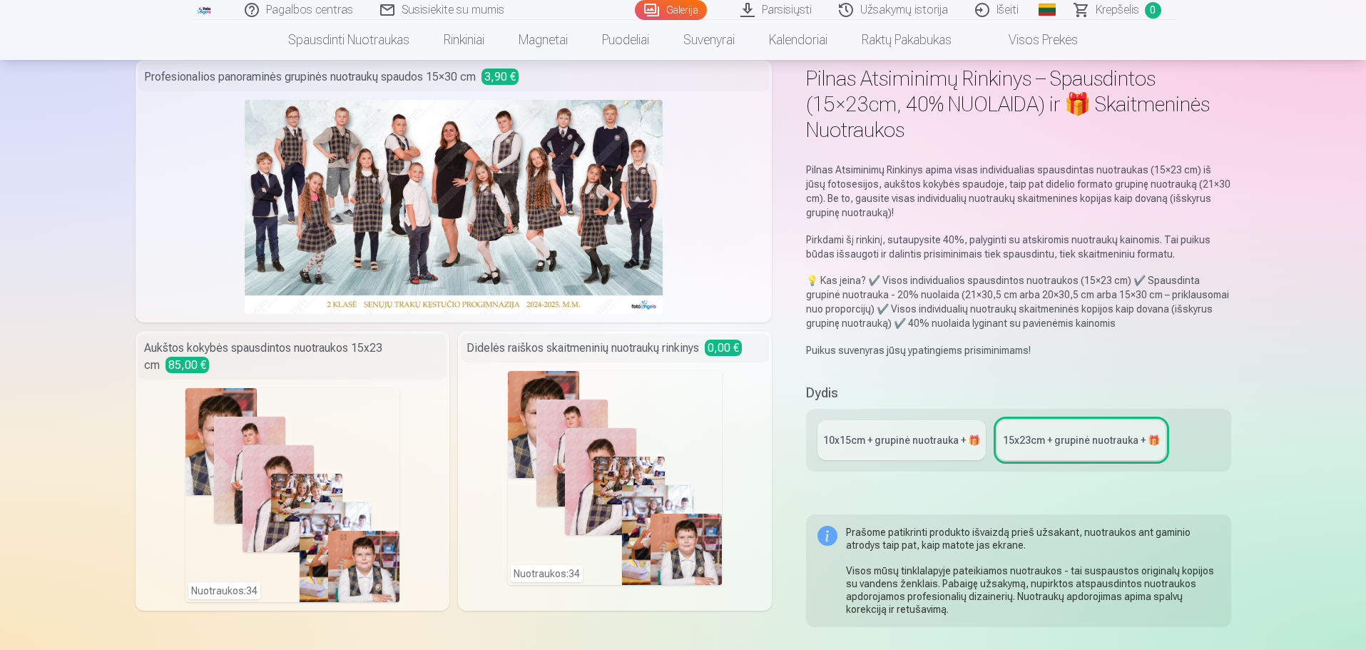
click at [694, 415] on div "Nuotraukos : 34" at bounding box center [615, 478] width 214 height 214
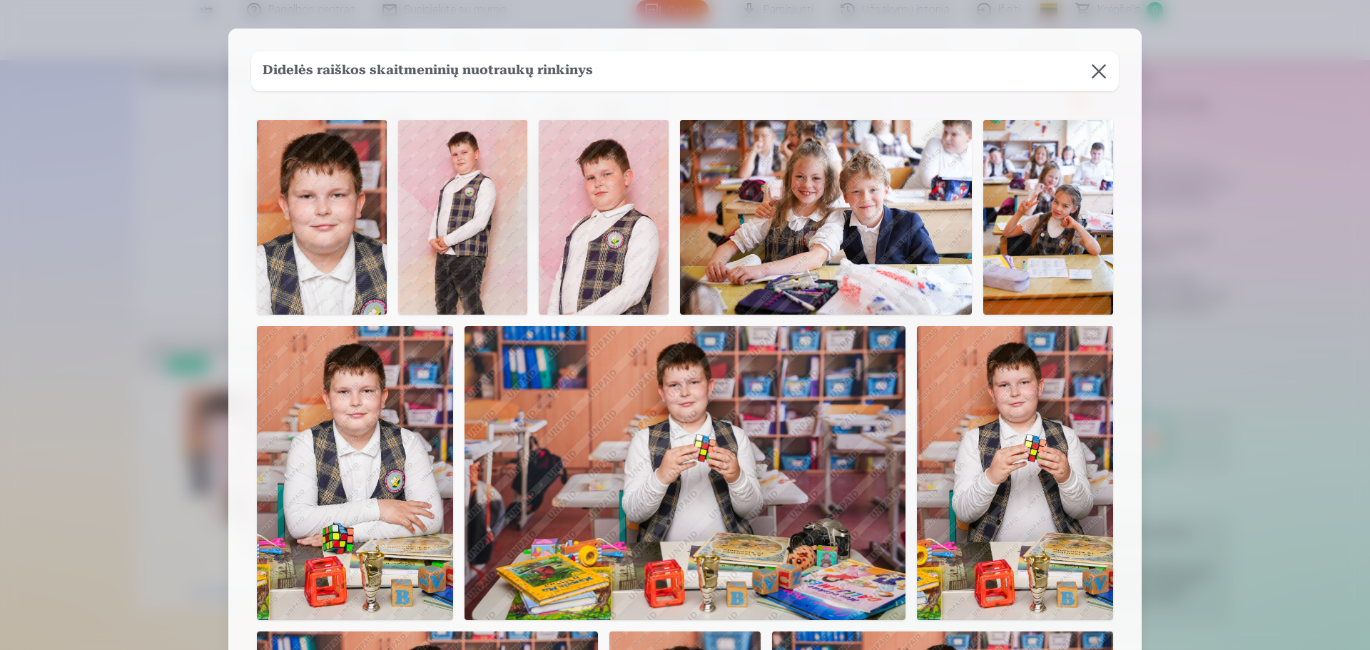
click at [1107, 54] on button at bounding box center [1099, 71] width 40 height 40
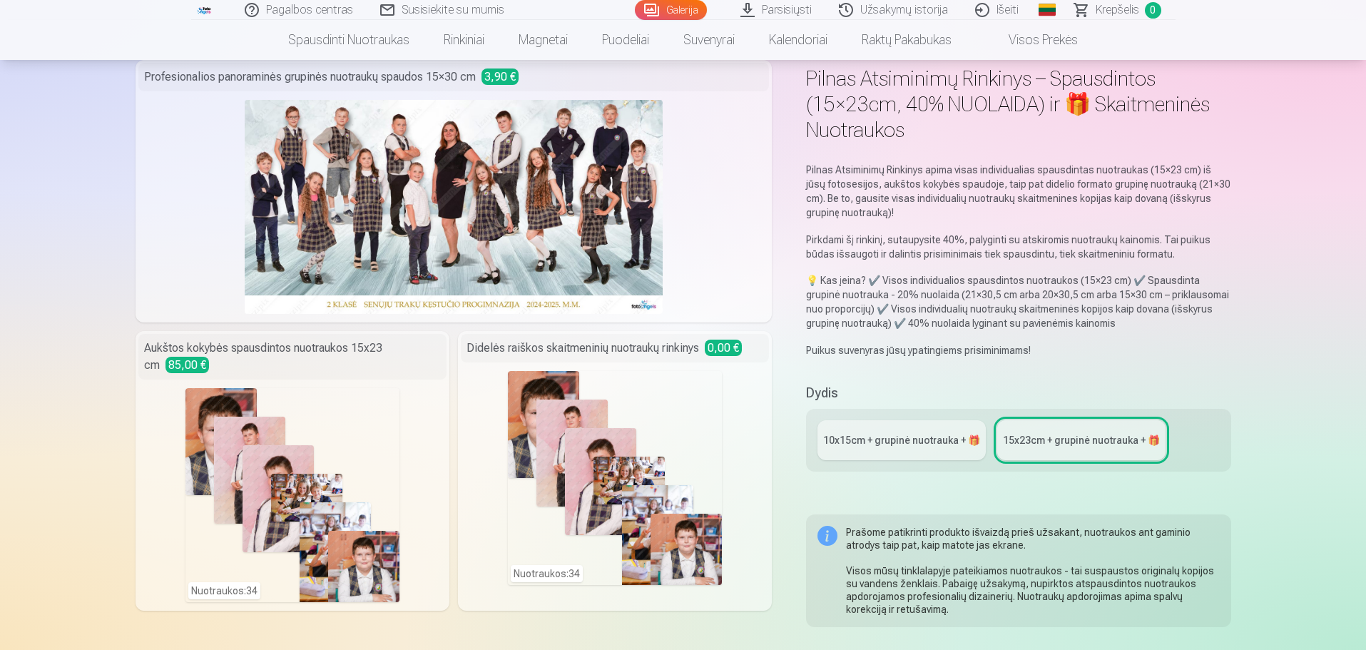
click at [567, 568] on div "Nuotraukos : 34" at bounding box center [615, 478] width 214 height 214
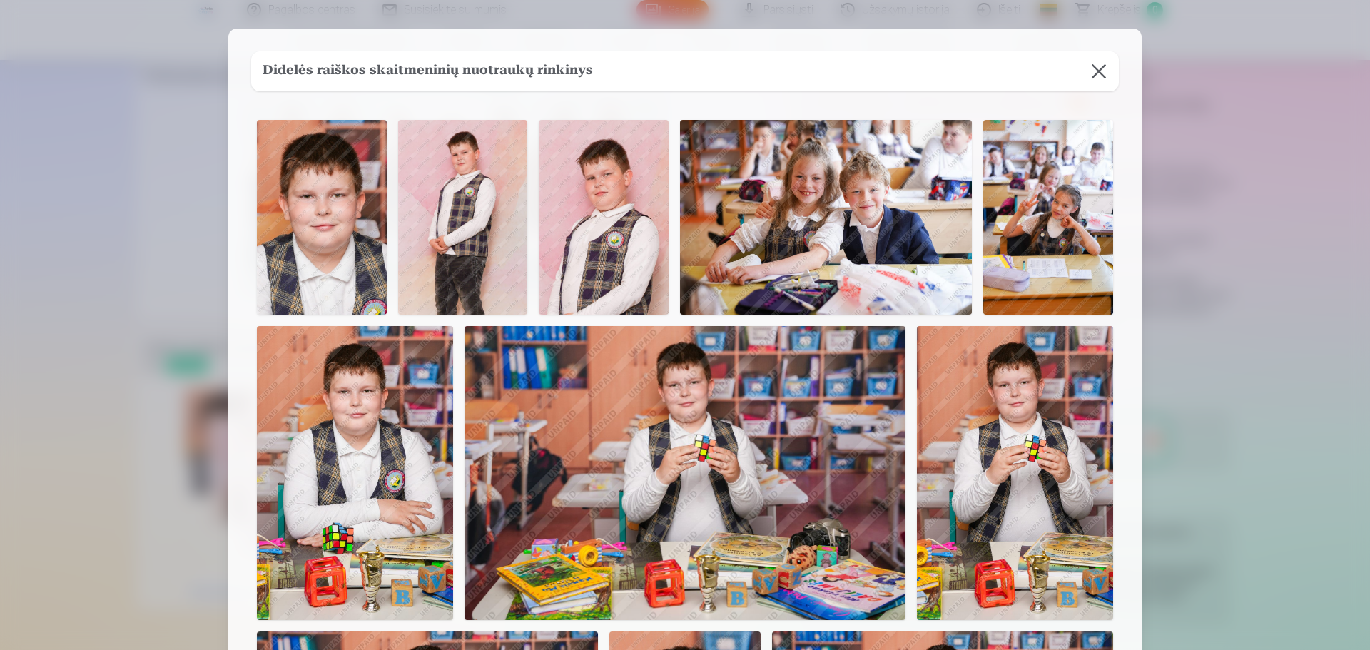
click at [1089, 68] on button at bounding box center [1099, 71] width 40 height 40
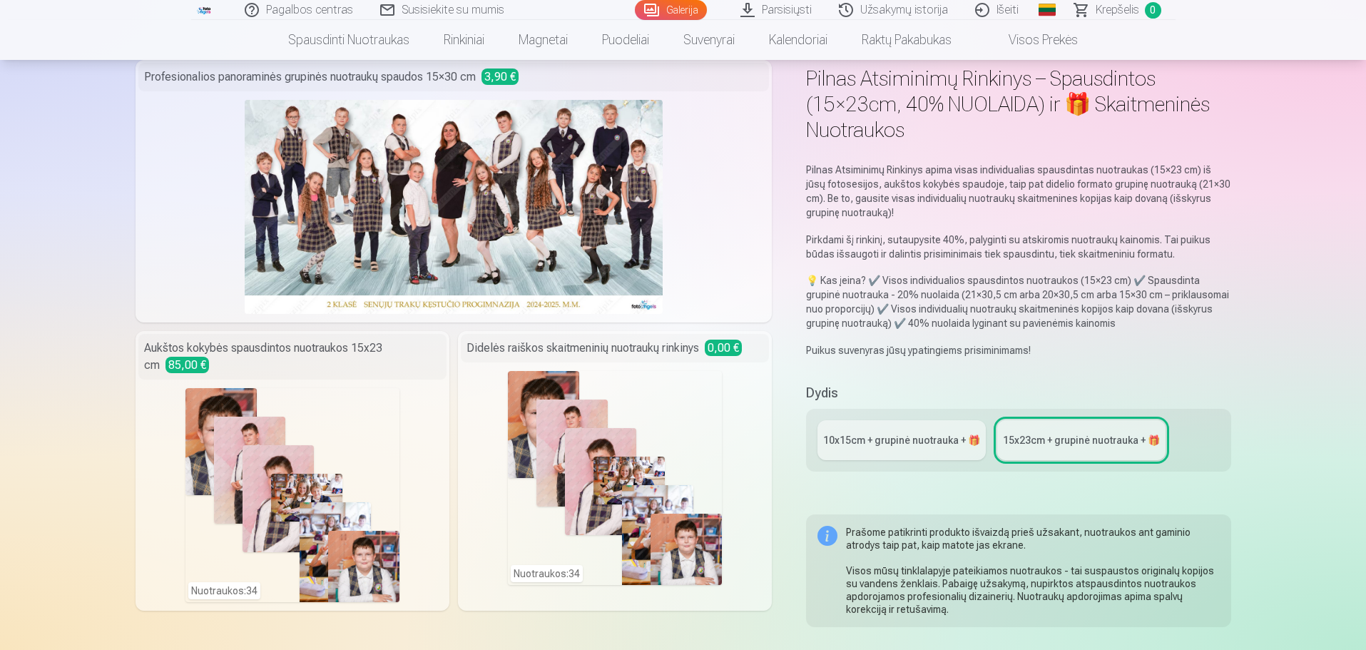
click at [872, 449] on link "10x15сm + grupinė nuotrauka + 🎁" at bounding box center [901, 440] width 168 height 40
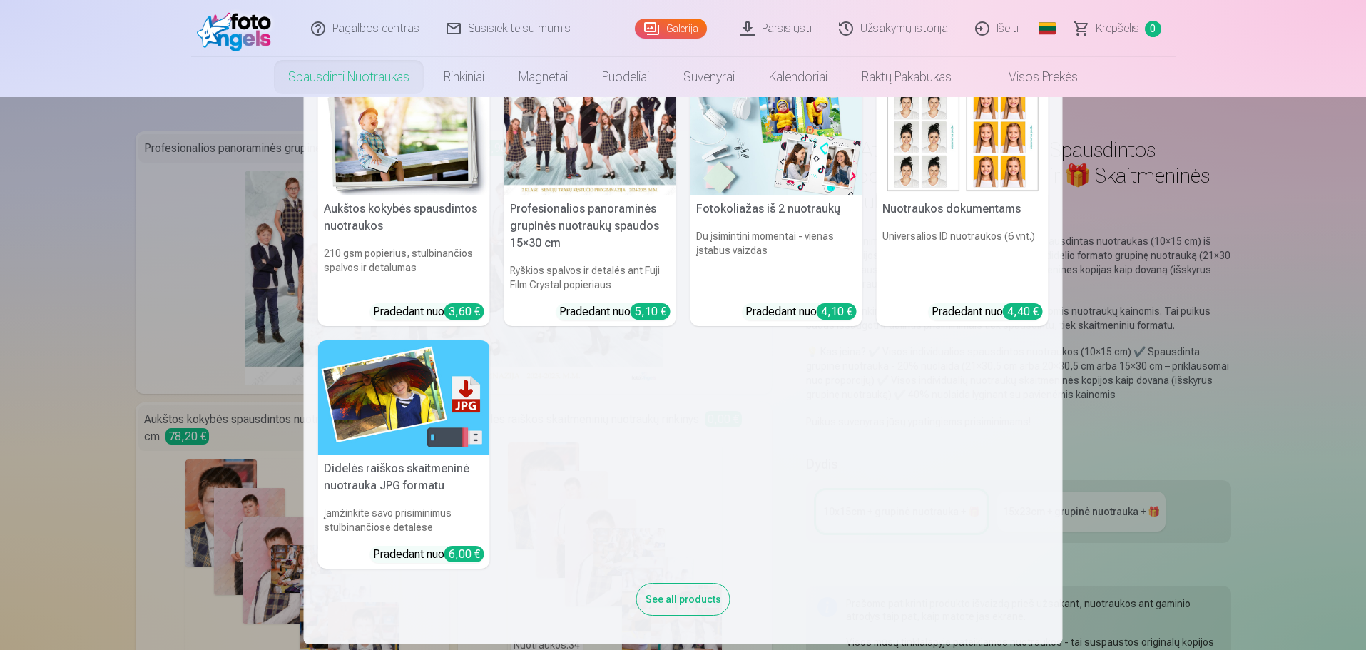
click at [358, 77] on link "Spausdinti nuotraukas" at bounding box center [349, 77] width 156 height 40
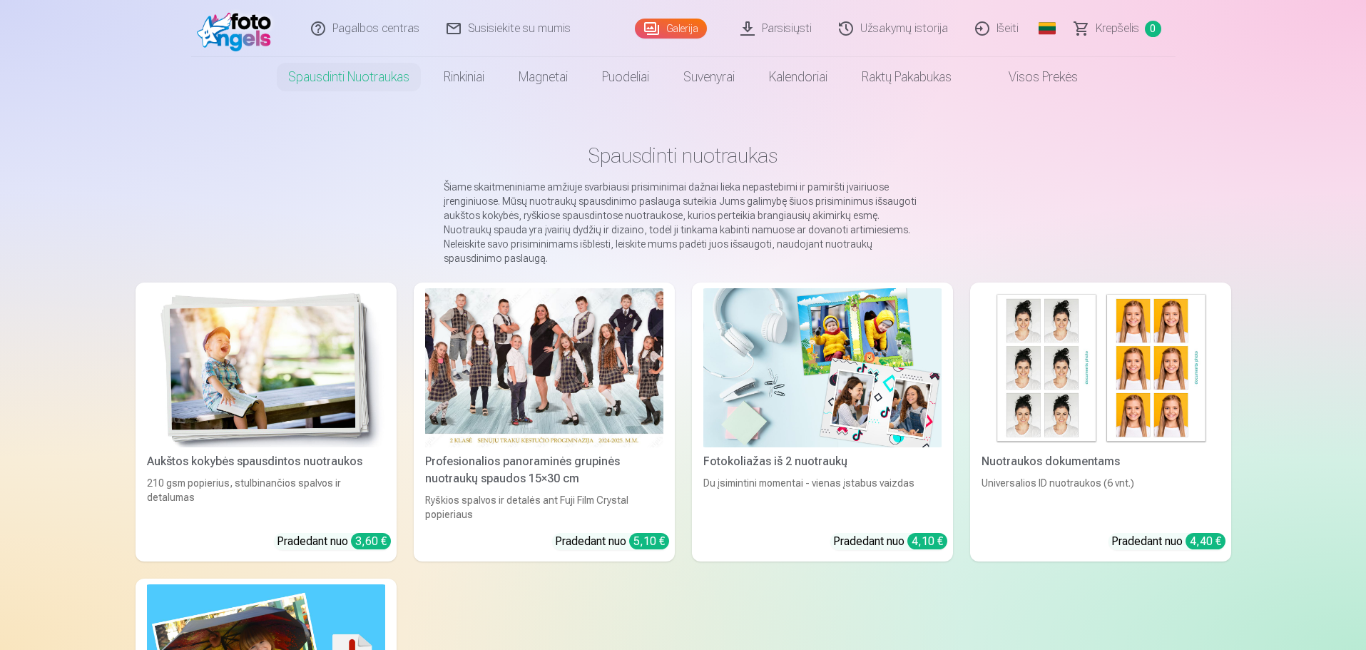
click at [591, 533] on div "Pradedant nuo 5,10 €" at bounding box center [612, 541] width 114 height 17
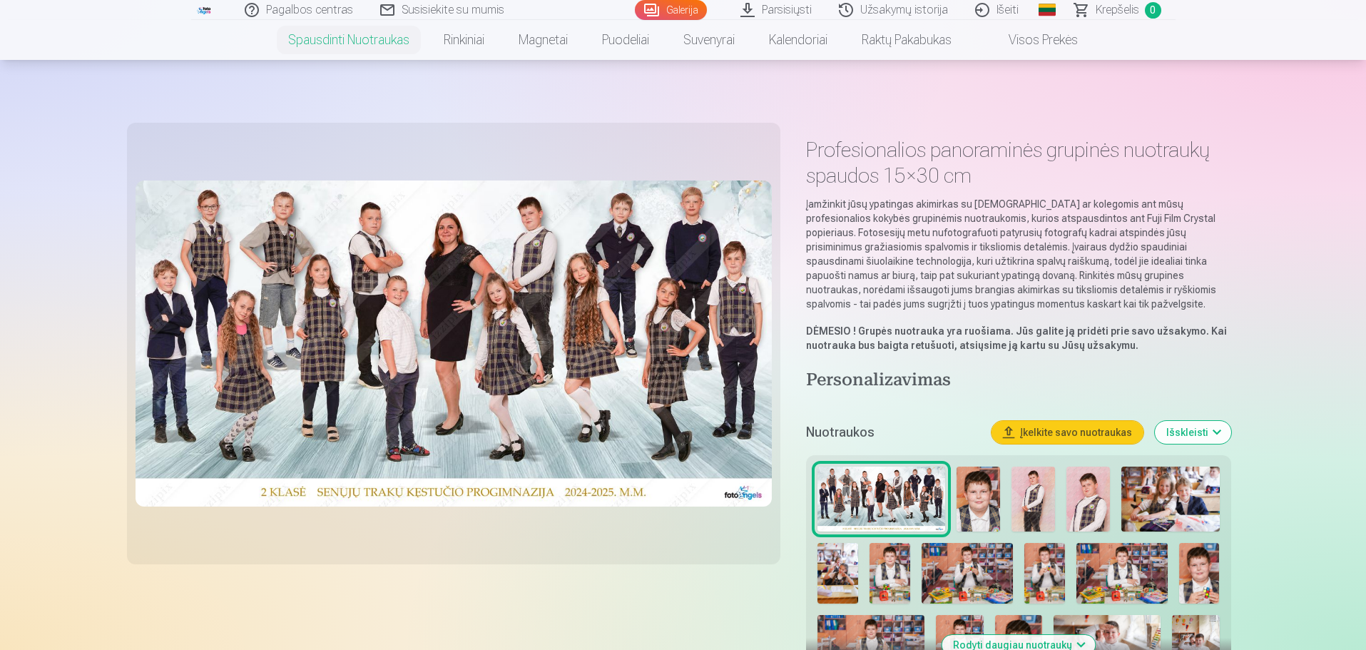
scroll to position [357, 0]
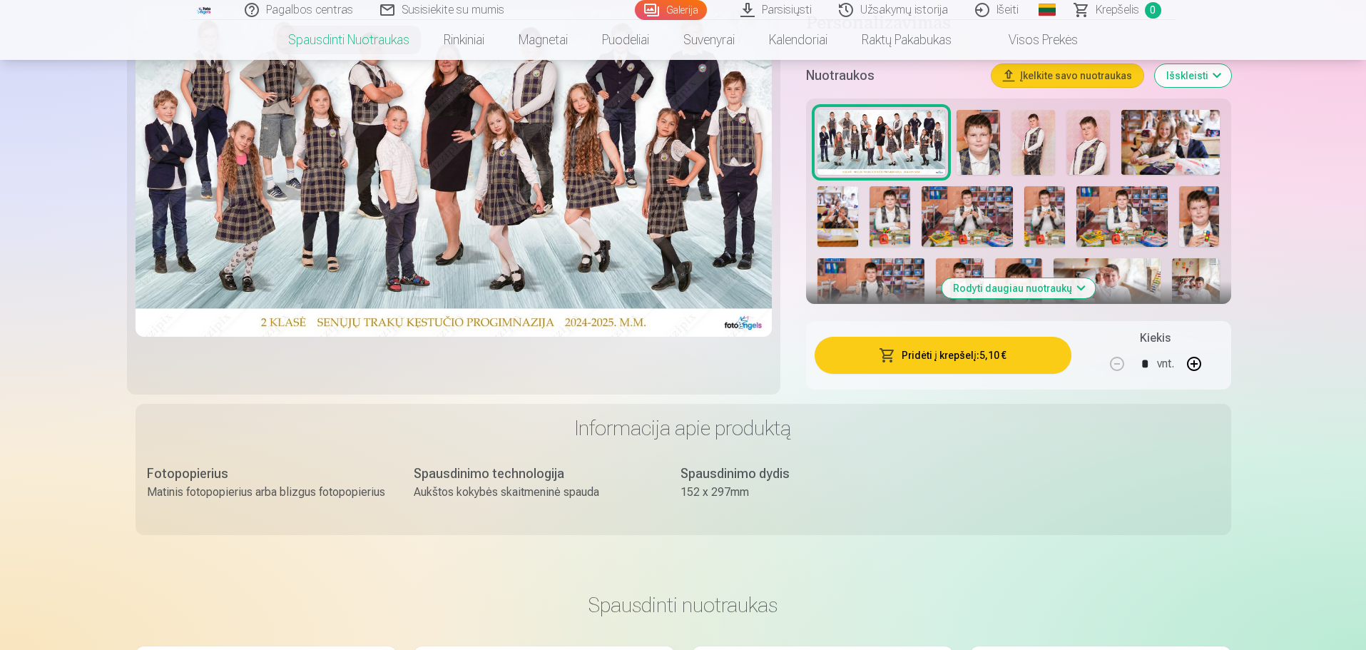
click at [949, 357] on button "Pridėti į krepšelį : 5,10 €" at bounding box center [943, 355] width 256 height 37
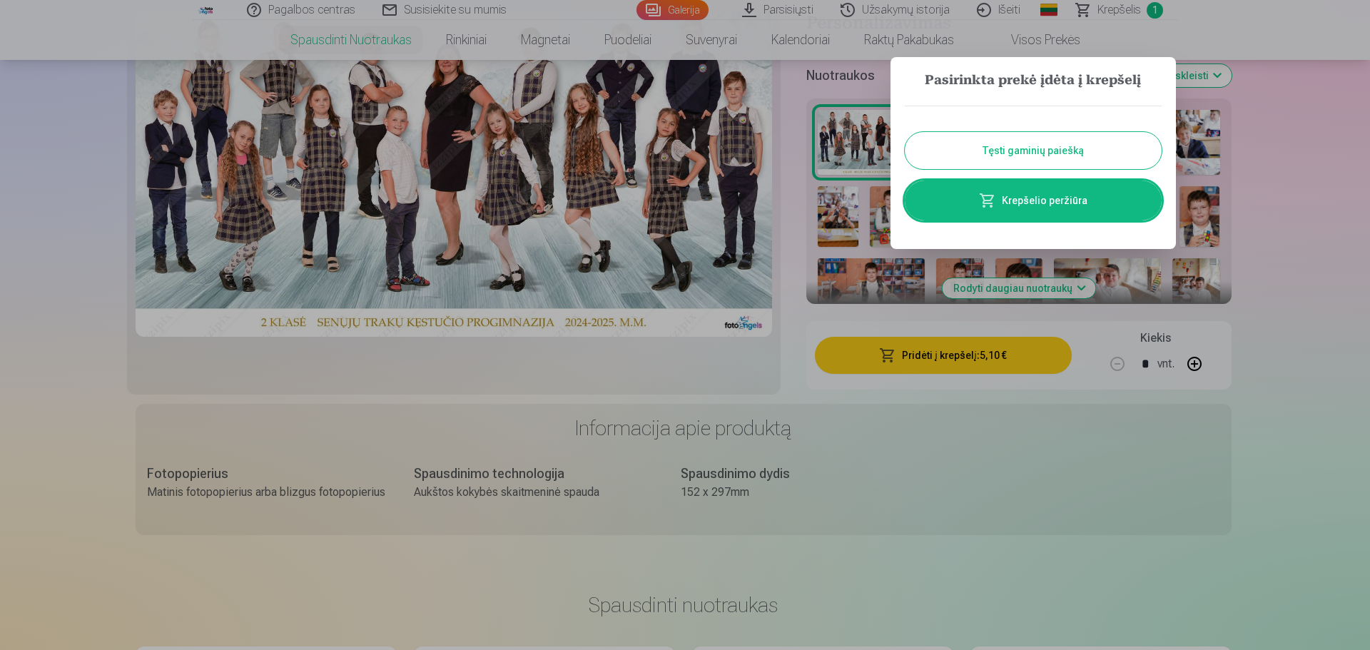
click at [1026, 154] on button "Tęsti gaminių paiešką" at bounding box center [1033, 150] width 257 height 37
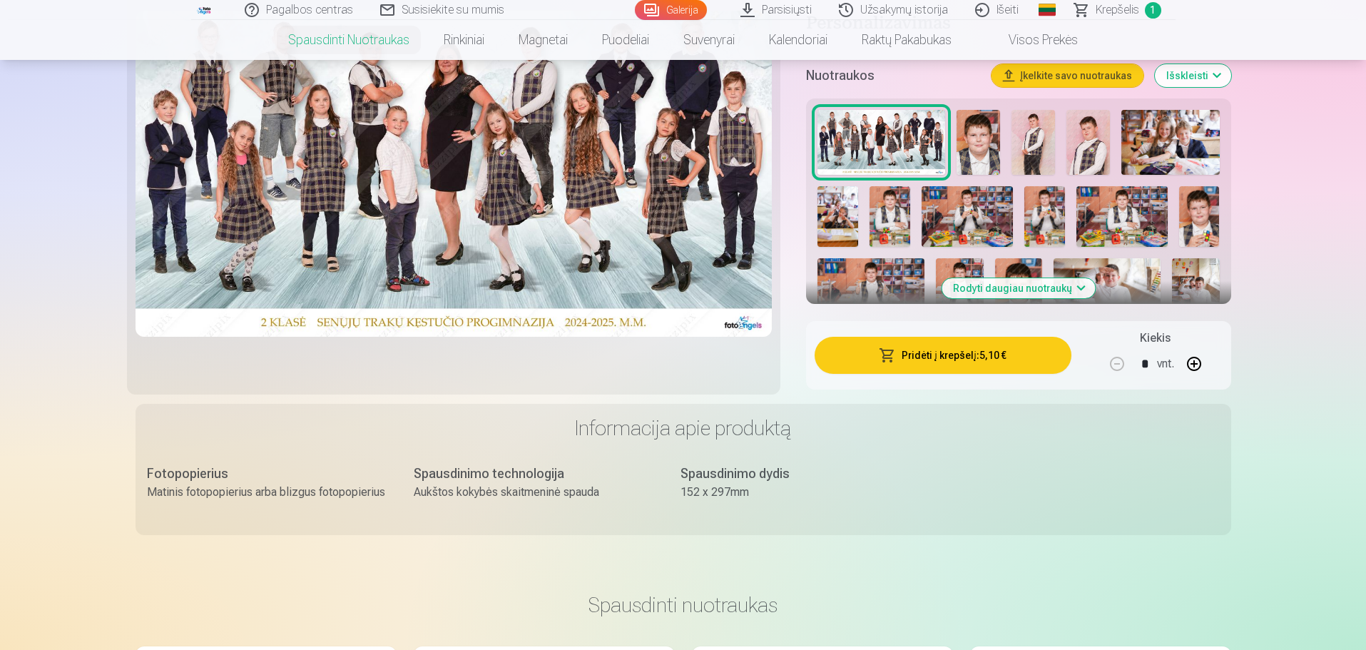
click at [996, 141] on img at bounding box center [979, 143] width 44 height 66
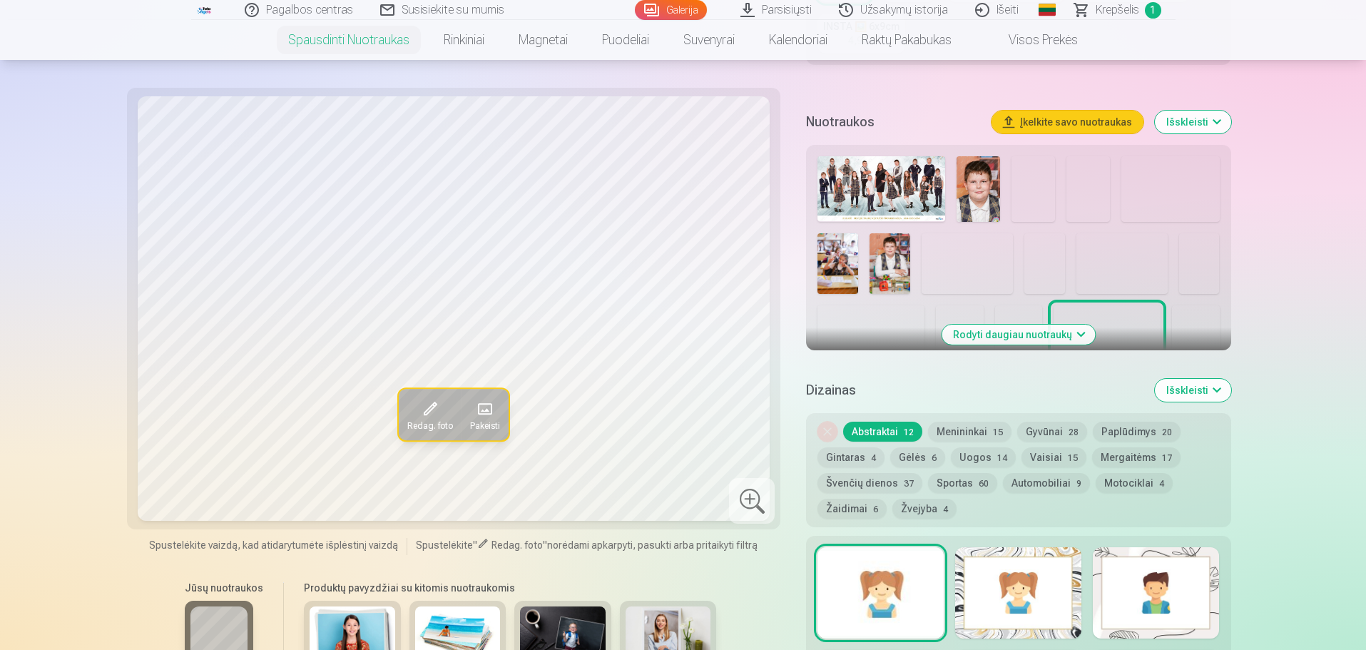
scroll to position [428, 0]
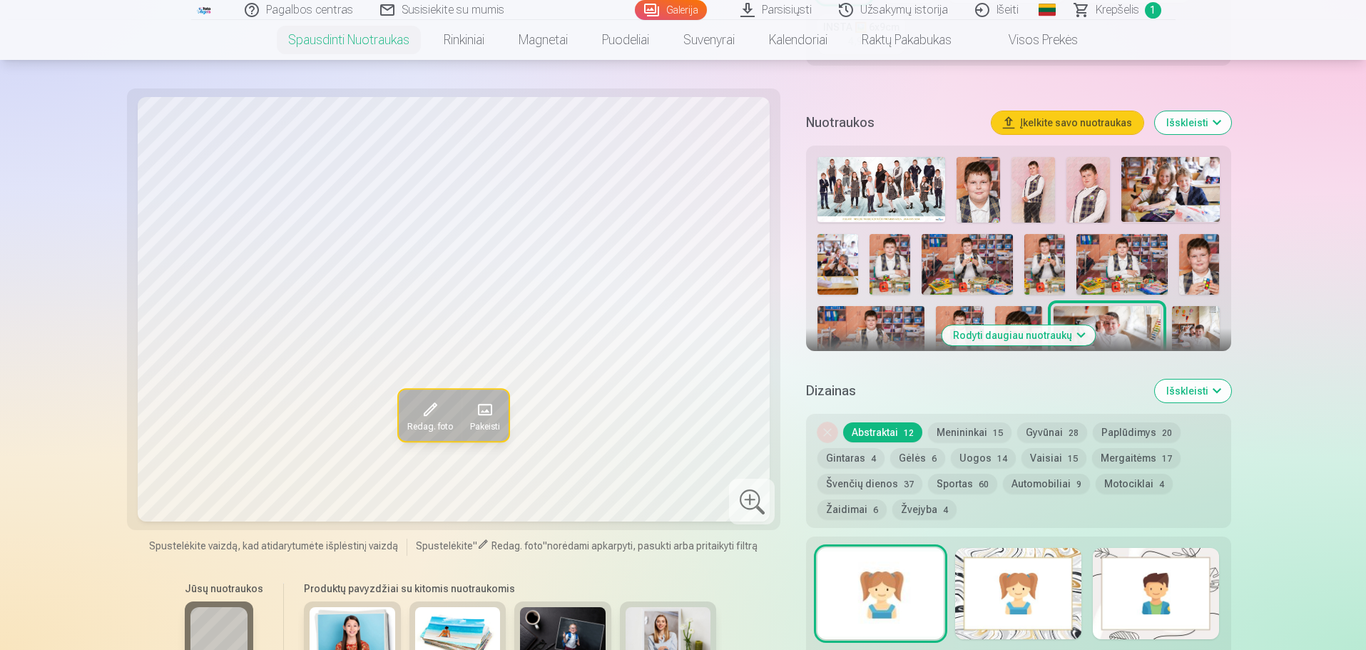
click at [997, 193] on img at bounding box center [979, 190] width 44 height 66
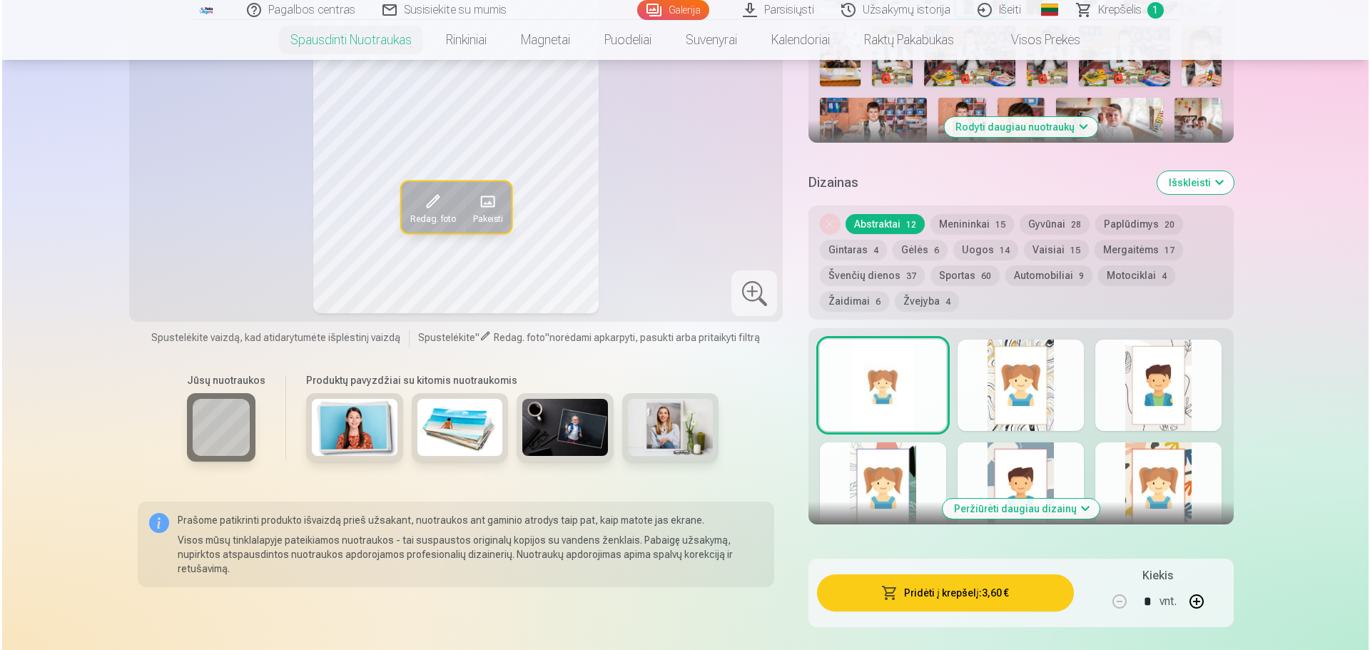
scroll to position [642, 0]
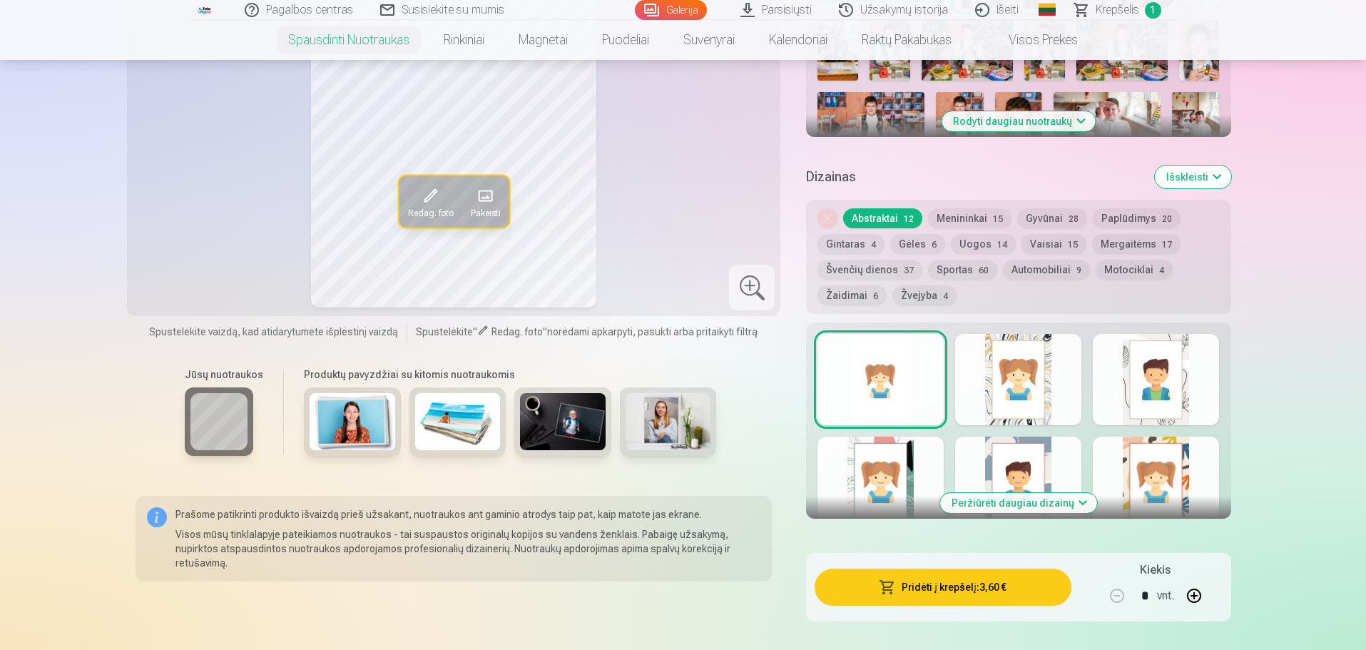
click at [982, 581] on button "Pridėti į krepšelį : 3,60 €" at bounding box center [943, 587] width 256 height 37
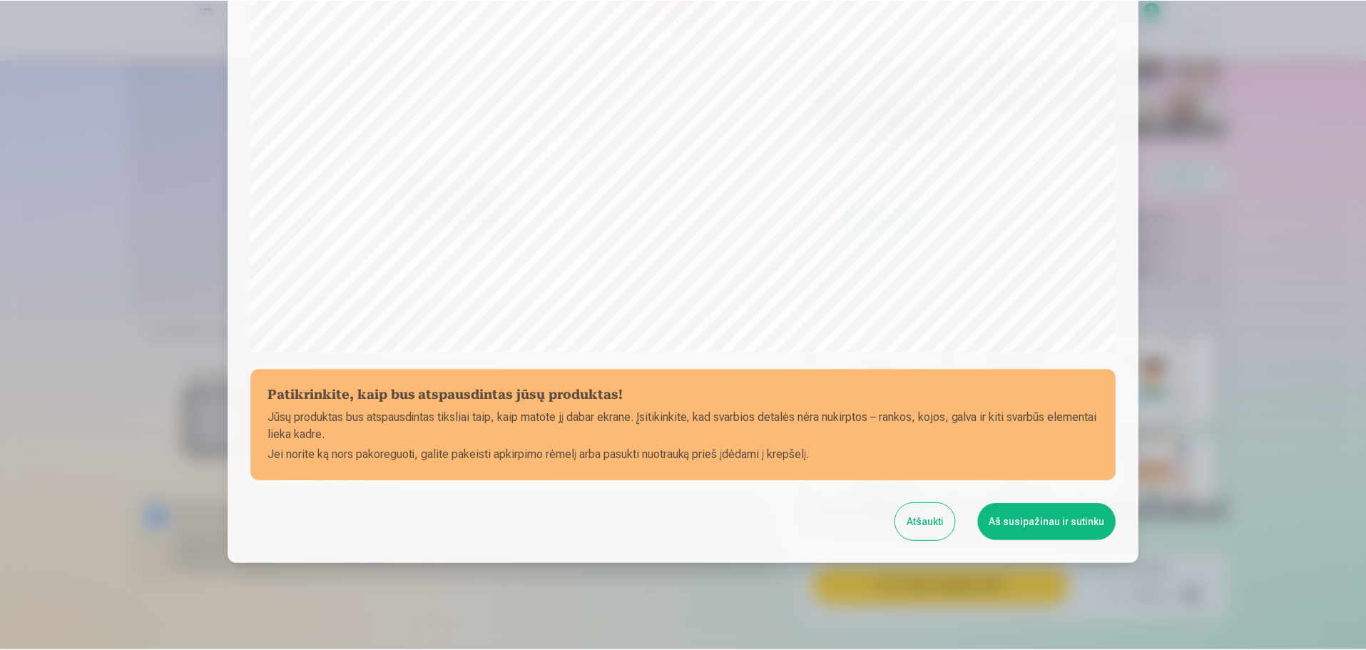
scroll to position [377, 0]
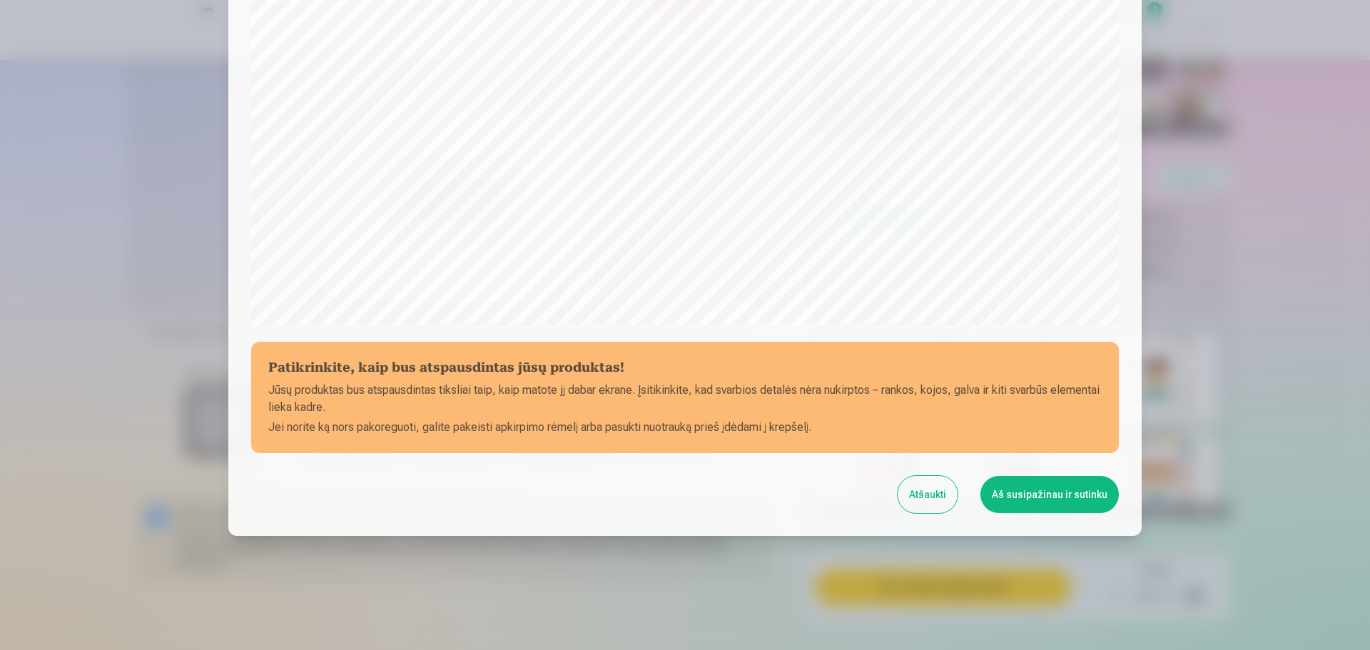
click at [1013, 499] on button "Aš susipažinau ir sutinku" at bounding box center [1049, 494] width 138 height 37
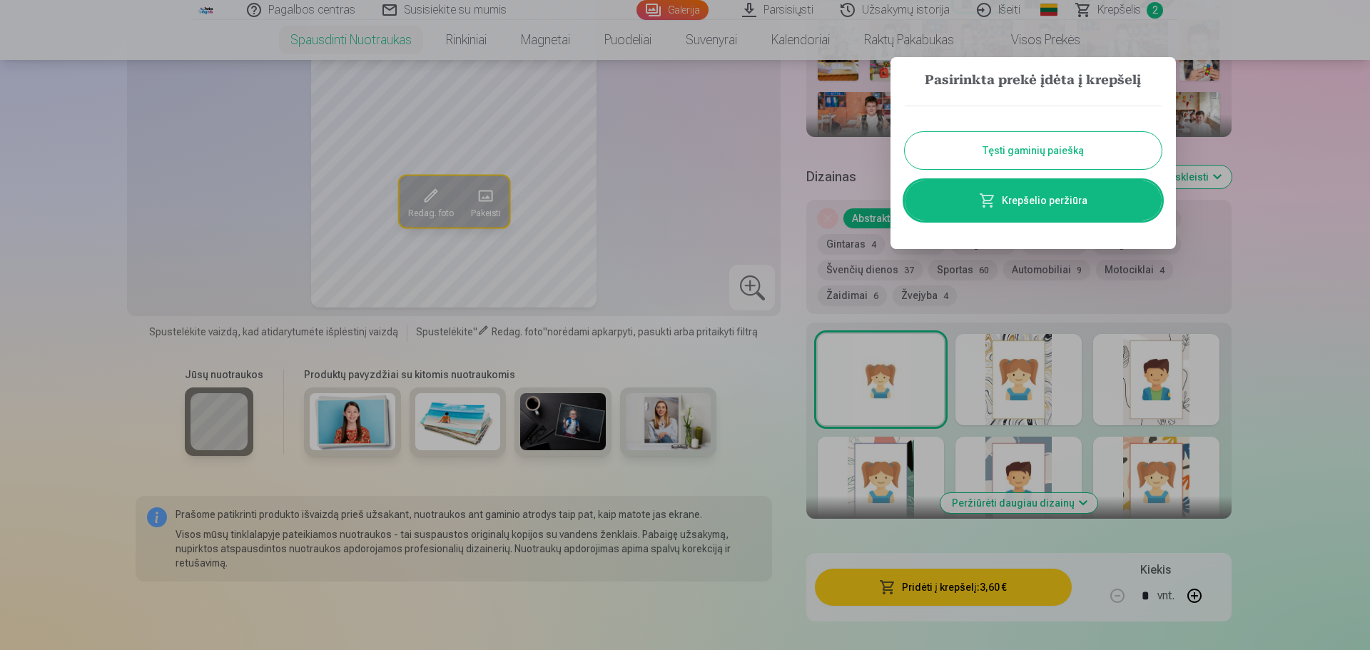
click at [1039, 159] on button "Tęsti gaminių paiešką" at bounding box center [1033, 150] width 257 height 37
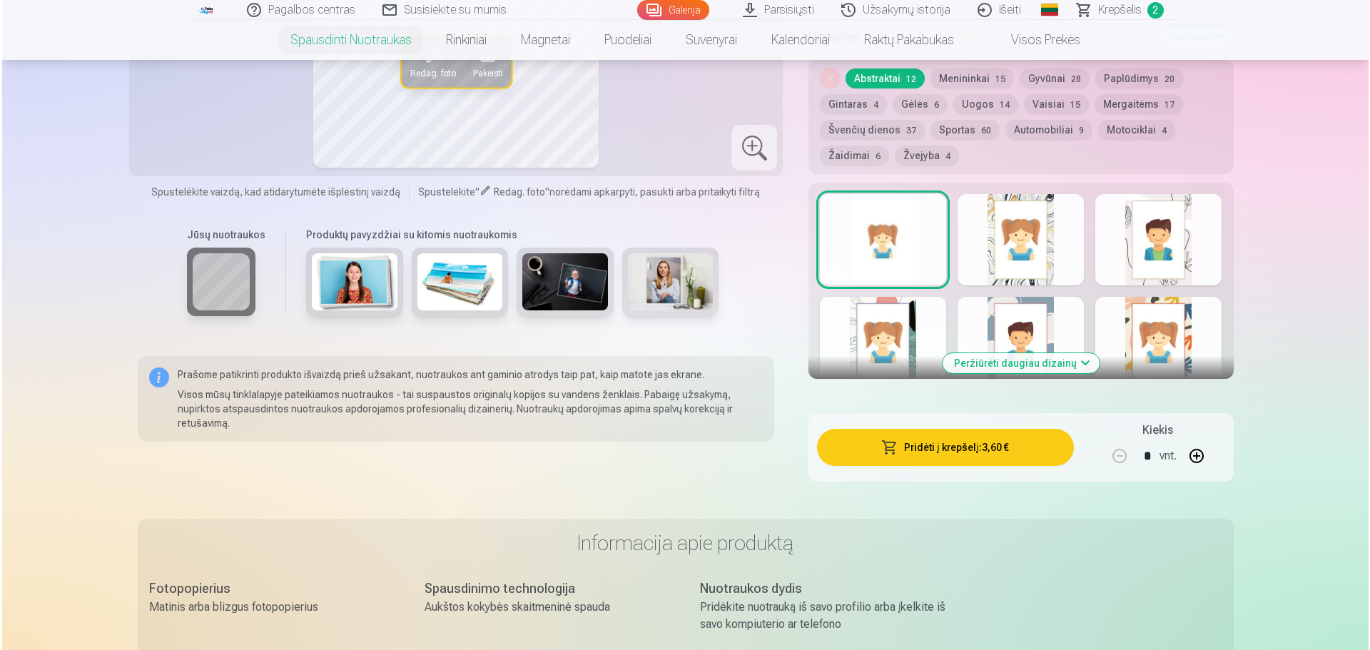
scroll to position [785, 0]
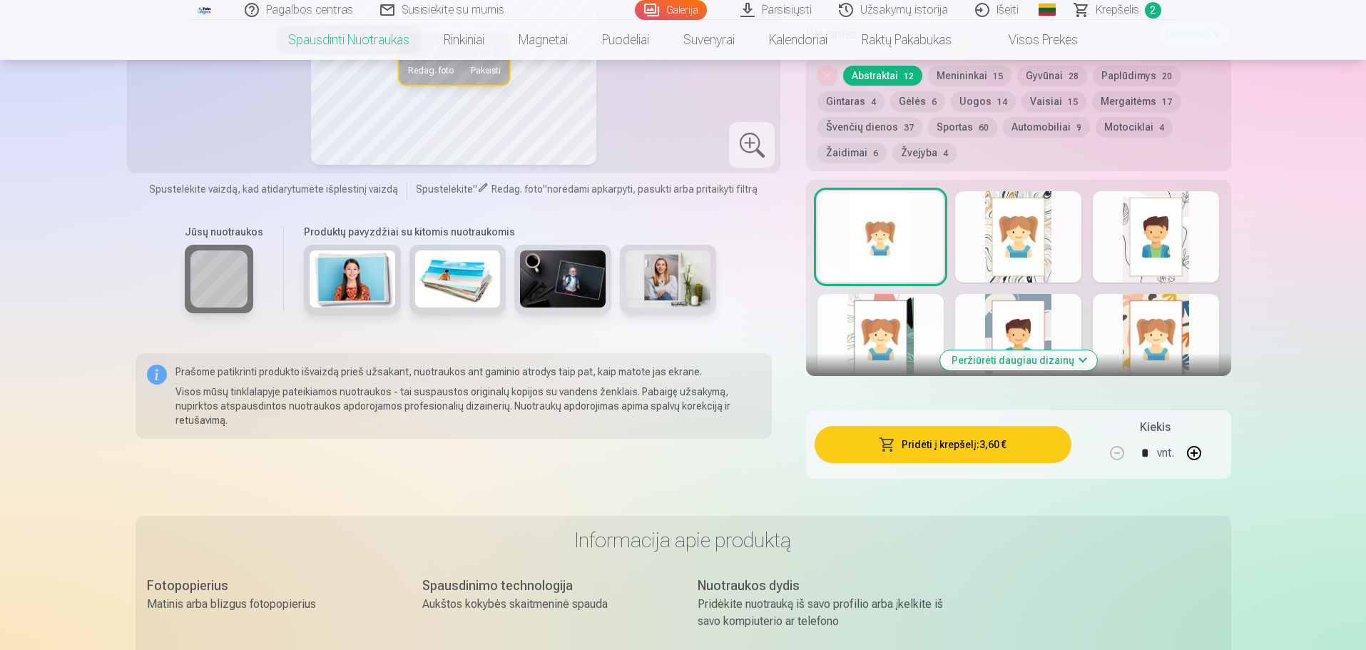
click at [978, 448] on button "Pridėti į krepšelį : 3,60 €" at bounding box center [943, 444] width 256 height 37
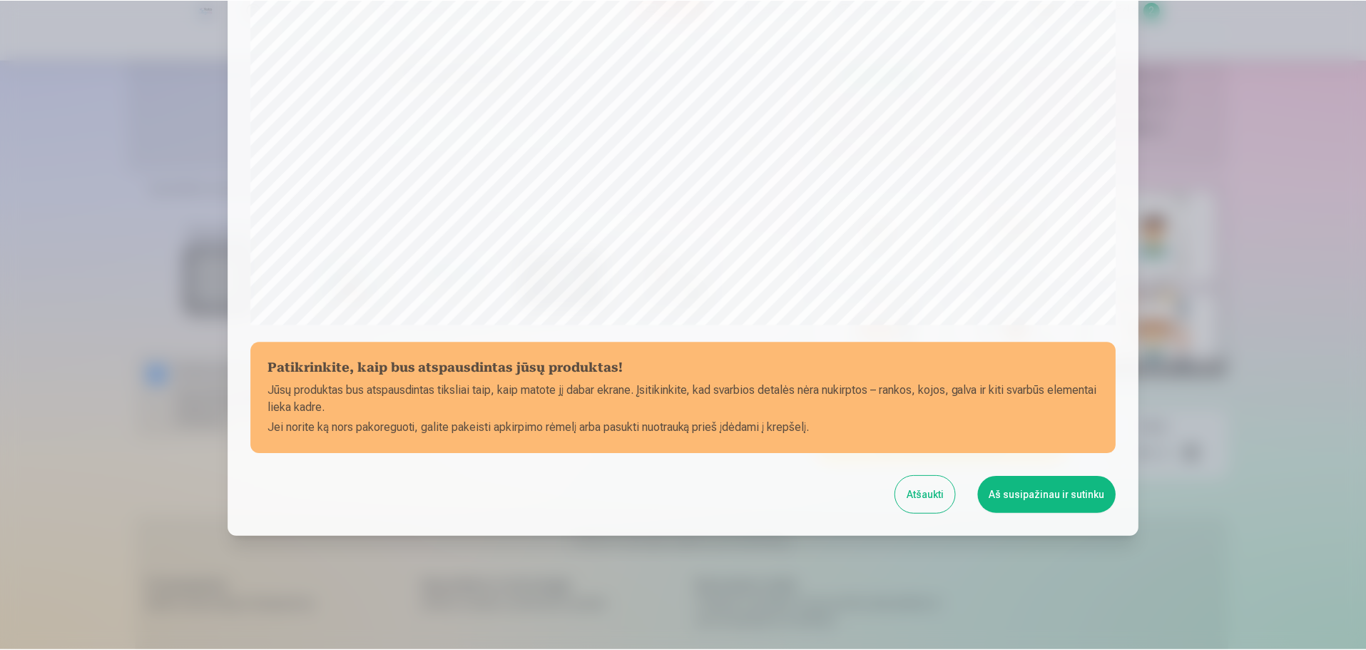
scroll to position [377, 0]
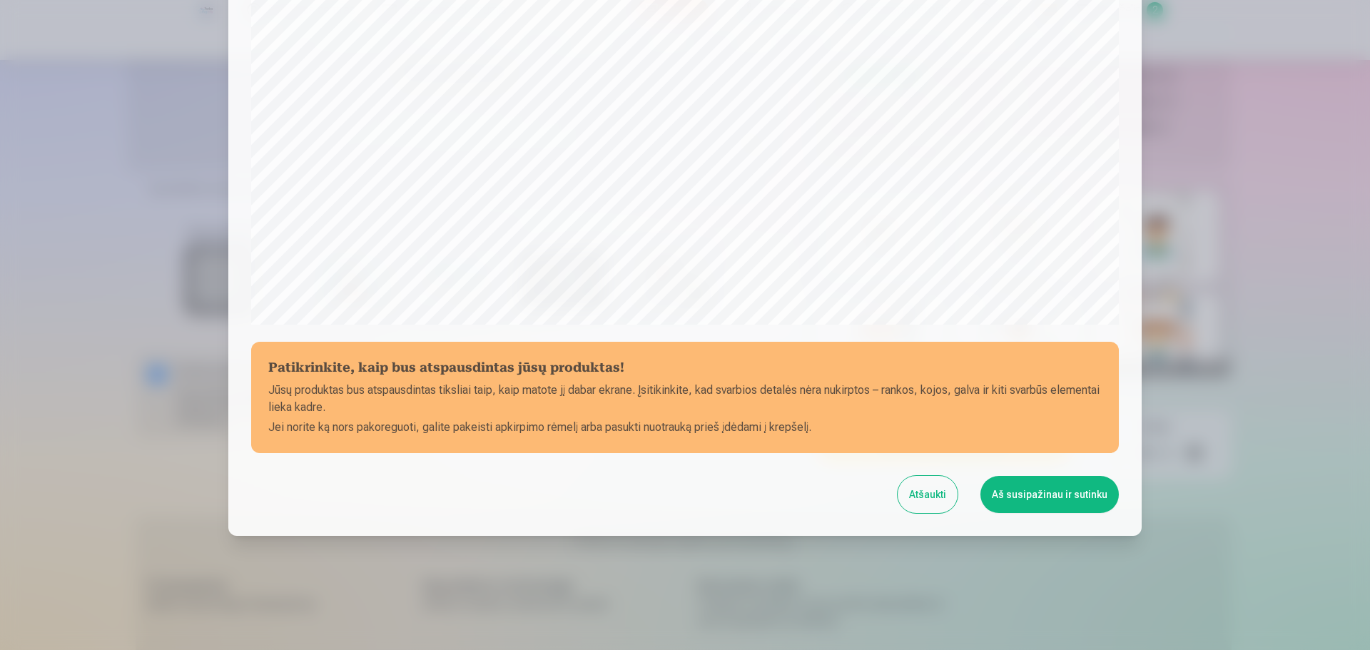
click at [1054, 487] on button "Aš susipažinau ir sutinku" at bounding box center [1049, 494] width 138 height 37
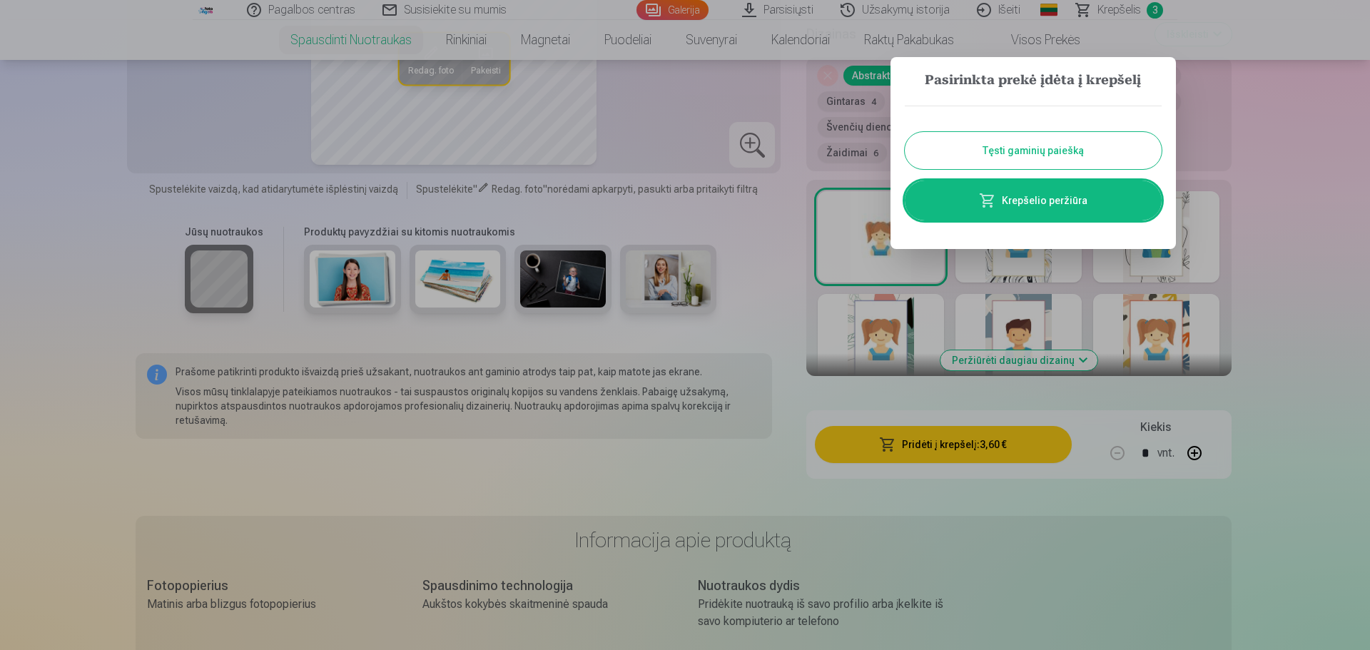
click at [1233, 146] on div at bounding box center [685, 325] width 1370 height 650
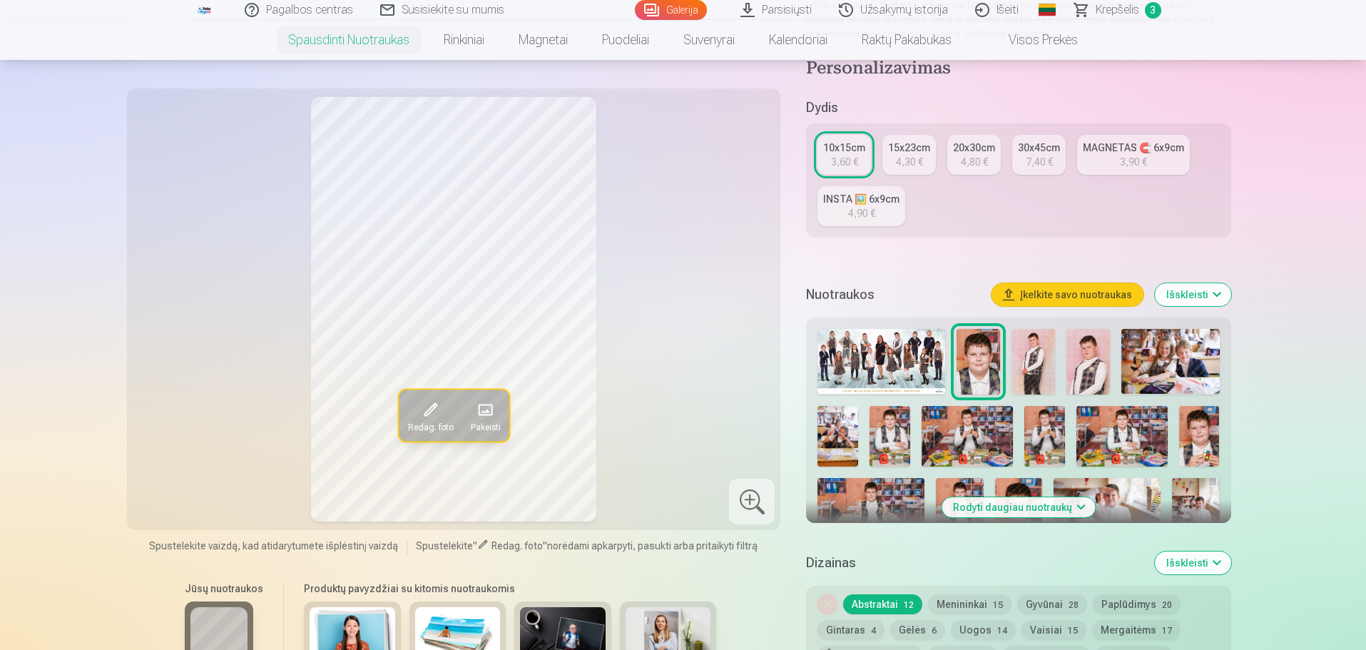
scroll to position [214, 0]
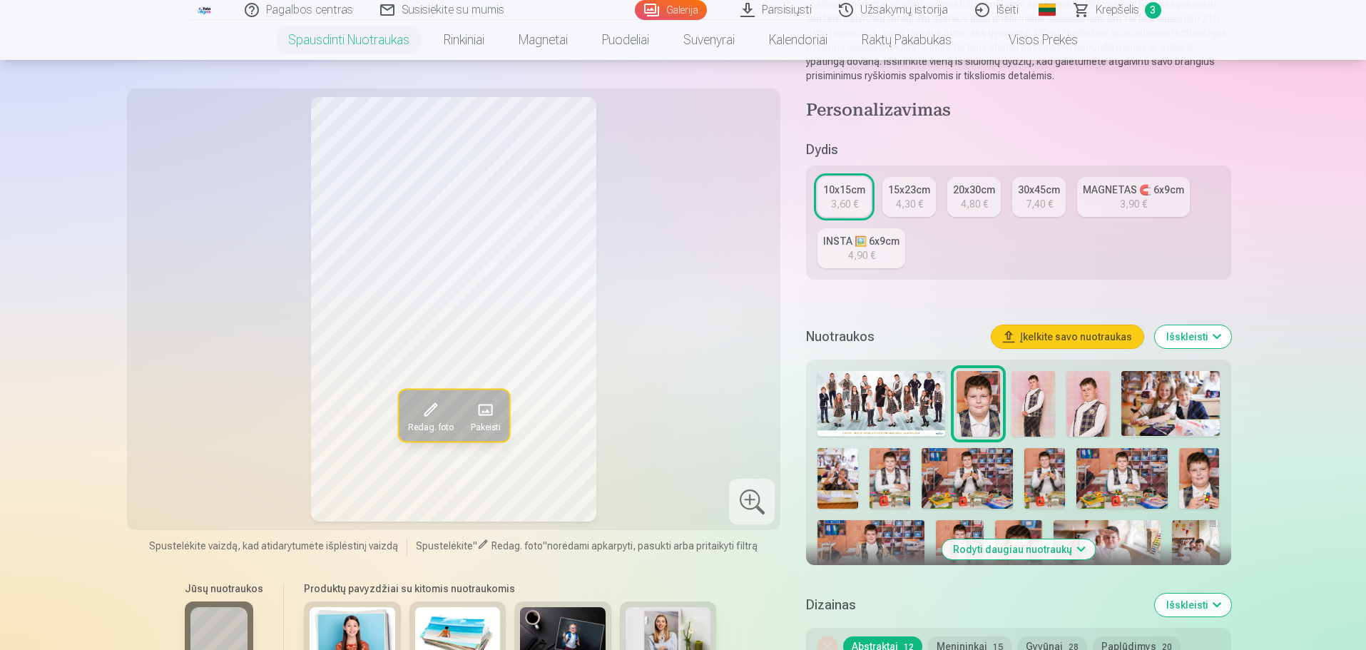
click at [1039, 416] on img at bounding box center [1034, 404] width 44 height 66
click at [1099, 384] on img at bounding box center [1088, 404] width 44 height 66
click at [1133, 377] on img at bounding box center [1170, 403] width 98 height 65
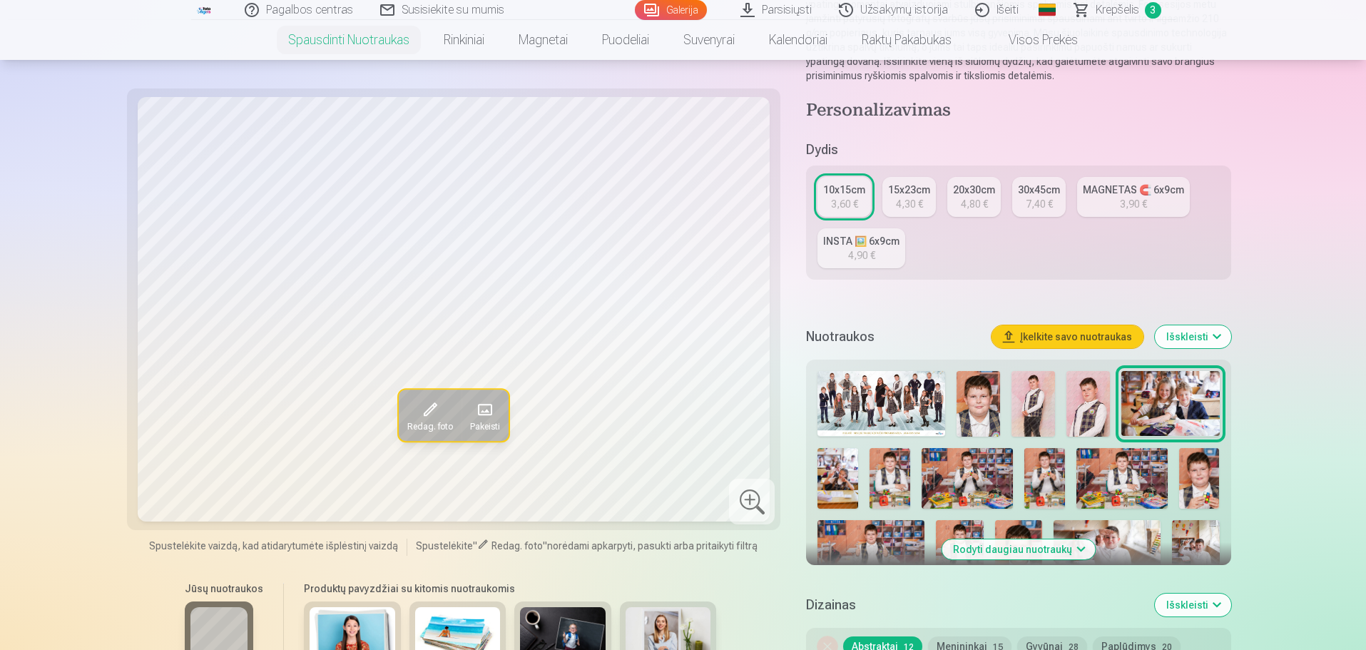
click at [841, 462] on img at bounding box center [837, 478] width 41 height 61
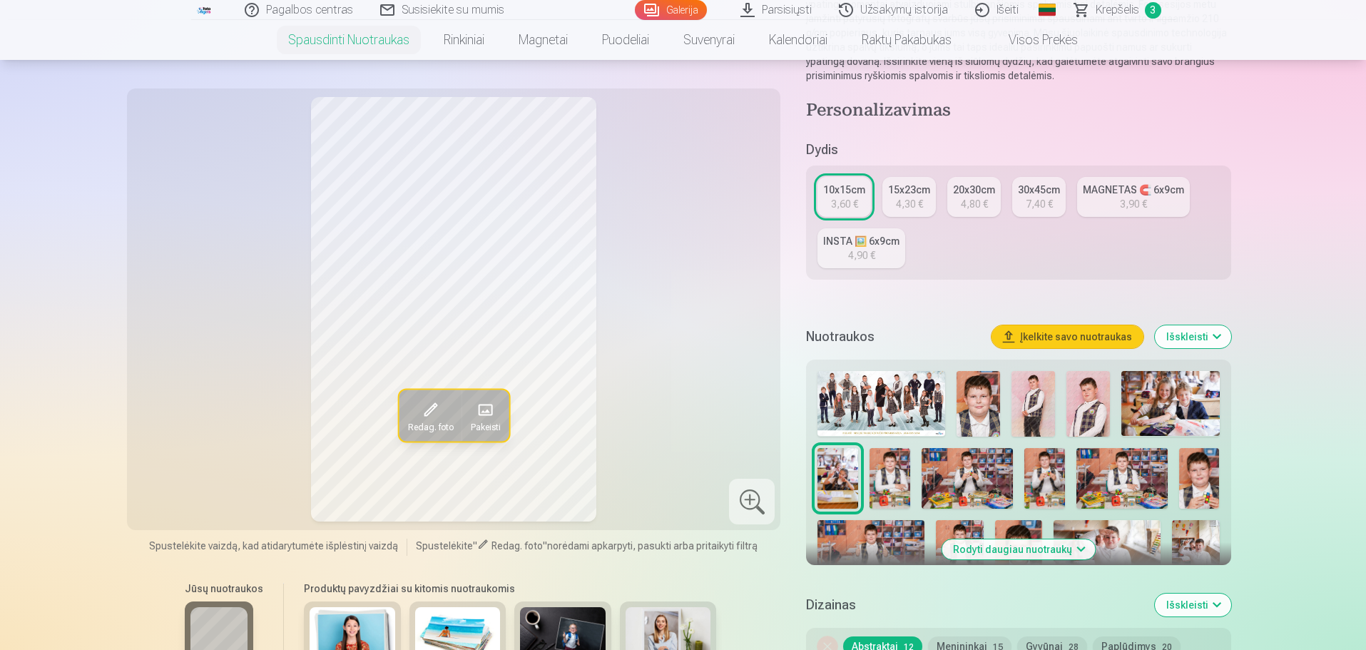
click at [908, 496] on img at bounding box center [890, 478] width 41 height 61
click at [968, 506] on img at bounding box center [967, 478] width 91 height 61
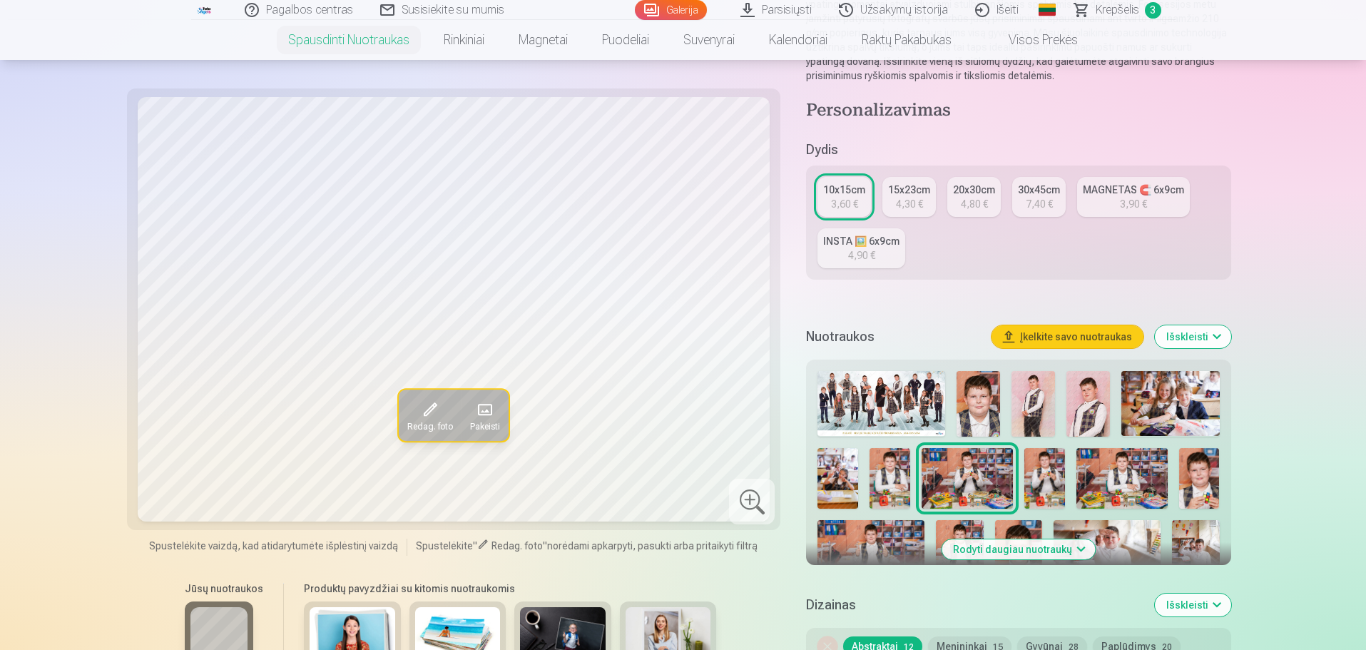
click at [1036, 472] on img at bounding box center [1044, 478] width 41 height 61
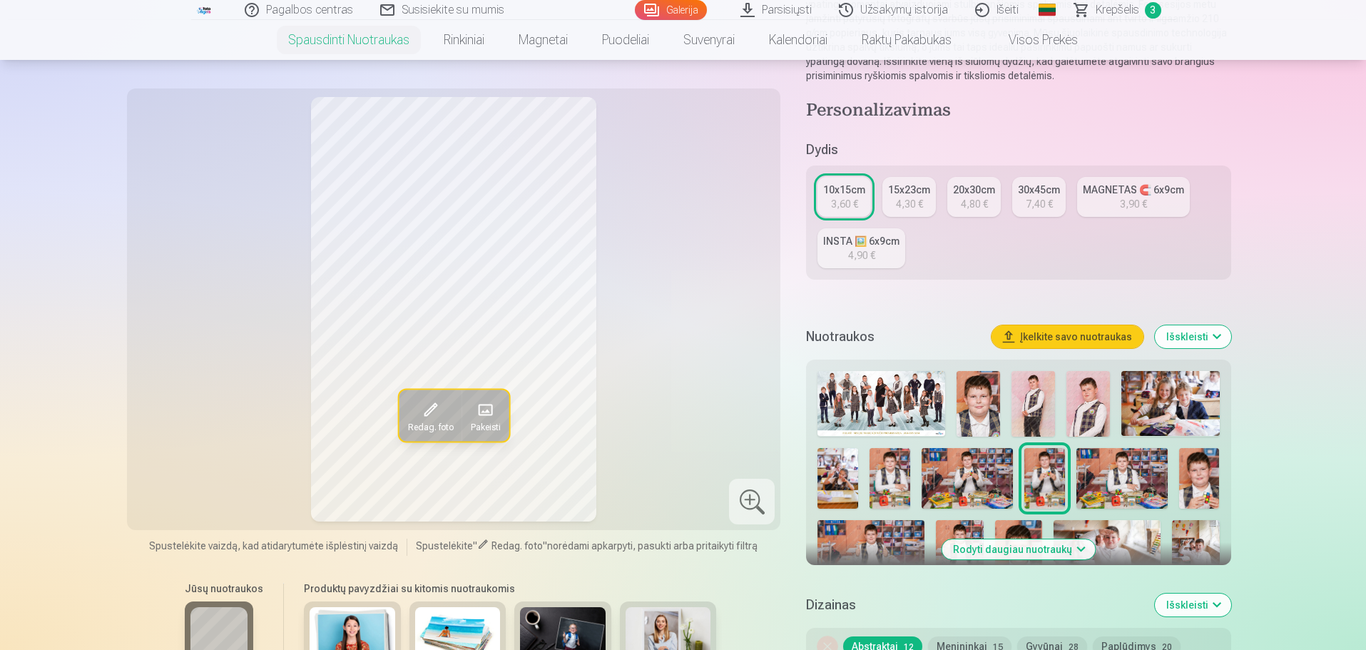
click at [1087, 466] on img at bounding box center [1121, 478] width 91 height 61
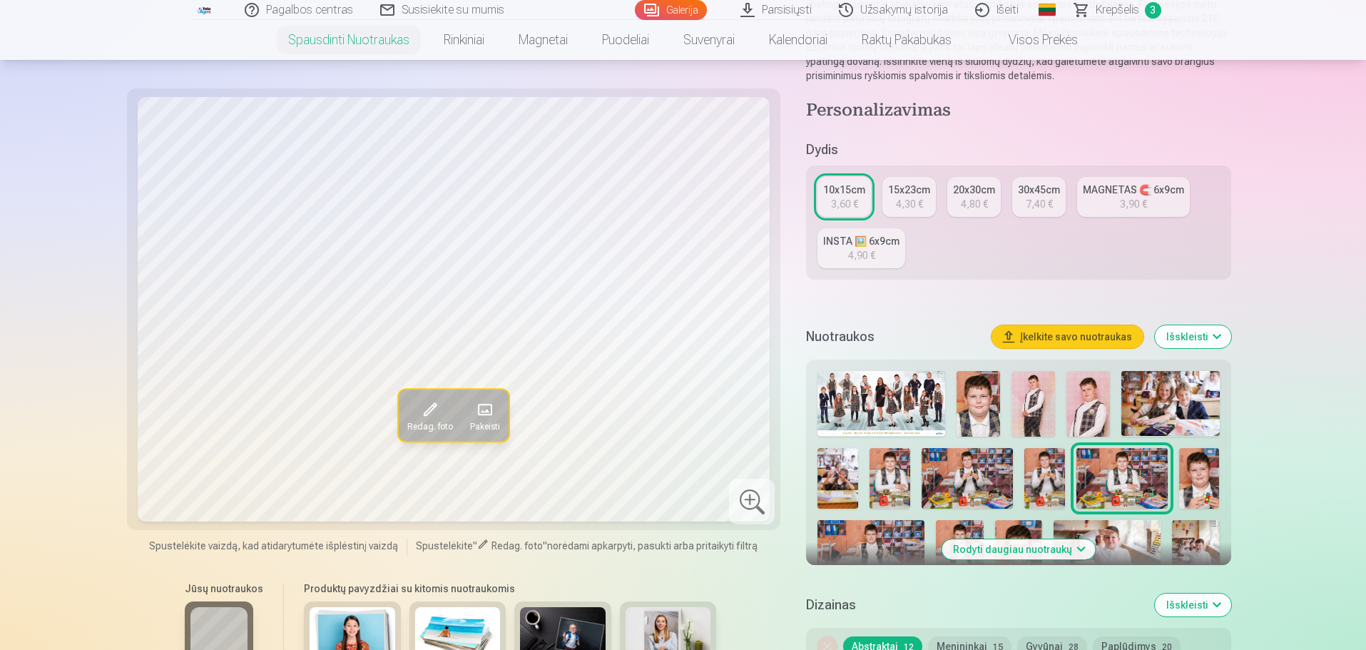
click at [1182, 457] on img at bounding box center [1199, 478] width 41 height 61
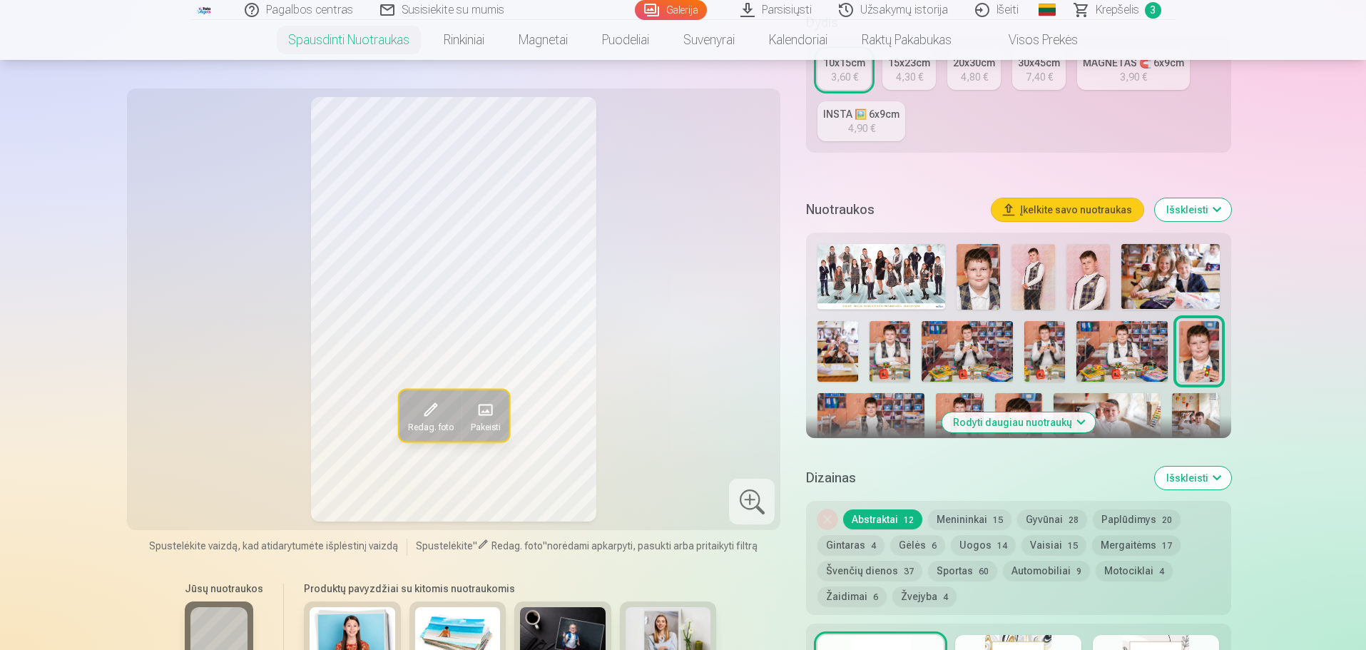
scroll to position [357, 0]
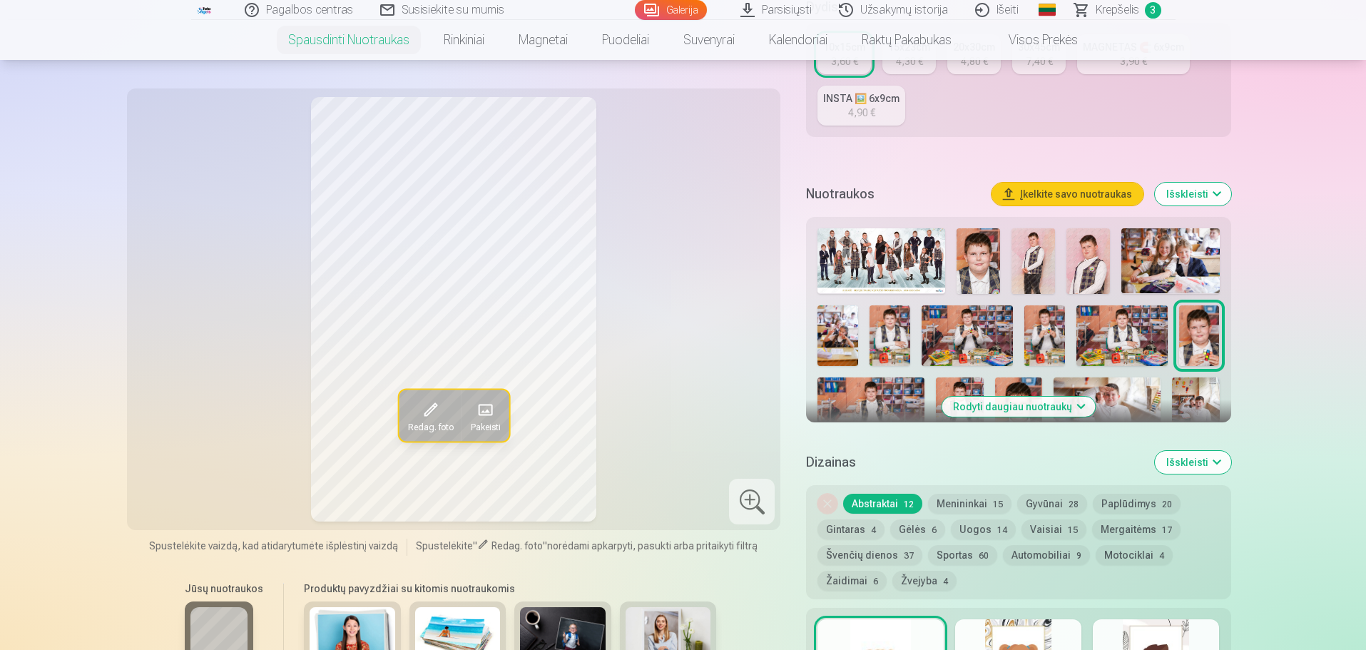
click at [886, 384] on img at bounding box center [870, 412] width 107 height 71
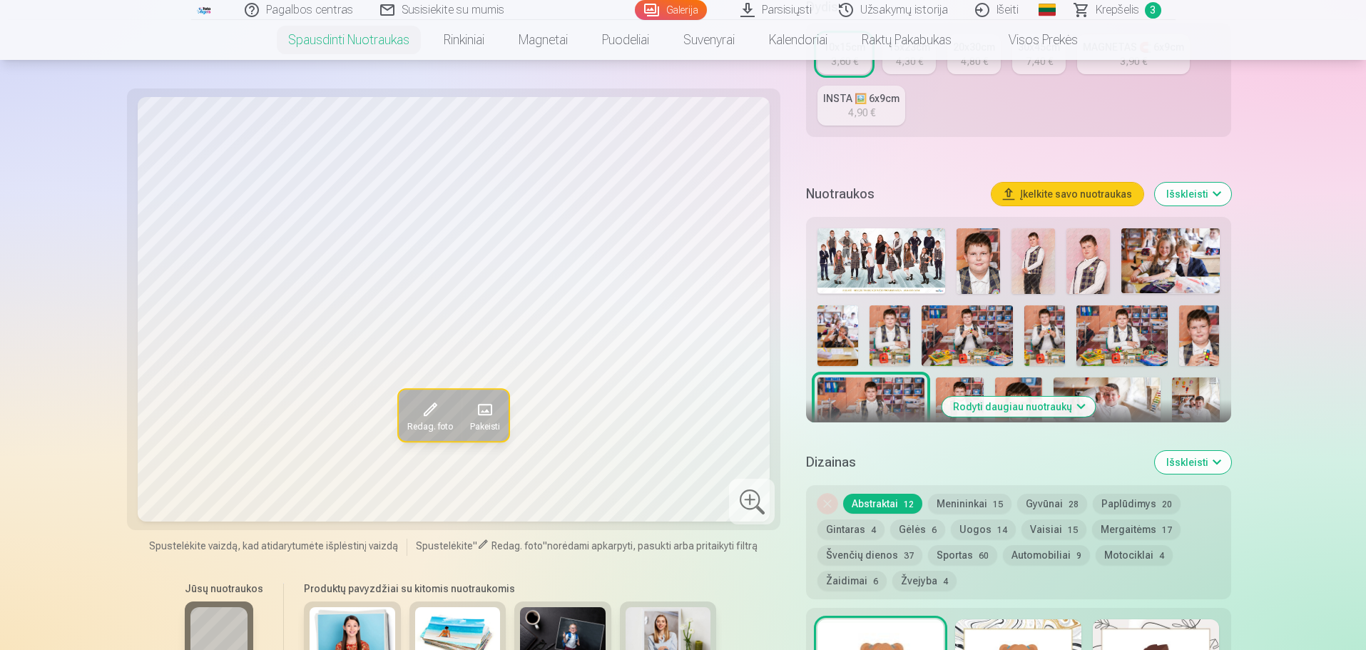
scroll to position [428, 0]
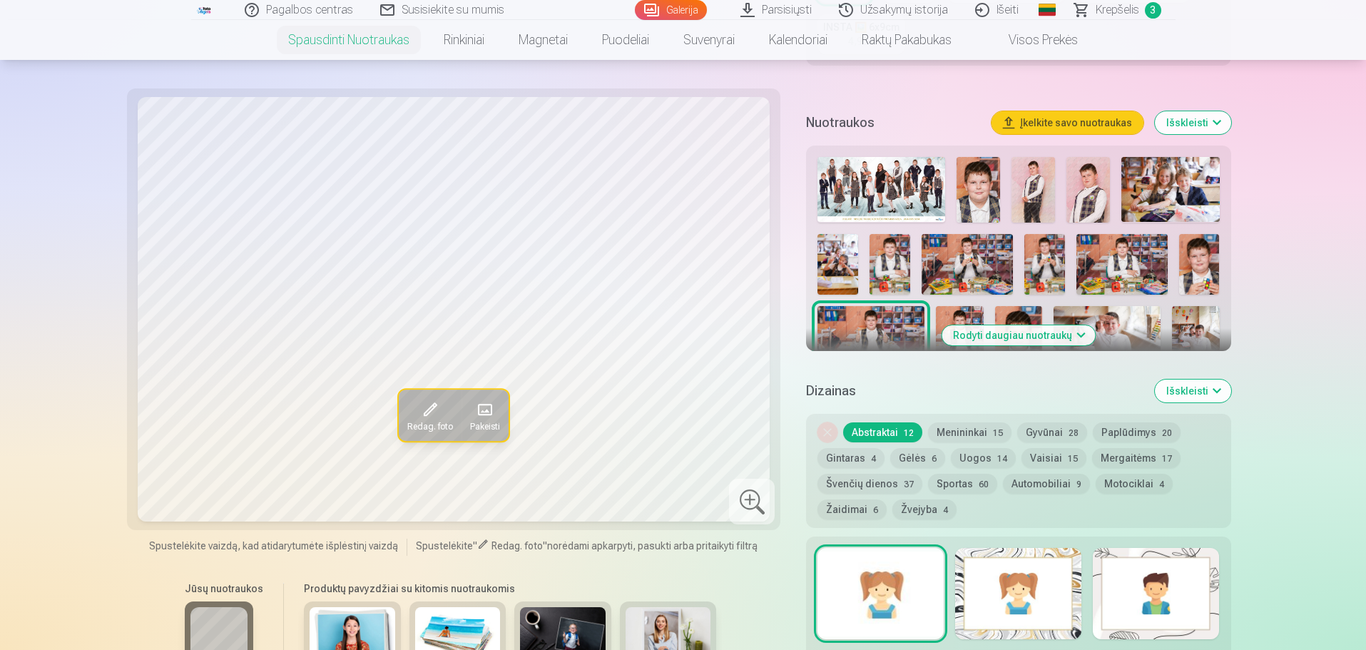
click at [931, 434] on button "Menininkai 15" at bounding box center [969, 432] width 83 height 20
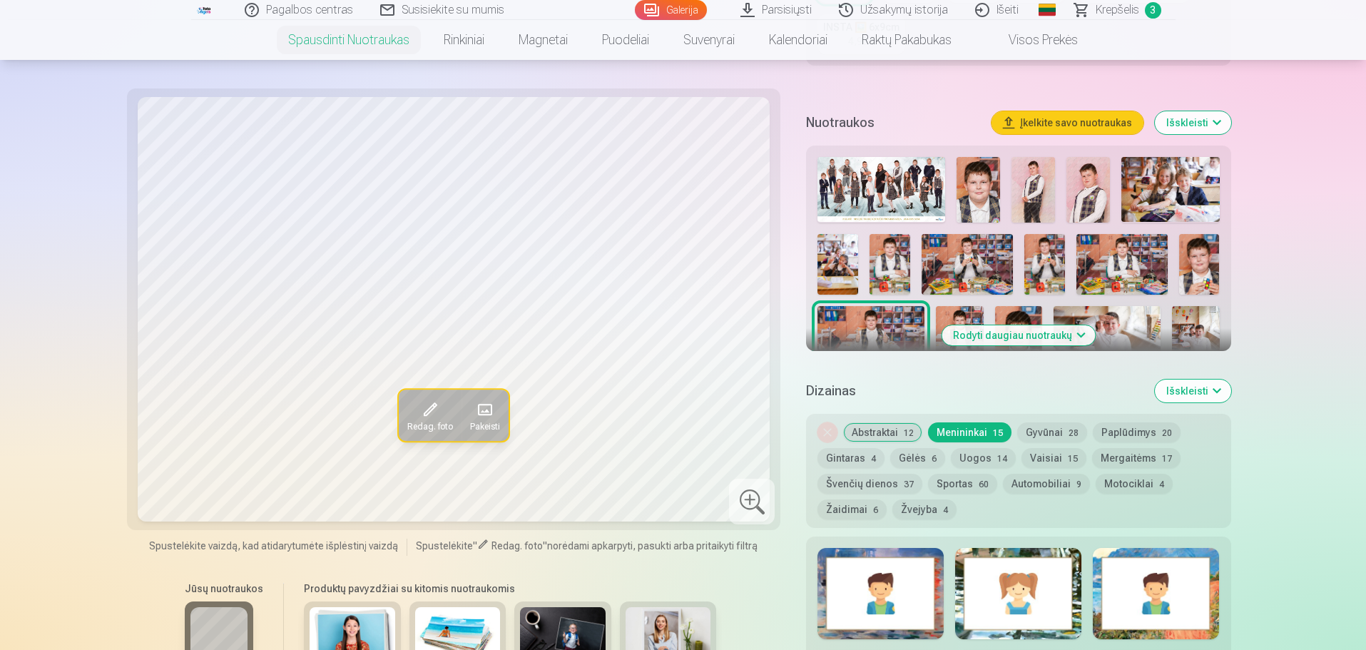
click at [916, 385] on h5 "Dizainas" at bounding box center [974, 391] width 337 height 20
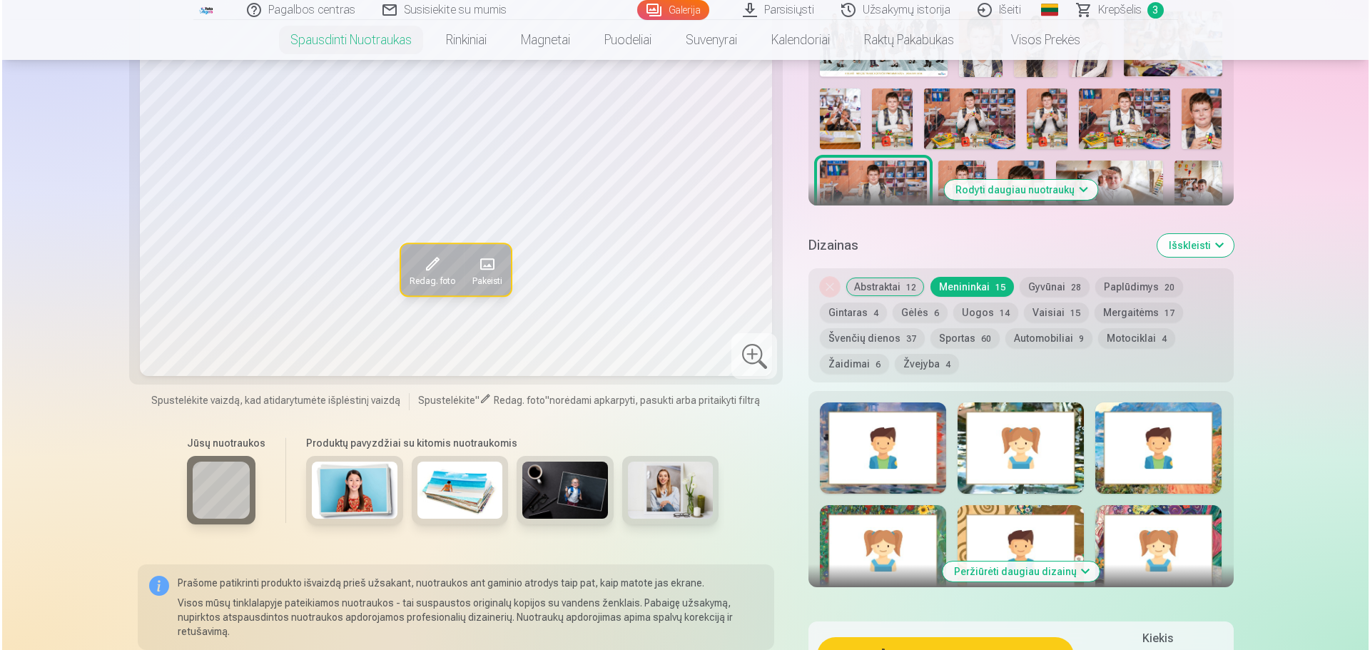
scroll to position [713, 0]
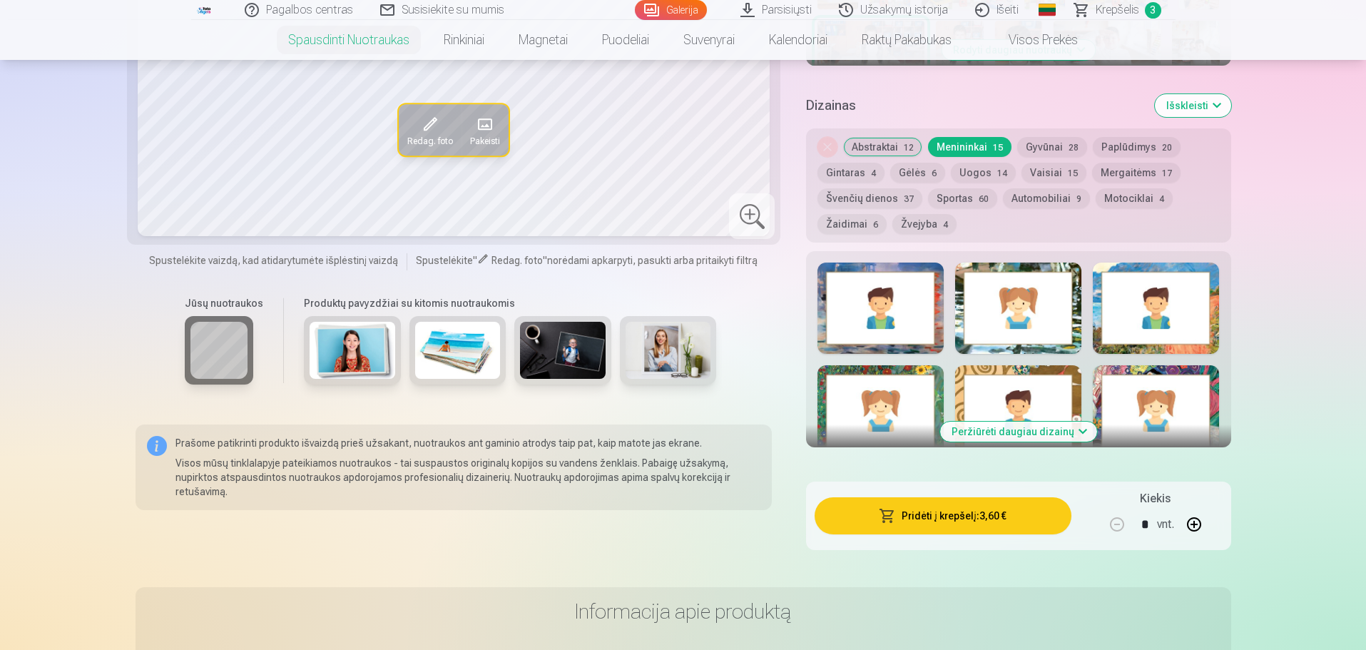
click at [885, 534] on button "Pridėti į krepšelį : 3,60 €" at bounding box center [943, 515] width 256 height 37
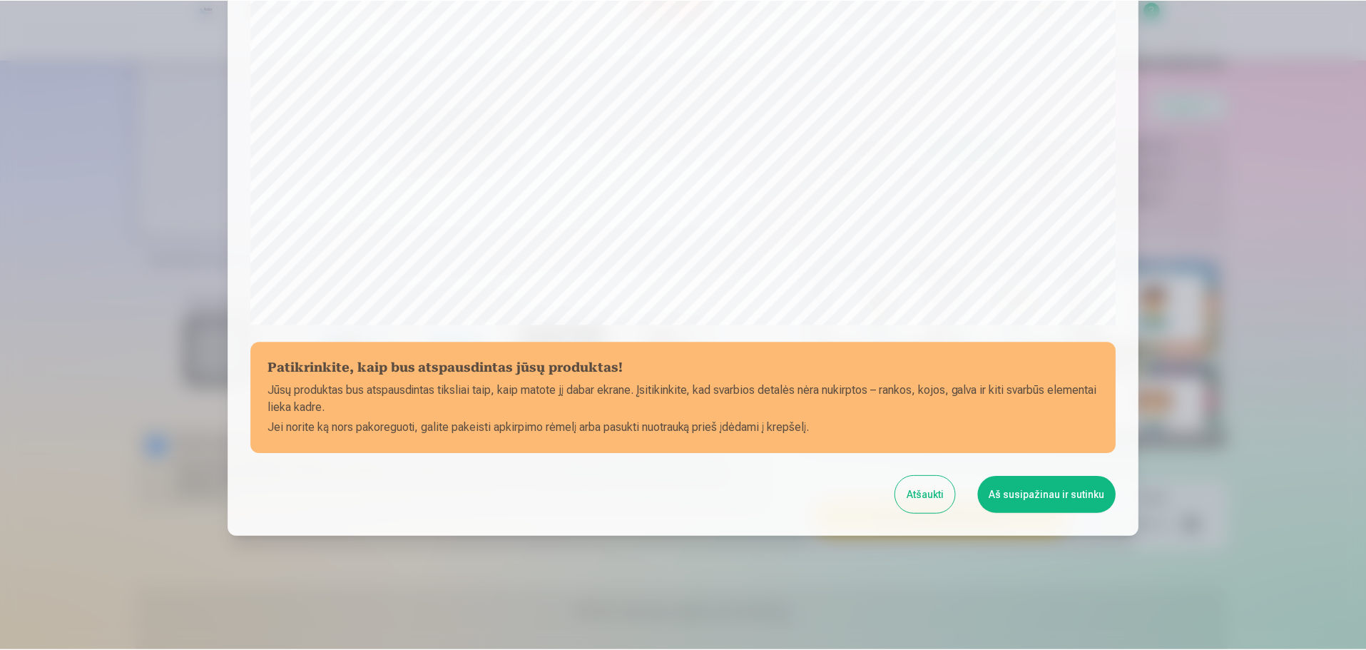
scroll to position [377, 0]
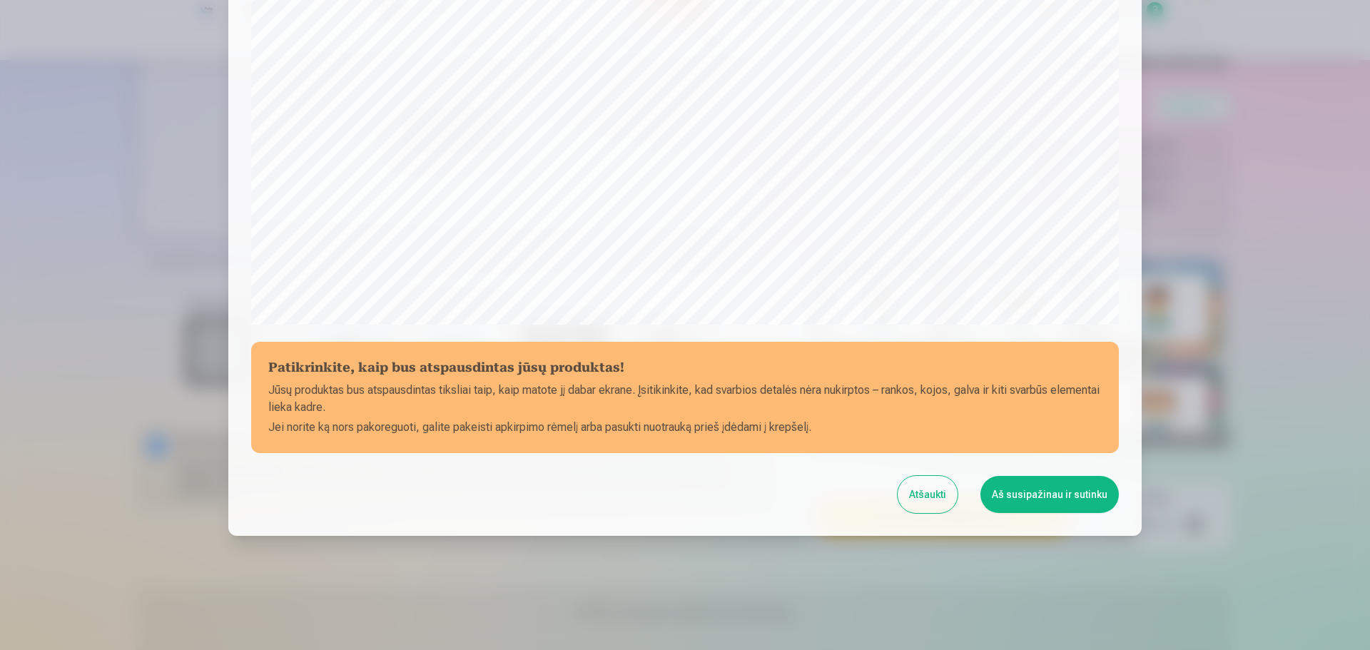
click at [504, 404] on p "Jūsų produktas bus atspausdintas tiksliai taip, kaip matote jį dabar ekrane. Įs…" at bounding box center [684, 399] width 833 height 34
click at [1075, 524] on div "Patikrinkite, kaip bus atspausdintas jūsų produktas! Jūsų produktas bus atspaus…" at bounding box center [684, 93] width 913 height 885
click at [1063, 496] on button "Aš susipažinau ir sutinku" at bounding box center [1049, 494] width 138 height 37
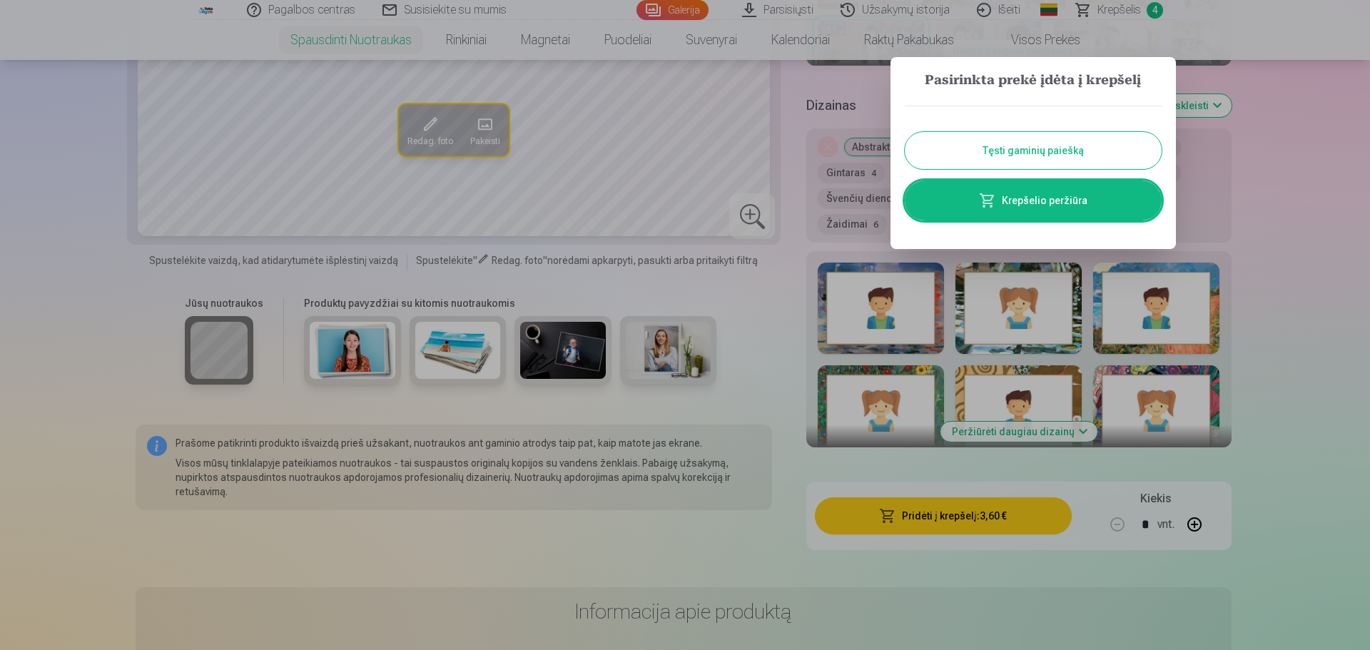
click at [1151, 73] on h3 "Pasirinkta prekė įdėta į krepšelį" at bounding box center [1033, 81] width 257 height 20
click at [1295, 38] on div at bounding box center [685, 325] width 1370 height 650
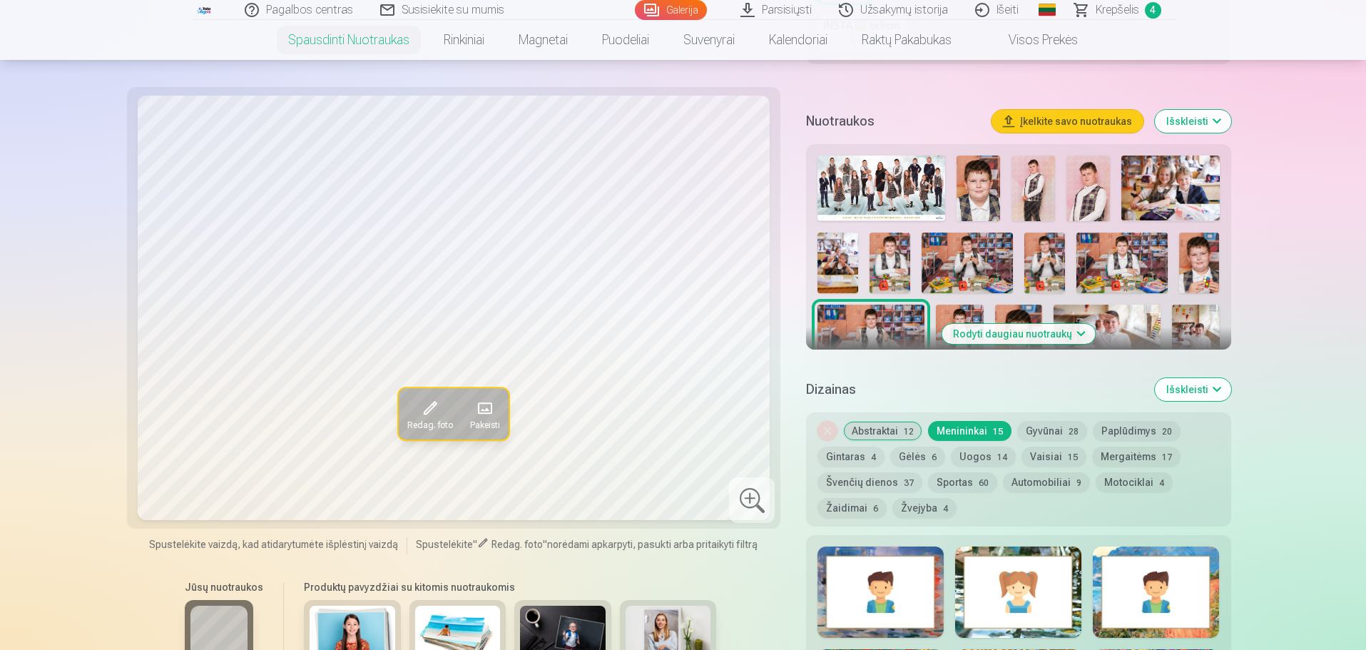
scroll to position [499, 0]
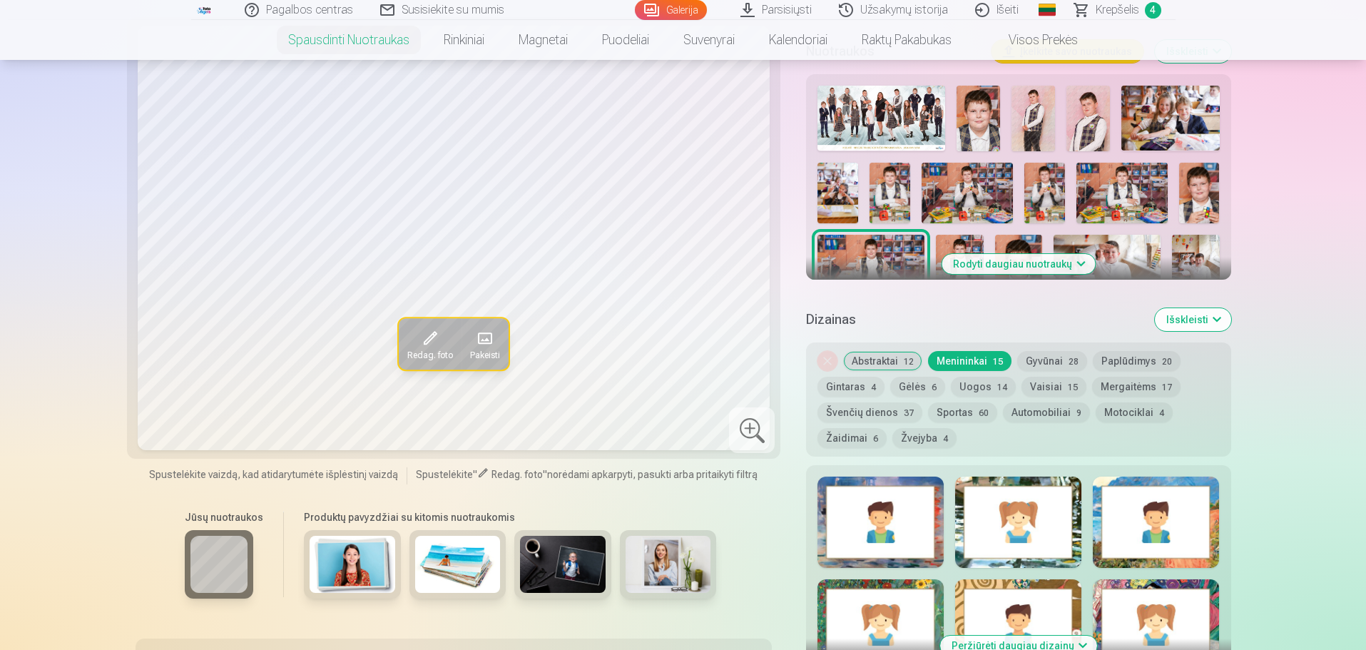
click at [1029, 257] on button "Rodyti daugiau nuotraukų" at bounding box center [1018, 264] width 153 height 20
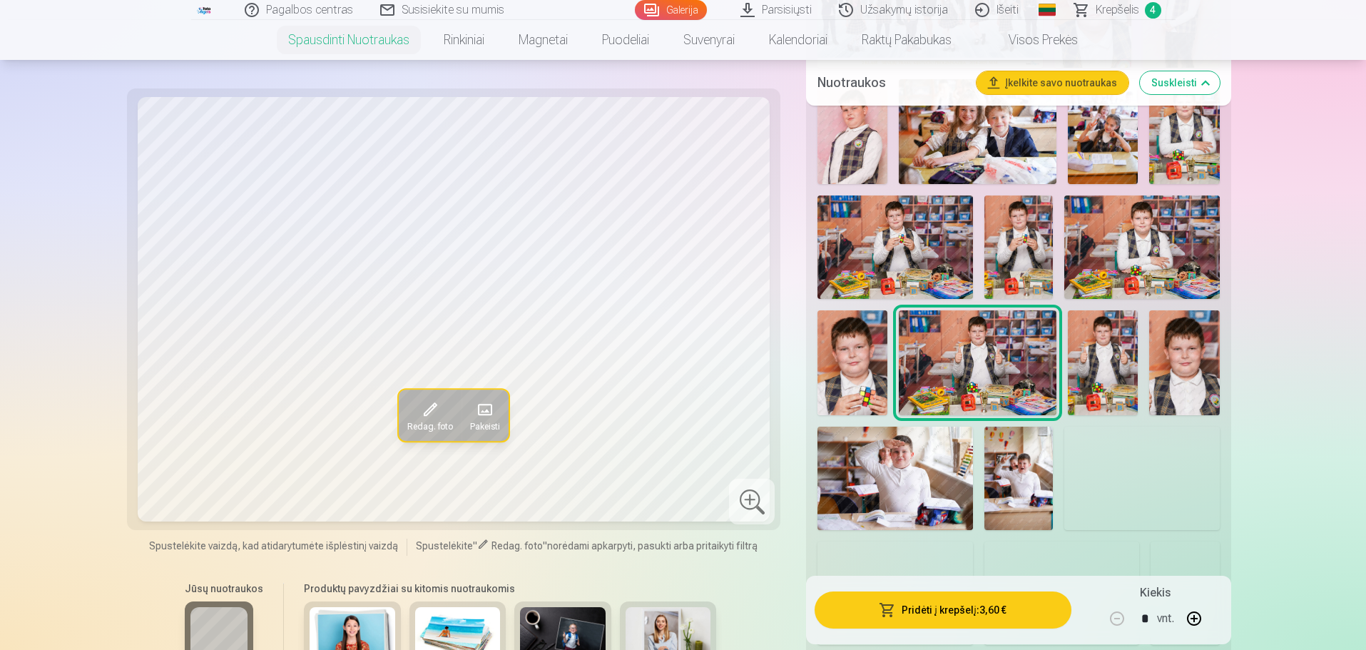
scroll to position [642, 0]
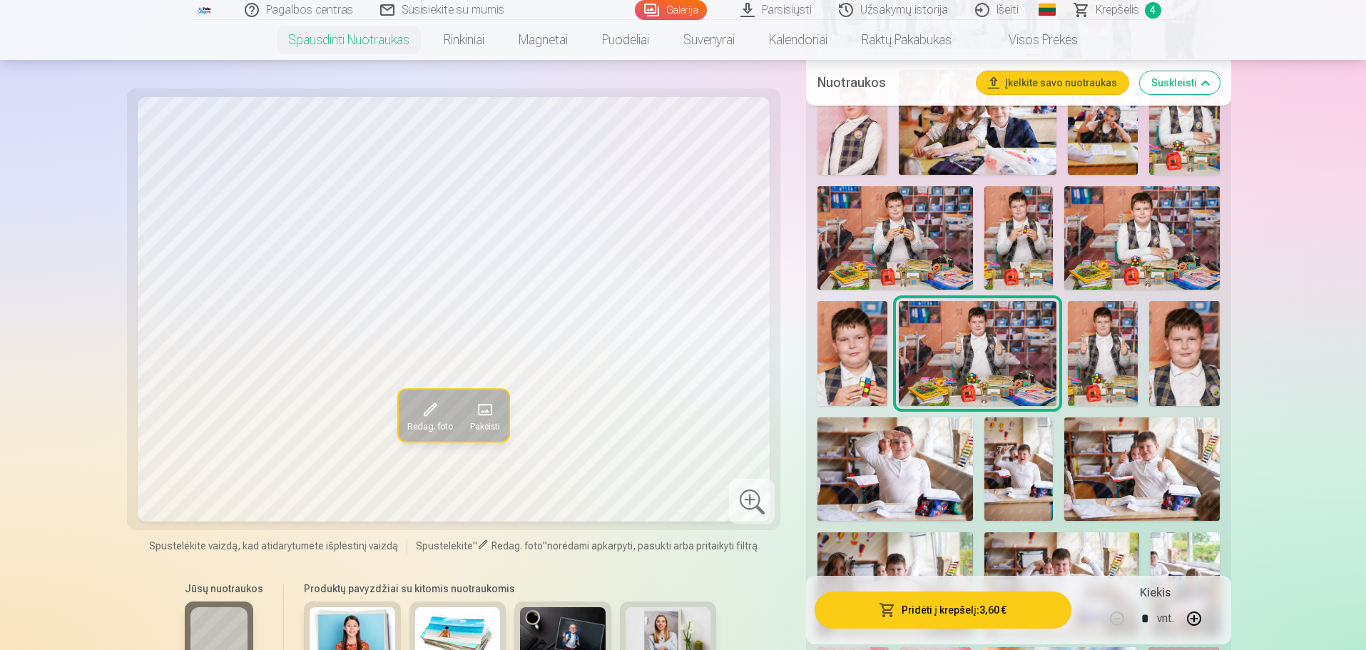
click at [932, 450] on img at bounding box center [894, 468] width 155 height 103
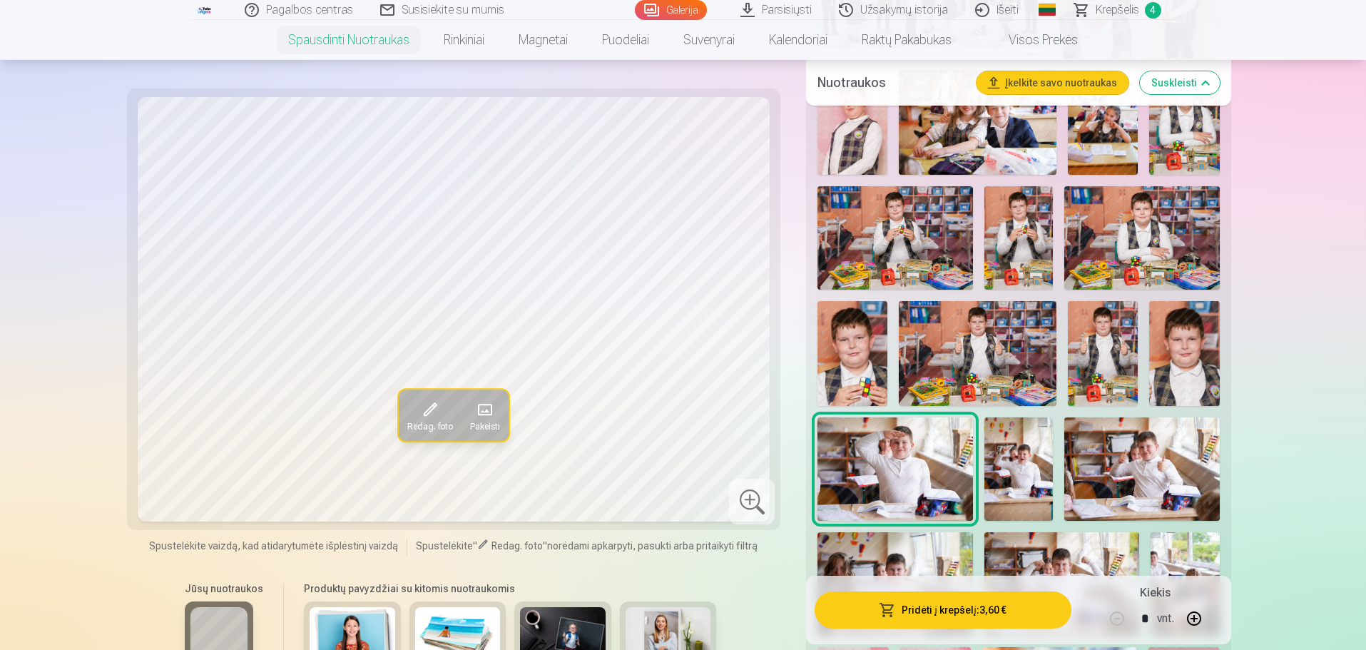
click at [1004, 440] on img at bounding box center [1018, 468] width 69 height 103
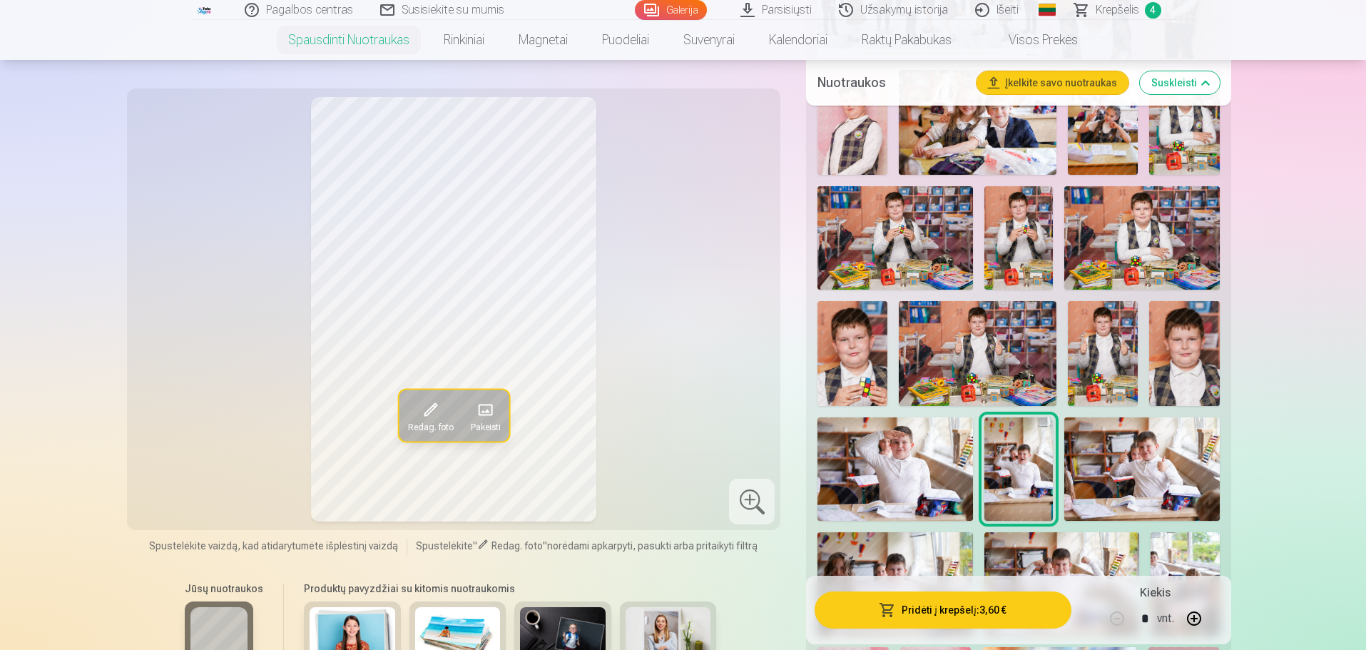
click at [1163, 423] on img at bounding box center [1141, 468] width 155 height 103
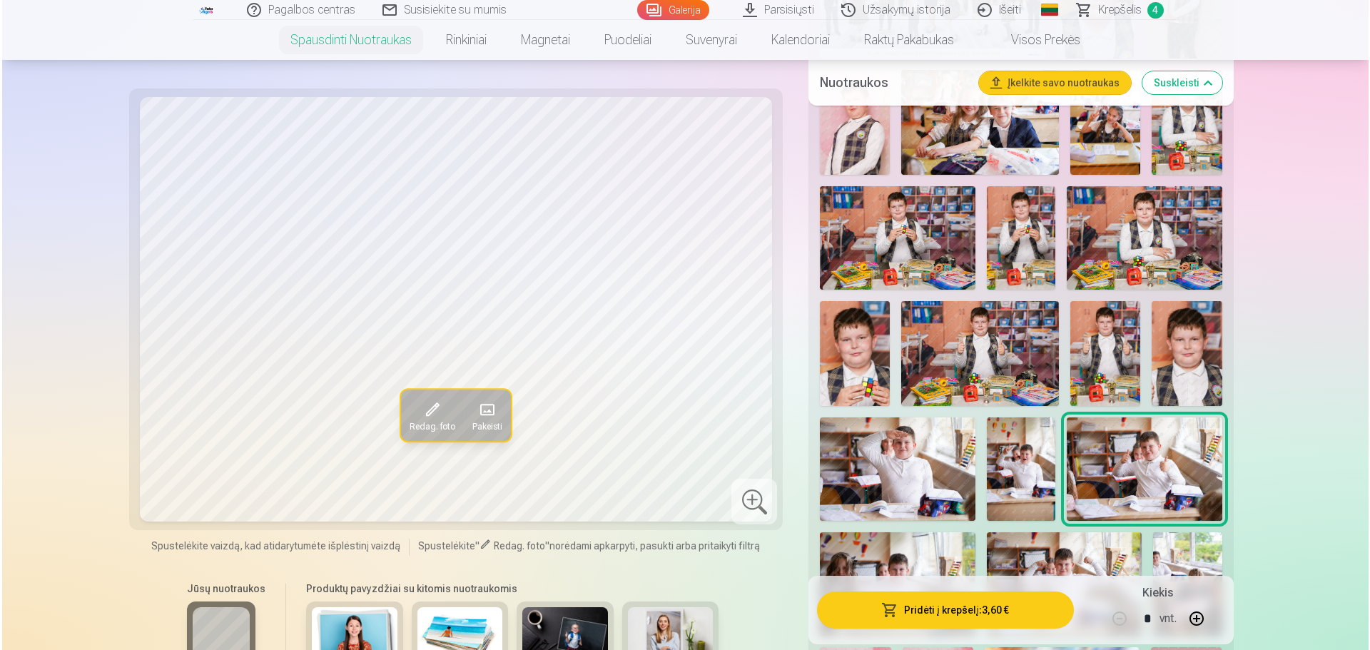
scroll to position [785, 0]
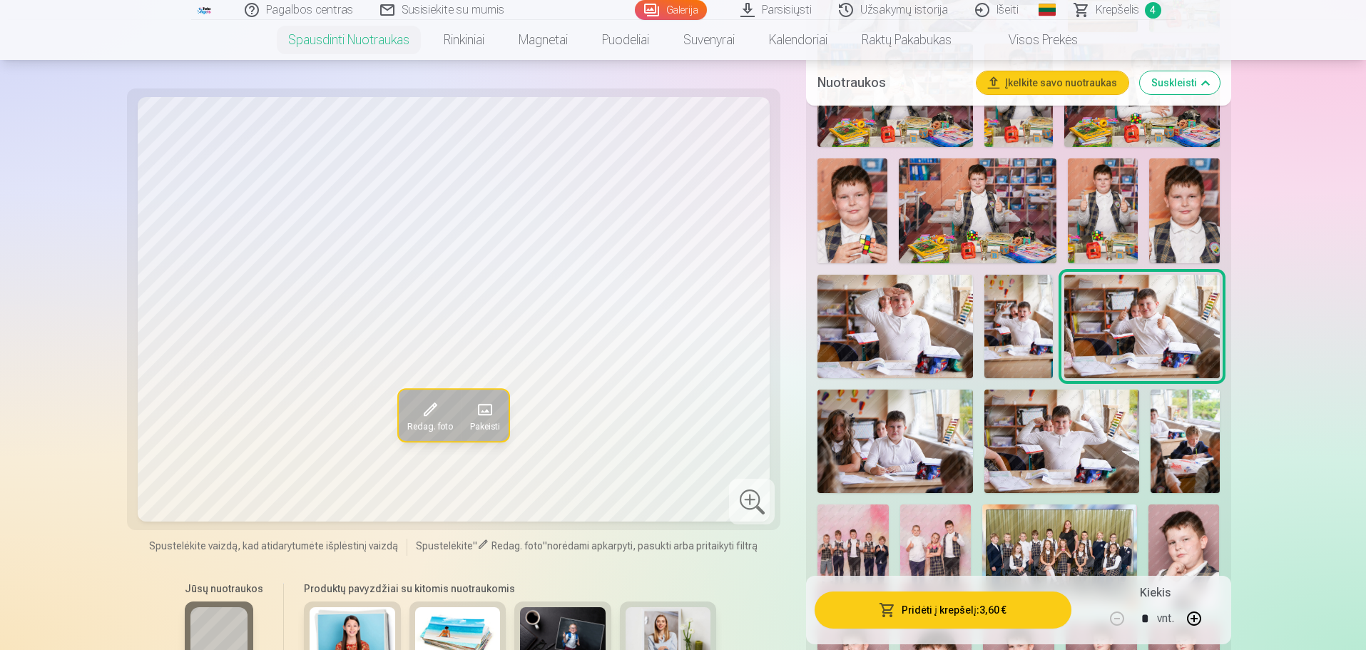
click at [997, 594] on button "Pridėti į krepšelį : 3,60 €" at bounding box center [943, 609] width 256 height 37
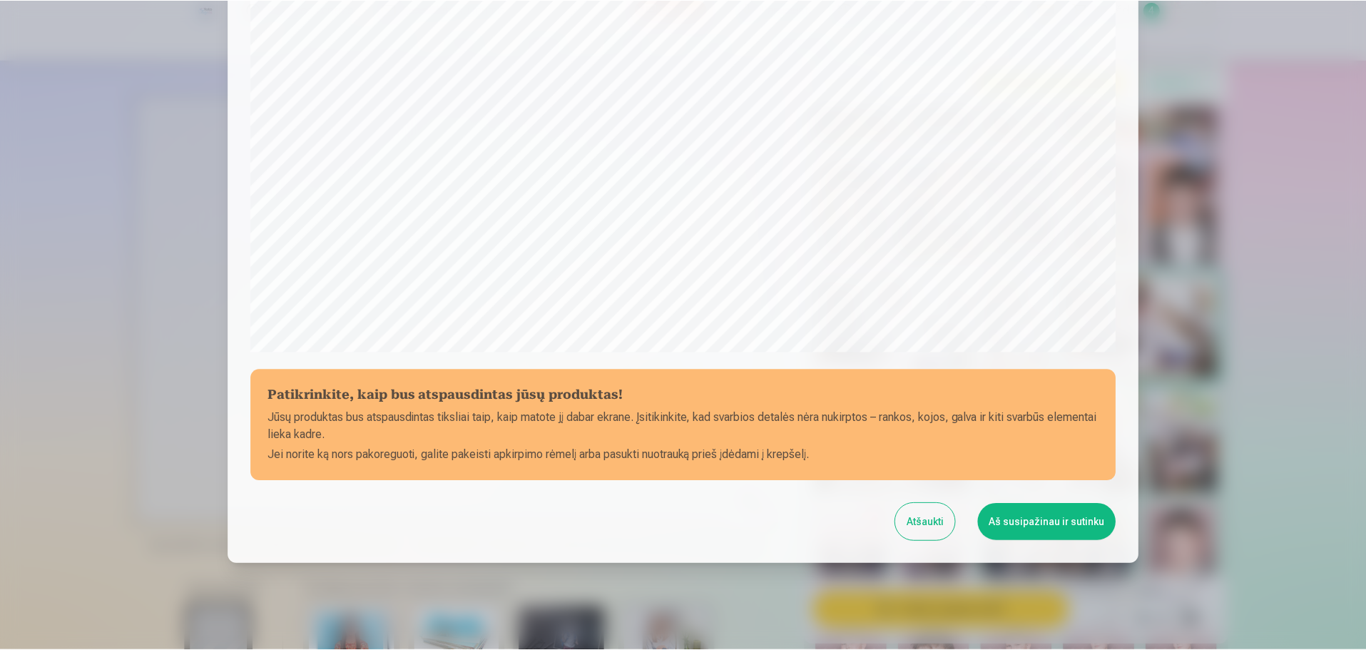
scroll to position [377, 0]
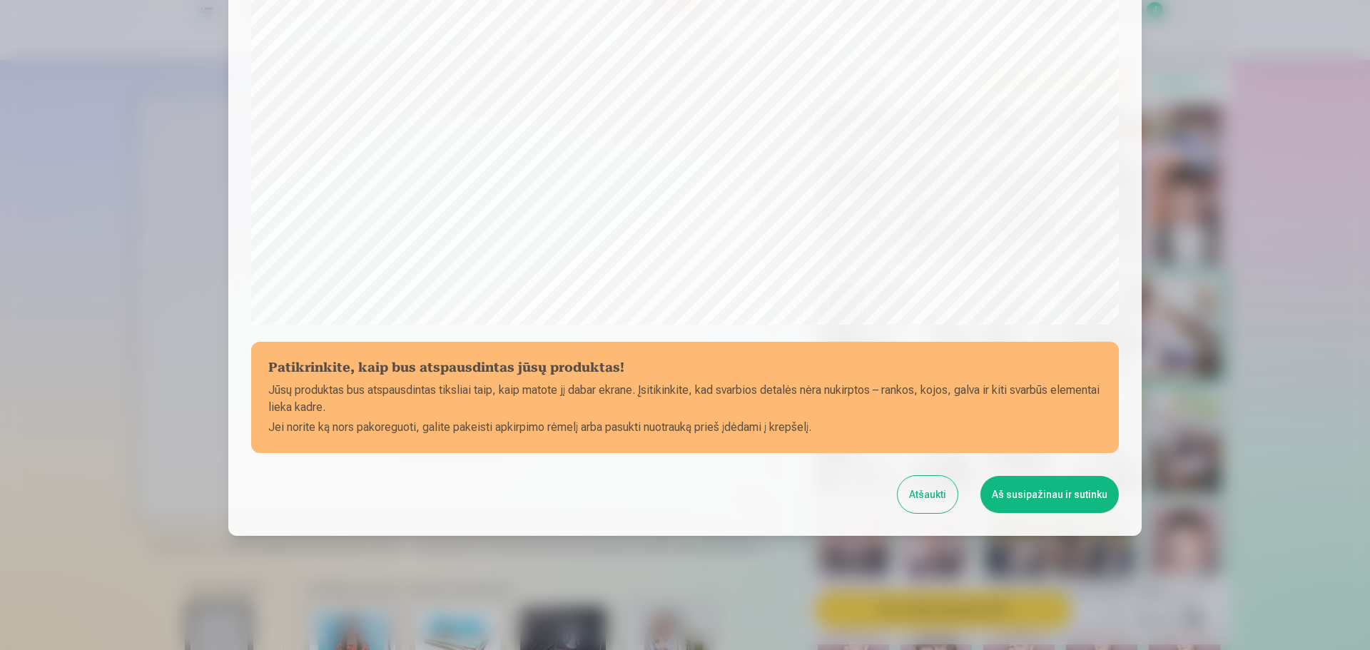
click at [1042, 486] on button "Aš susipažinau ir sutinku" at bounding box center [1049, 494] width 138 height 37
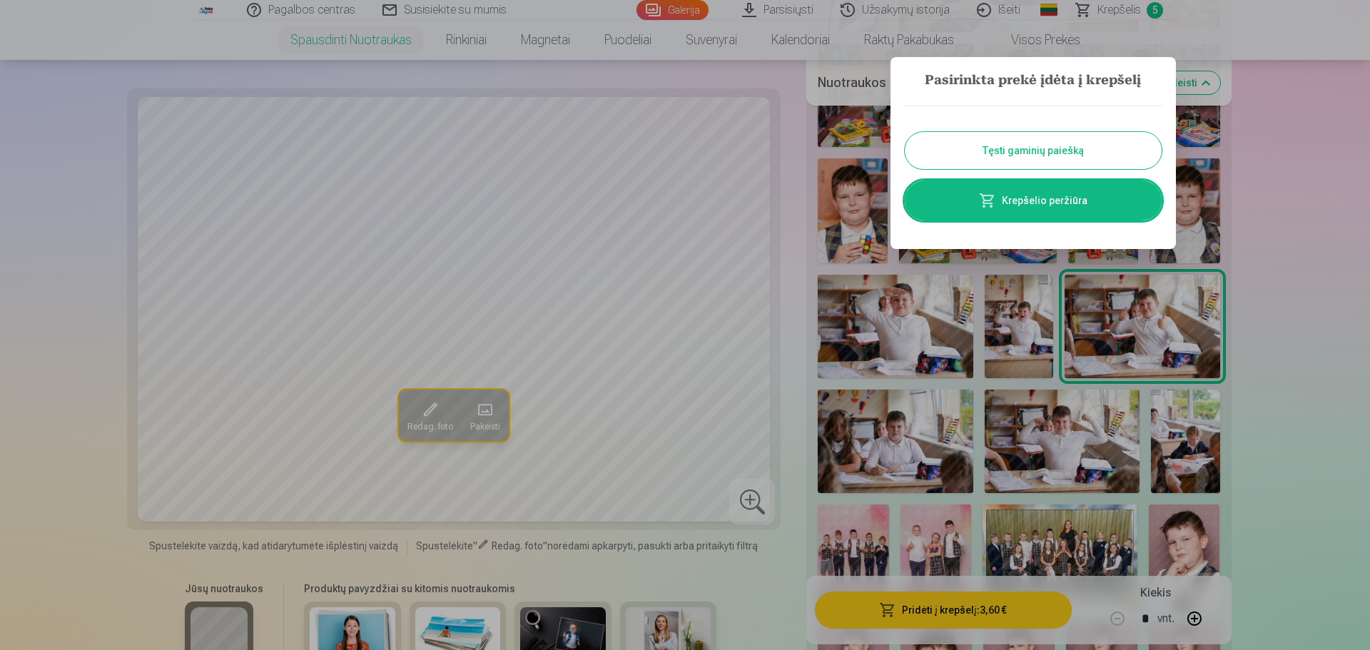
click at [1211, 39] on div at bounding box center [685, 325] width 1370 height 650
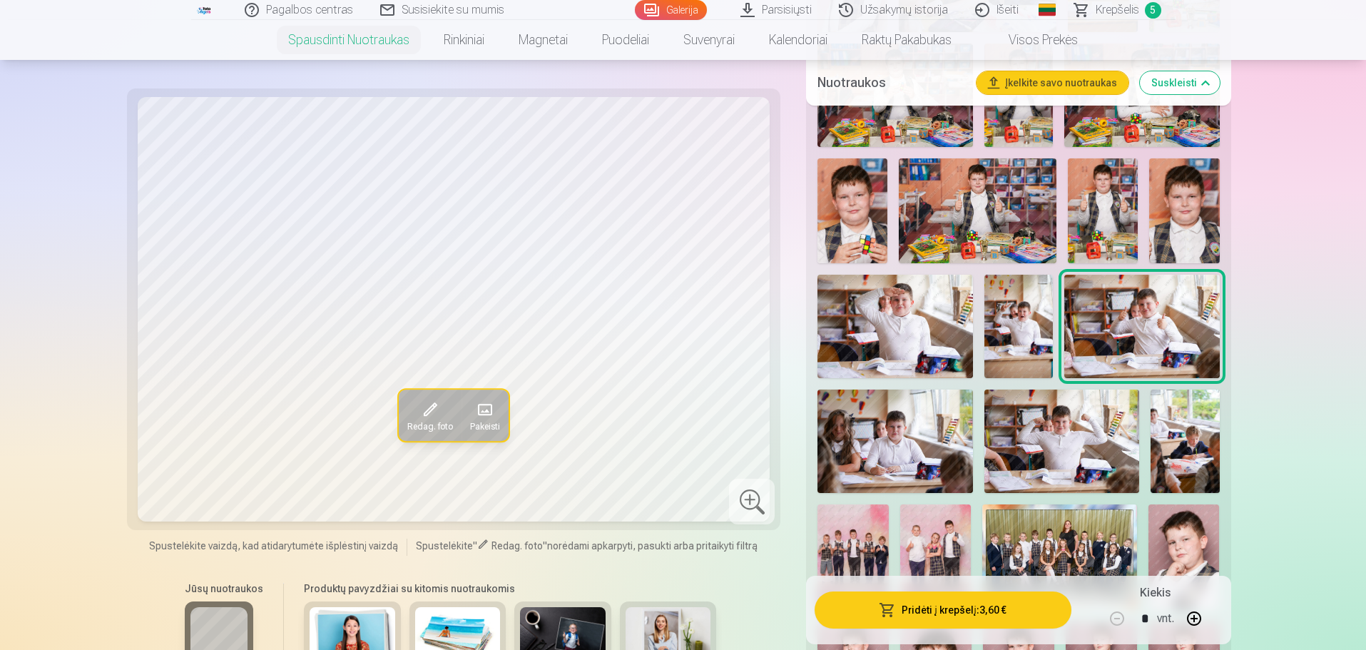
click at [949, 422] on img at bounding box center [894, 440] width 155 height 103
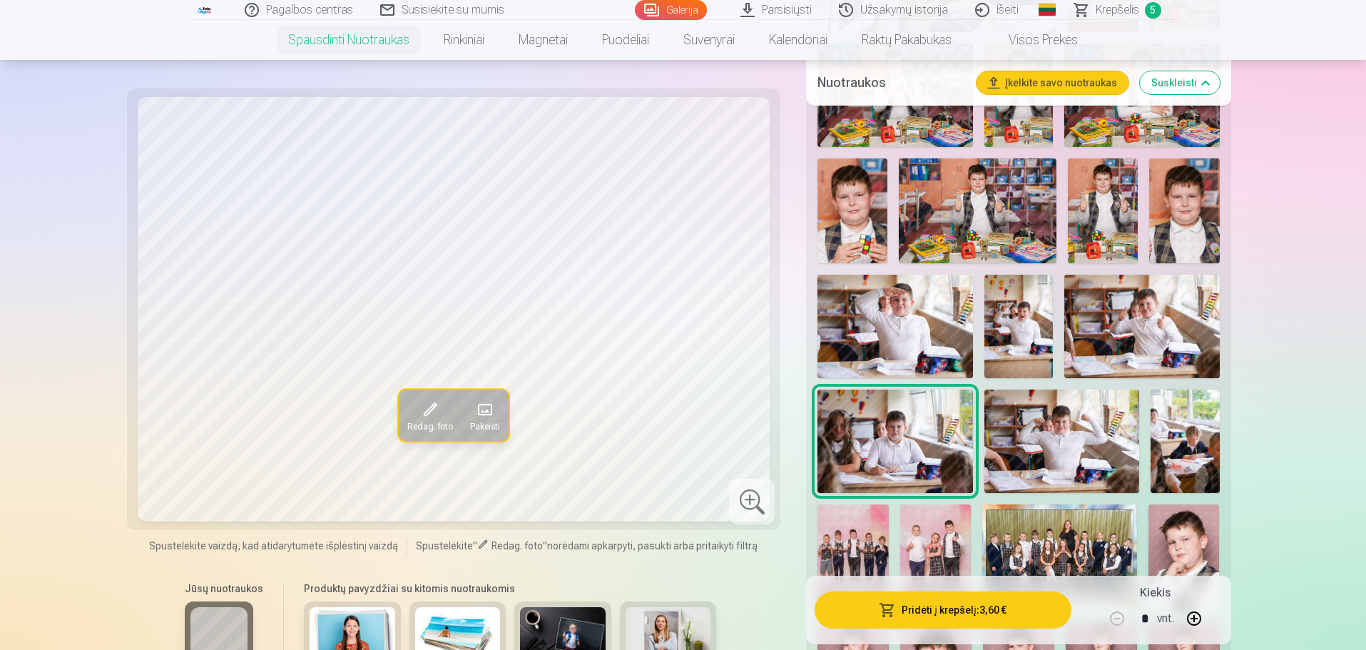
click at [1033, 444] on img at bounding box center [1061, 440] width 155 height 103
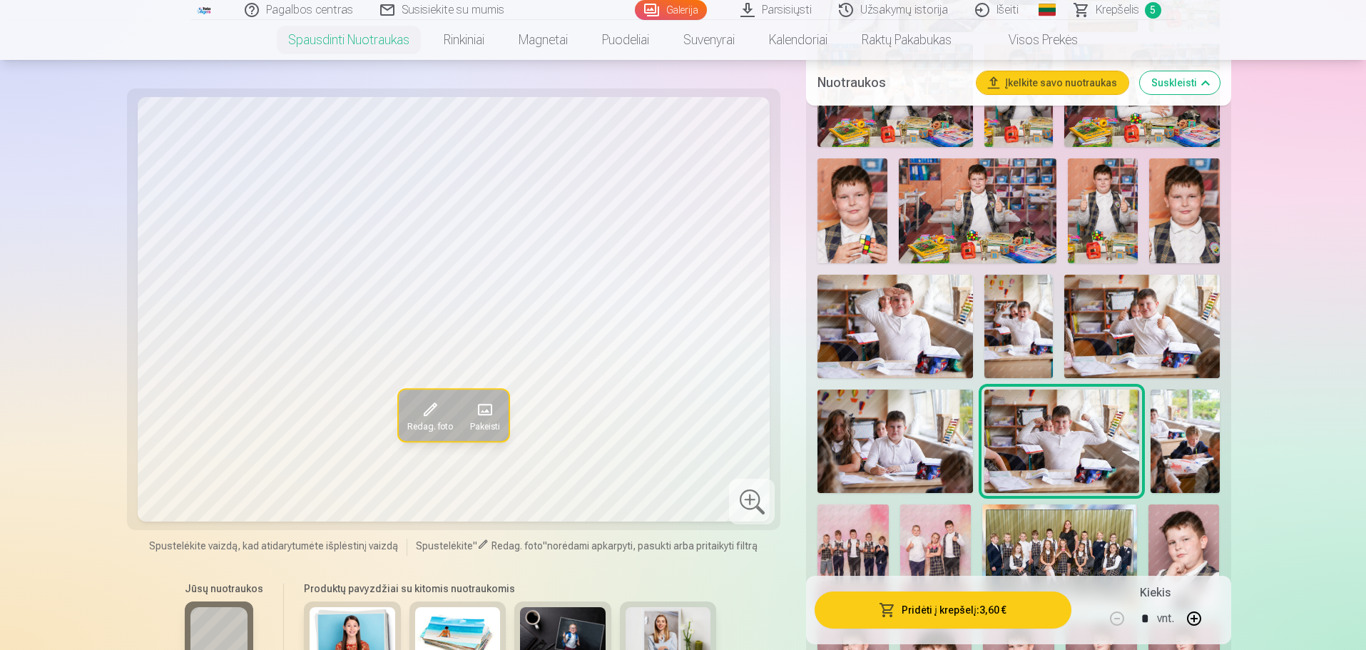
click at [1158, 428] on img at bounding box center [1185, 440] width 69 height 103
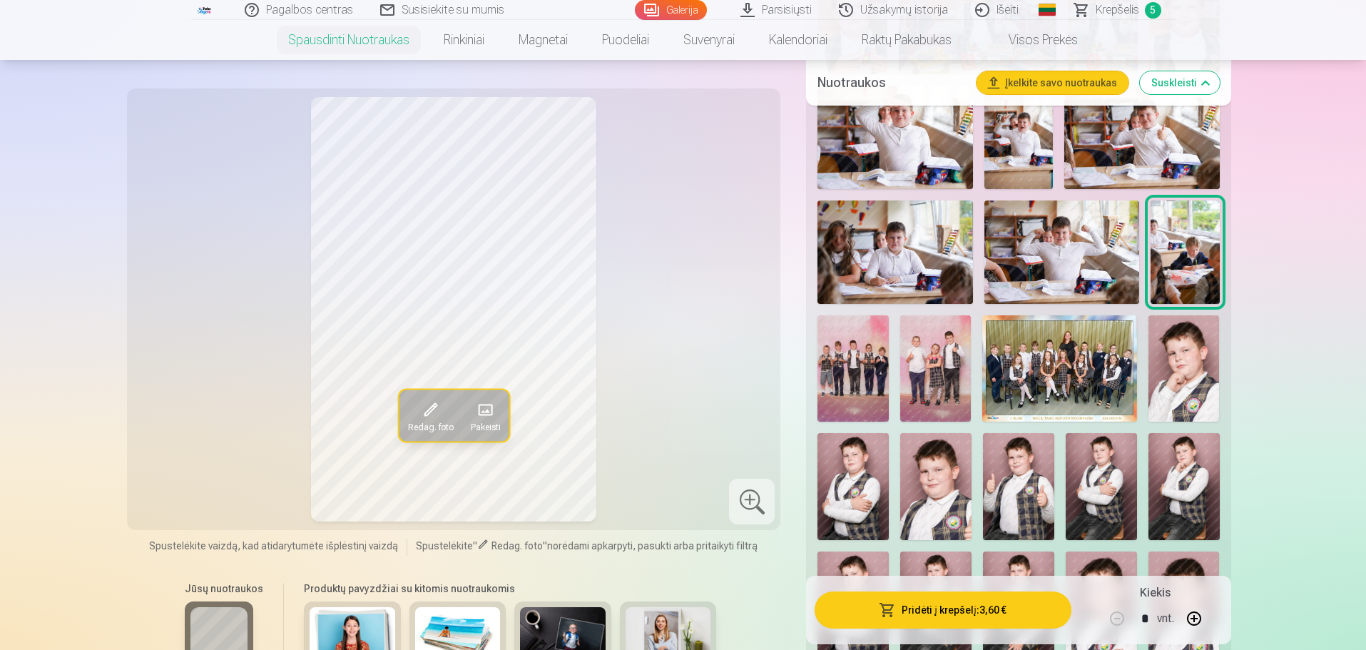
scroll to position [999, 0]
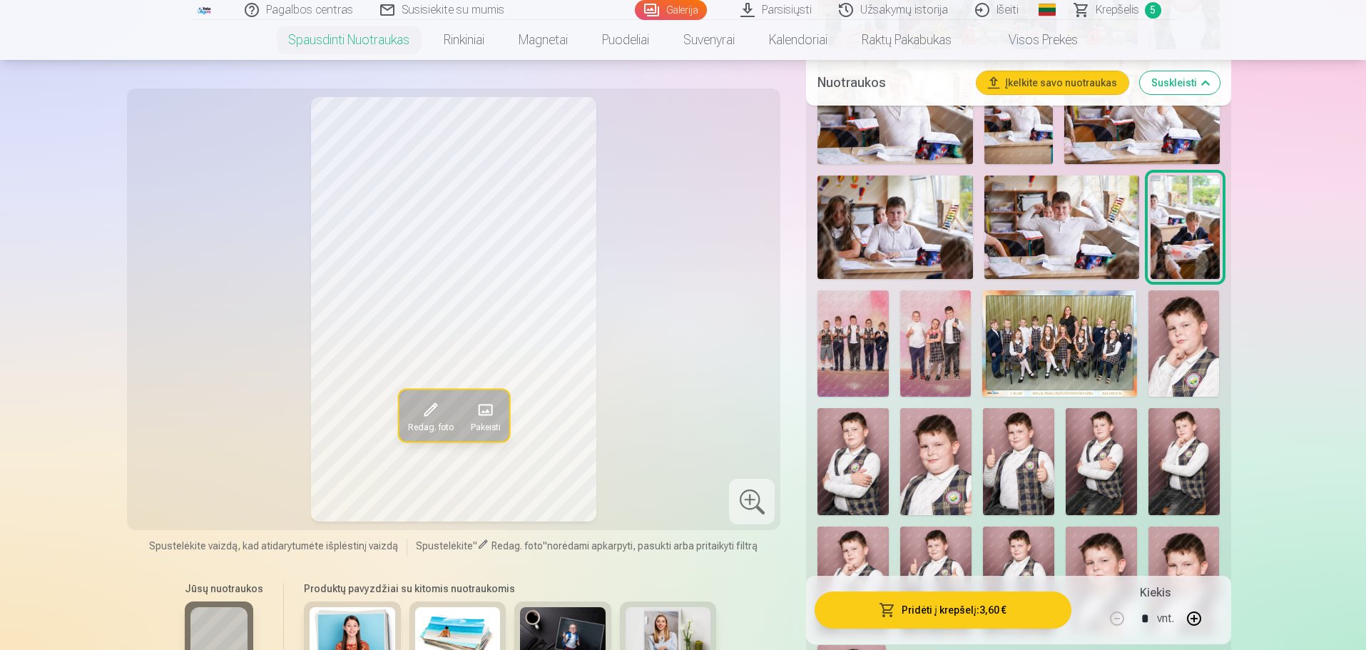
click at [882, 336] on img at bounding box center [852, 343] width 71 height 106
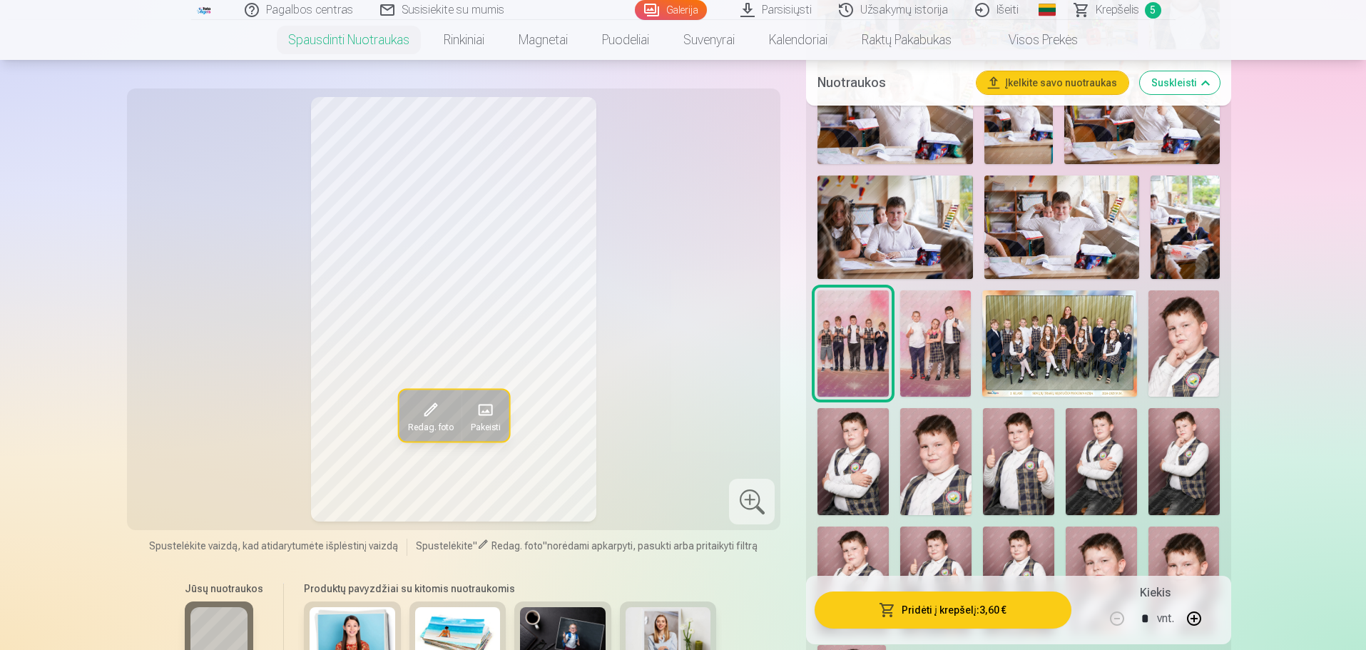
click at [912, 330] on img at bounding box center [935, 343] width 71 height 106
click at [1044, 321] on img at bounding box center [1059, 343] width 155 height 106
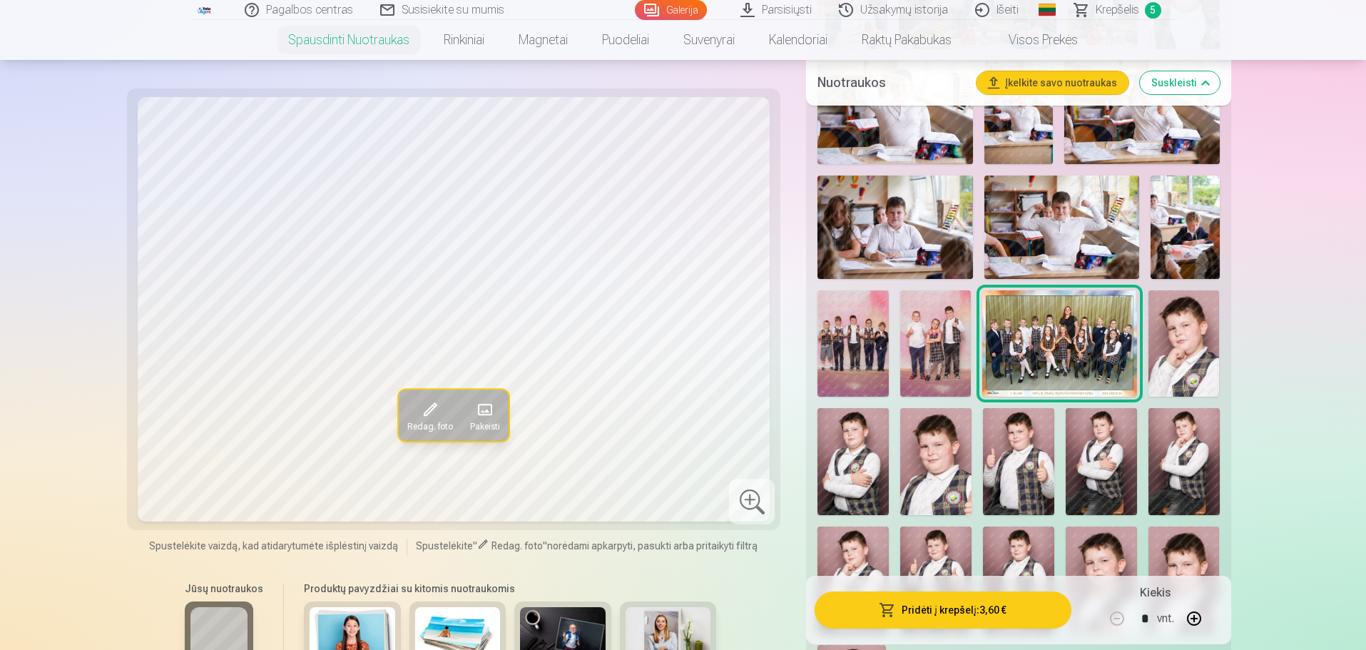
click at [1172, 341] on img at bounding box center [1183, 343] width 71 height 106
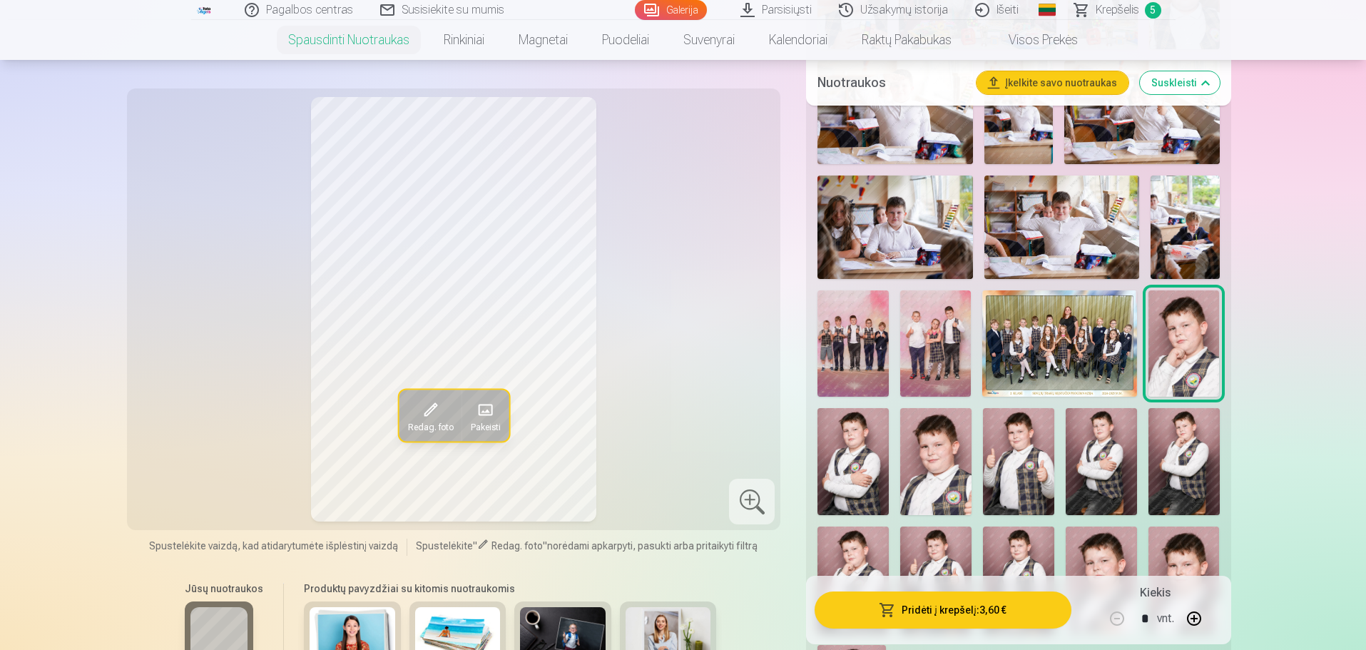
click at [1069, 332] on img at bounding box center [1059, 343] width 155 height 106
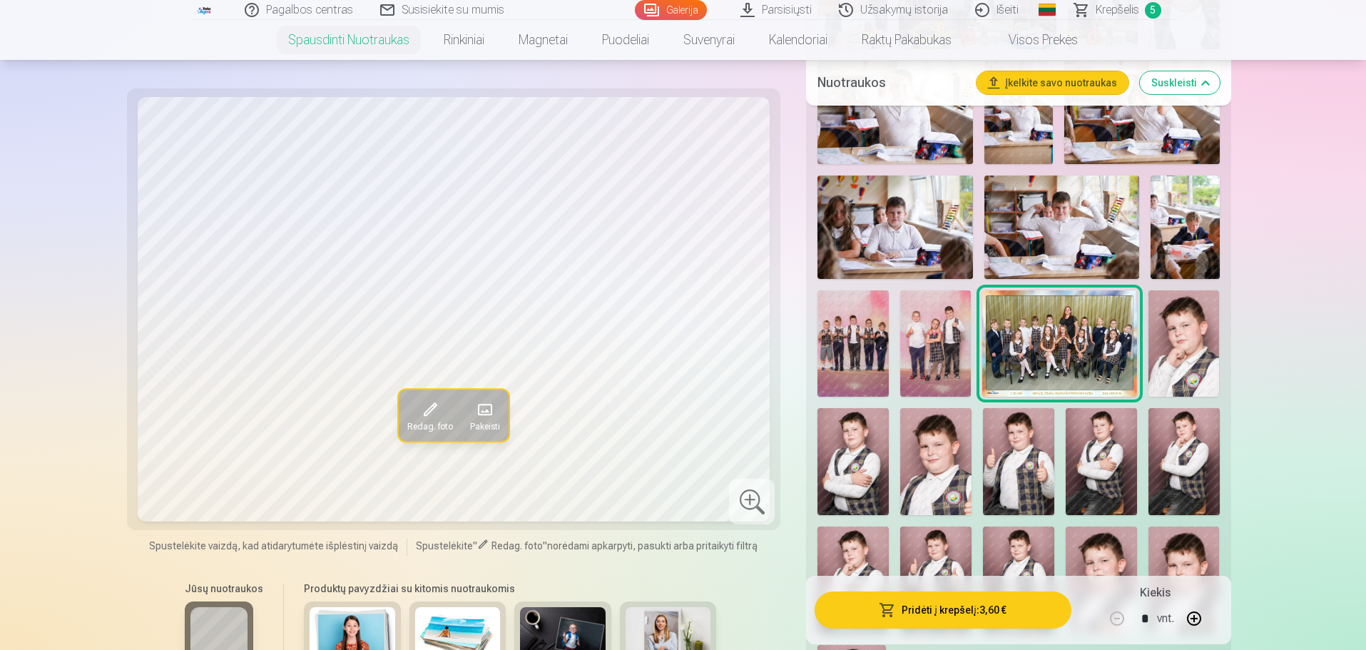
click at [1183, 322] on img at bounding box center [1183, 343] width 71 height 106
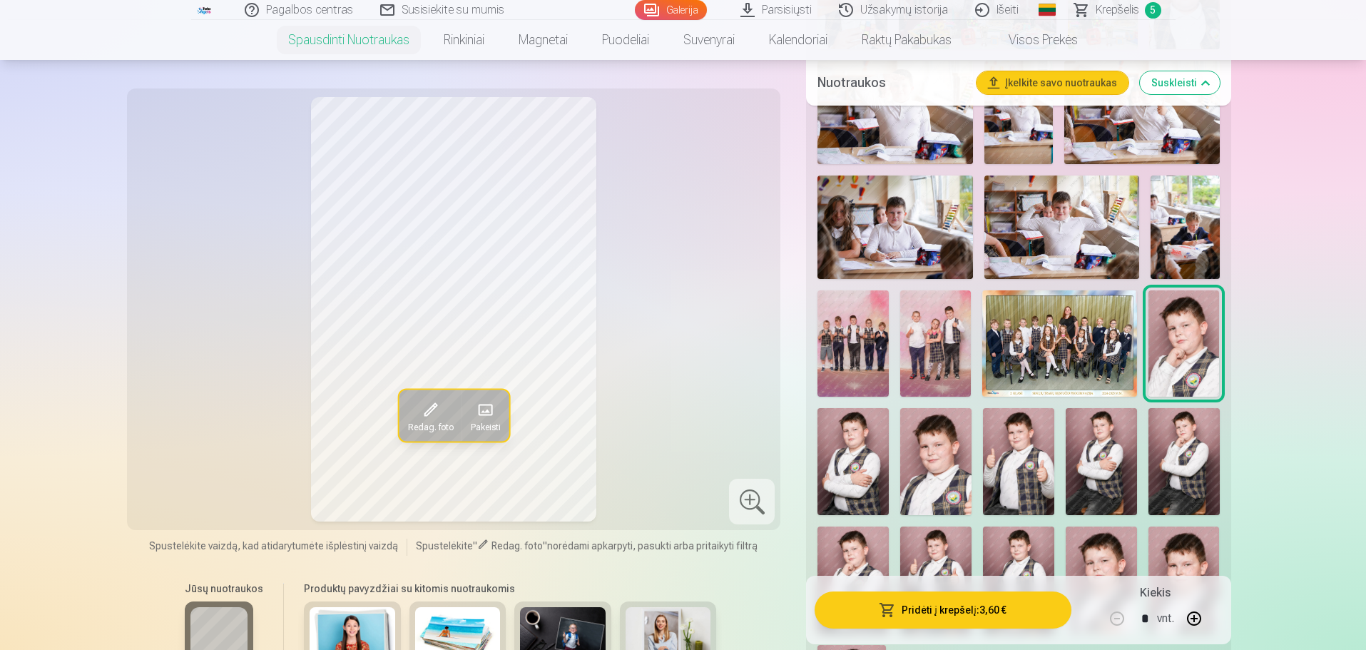
click at [1116, 338] on img at bounding box center [1059, 343] width 155 height 106
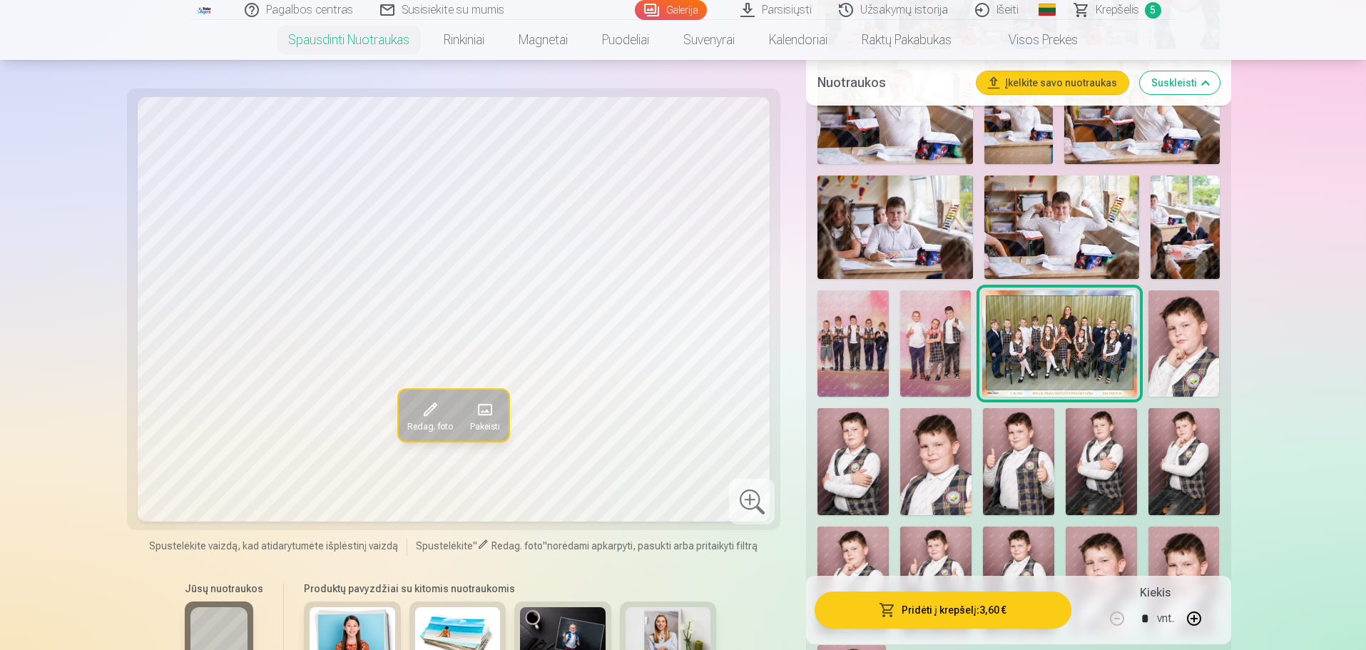
click at [1180, 331] on img at bounding box center [1183, 343] width 71 height 106
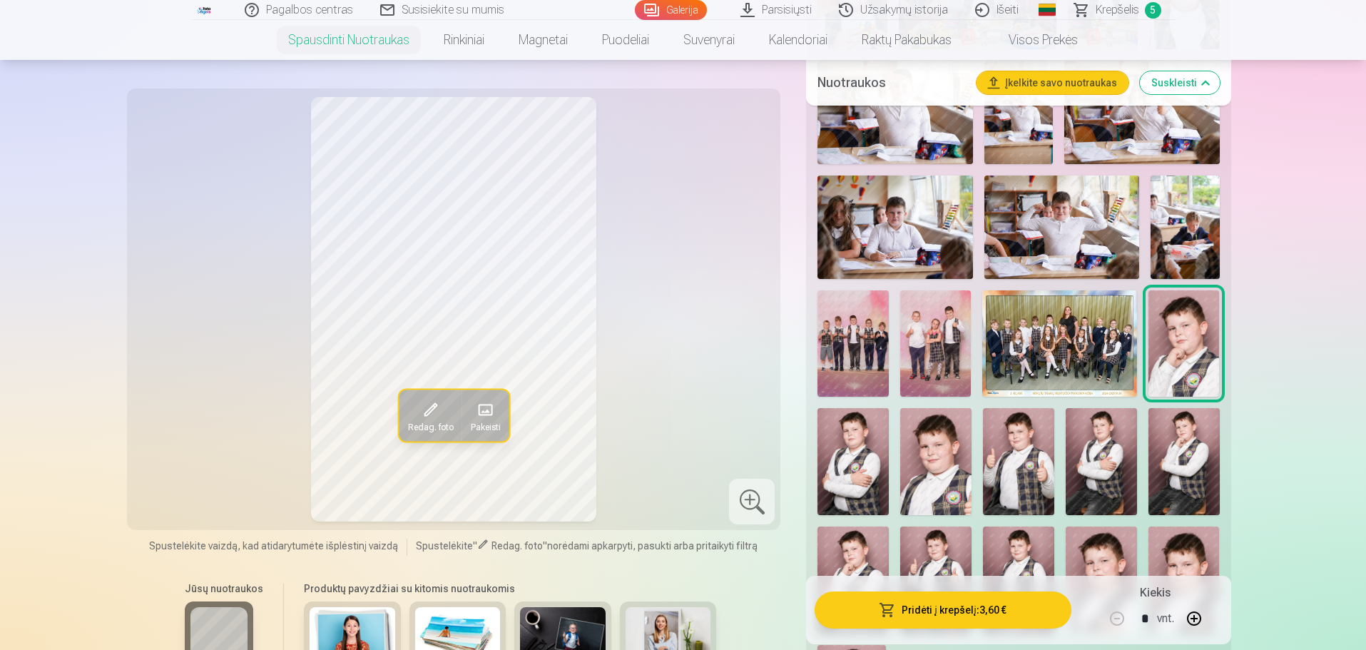
click at [855, 429] on img at bounding box center [852, 461] width 71 height 107
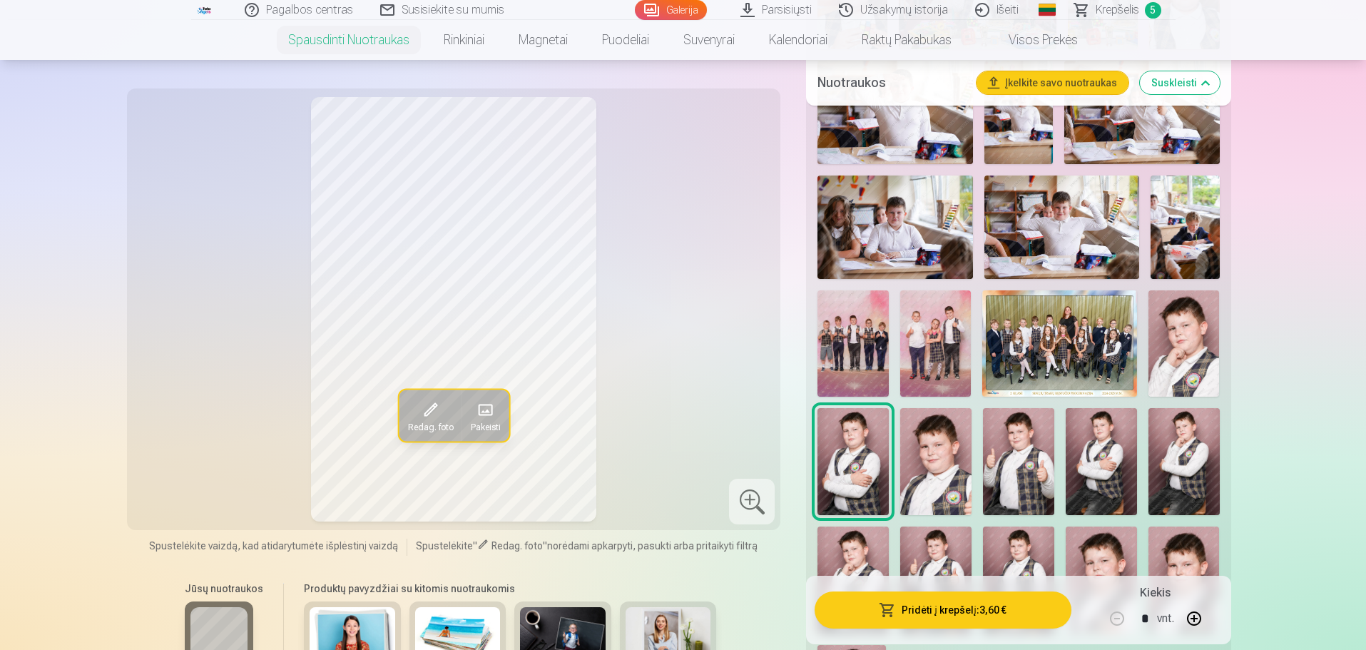
click at [1186, 344] on img at bounding box center [1183, 343] width 71 height 106
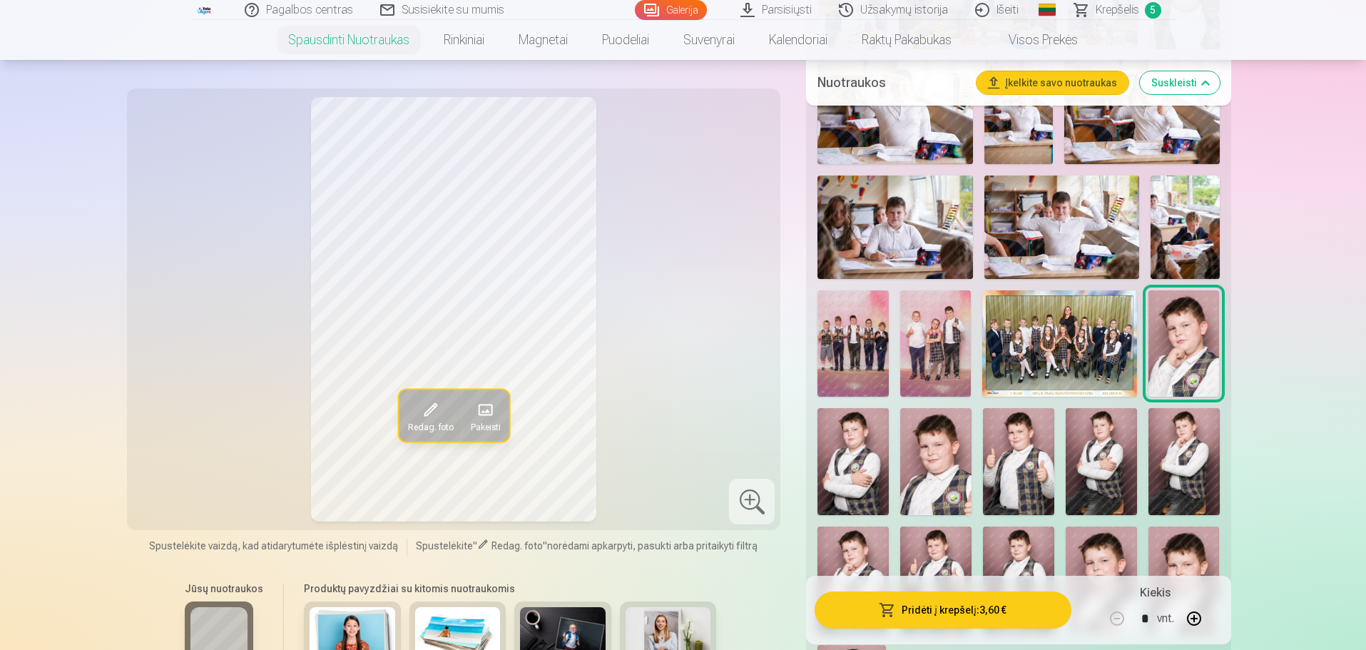
click at [913, 443] on img at bounding box center [935, 461] width 71 height 107
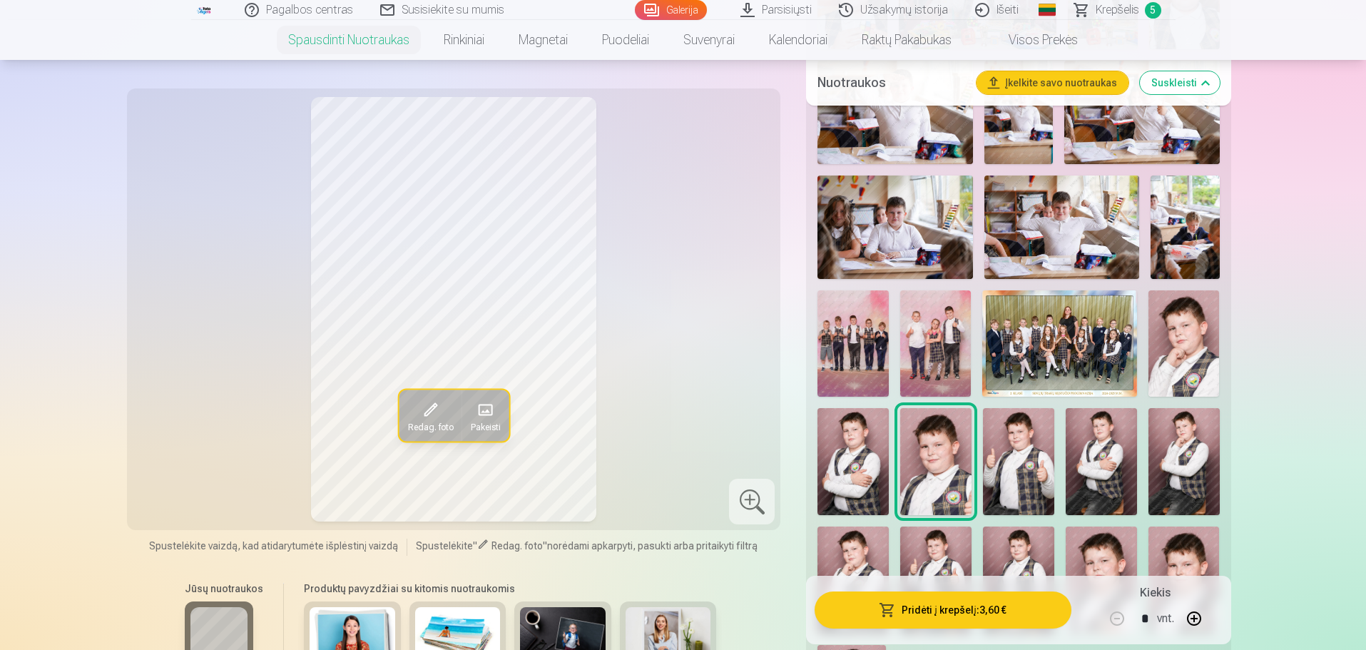
click at [885, 437] on img at bounding box center [852, 461] width 71 height 107
click at [1022, 427] on img at bounding box center [1018, 461] width 71 height 107
click at [915, 434] on img at bounding box center [935, 461] width 71 height 107
click at [1071, 432] on img at bounding box center [1101, 461] width 71 height 107
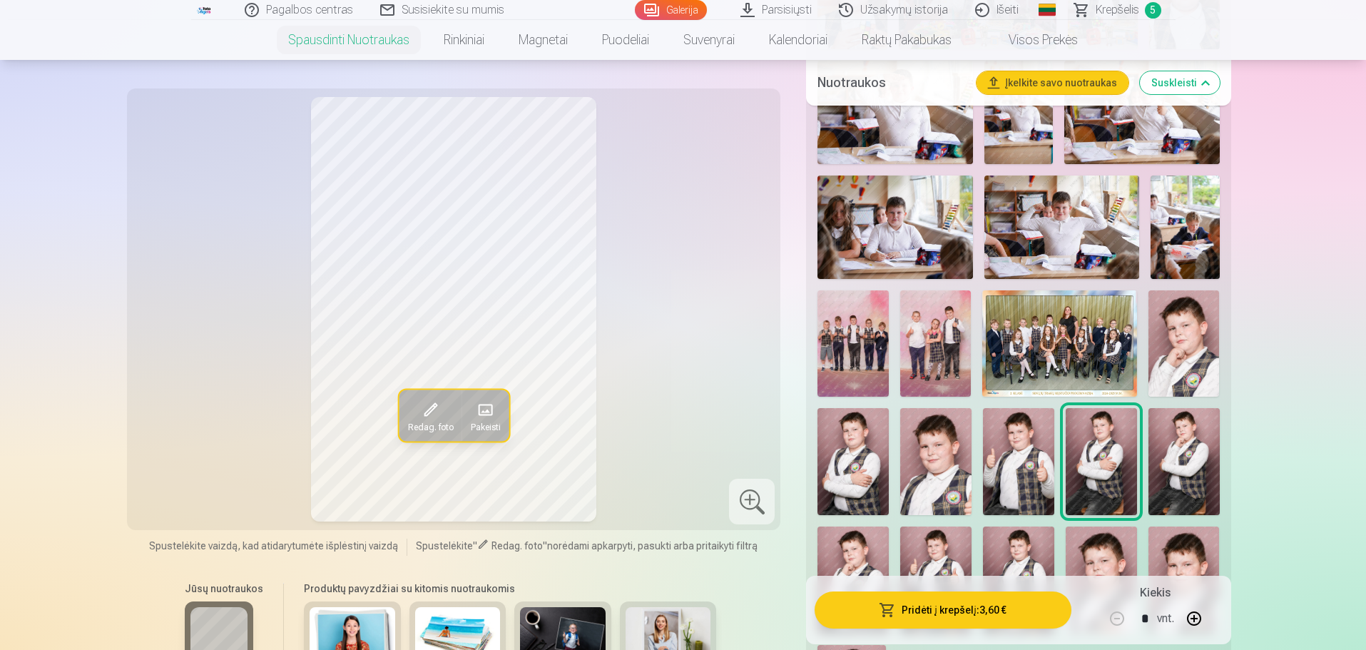
click at [1159, 419] on img at bounding box center [1183, 461] width 71 height 107
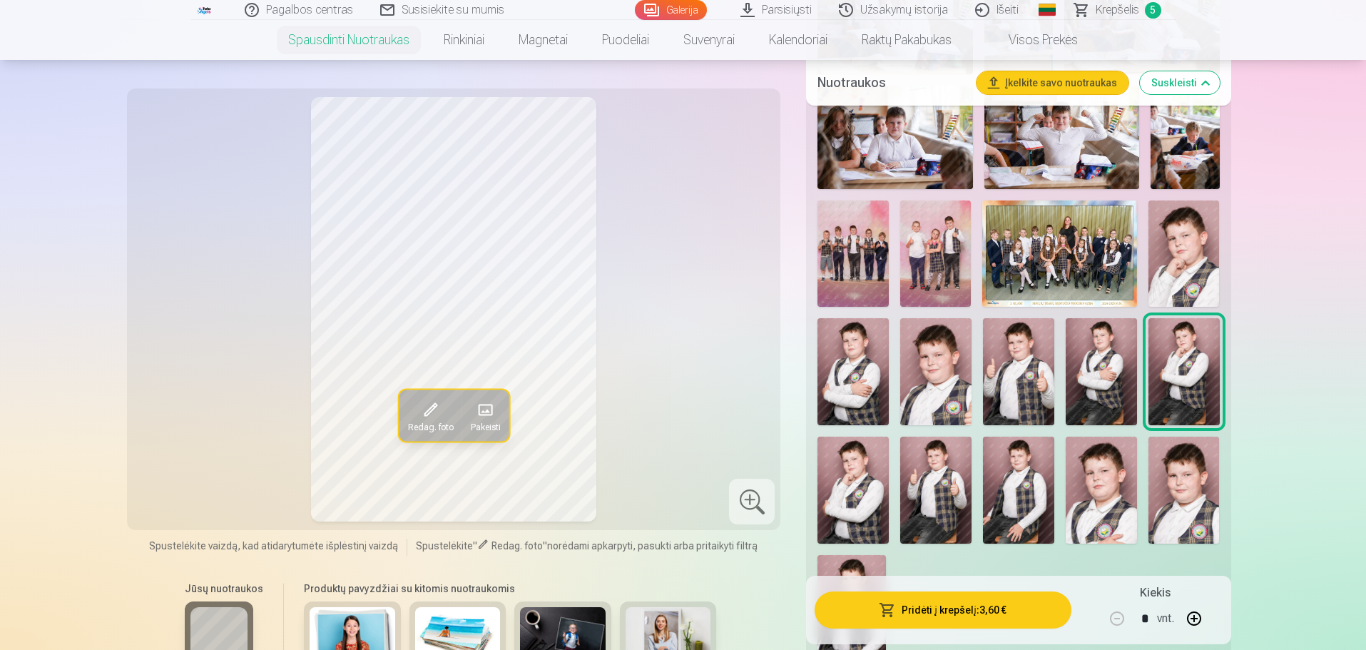
scroll to position [1213, 0]
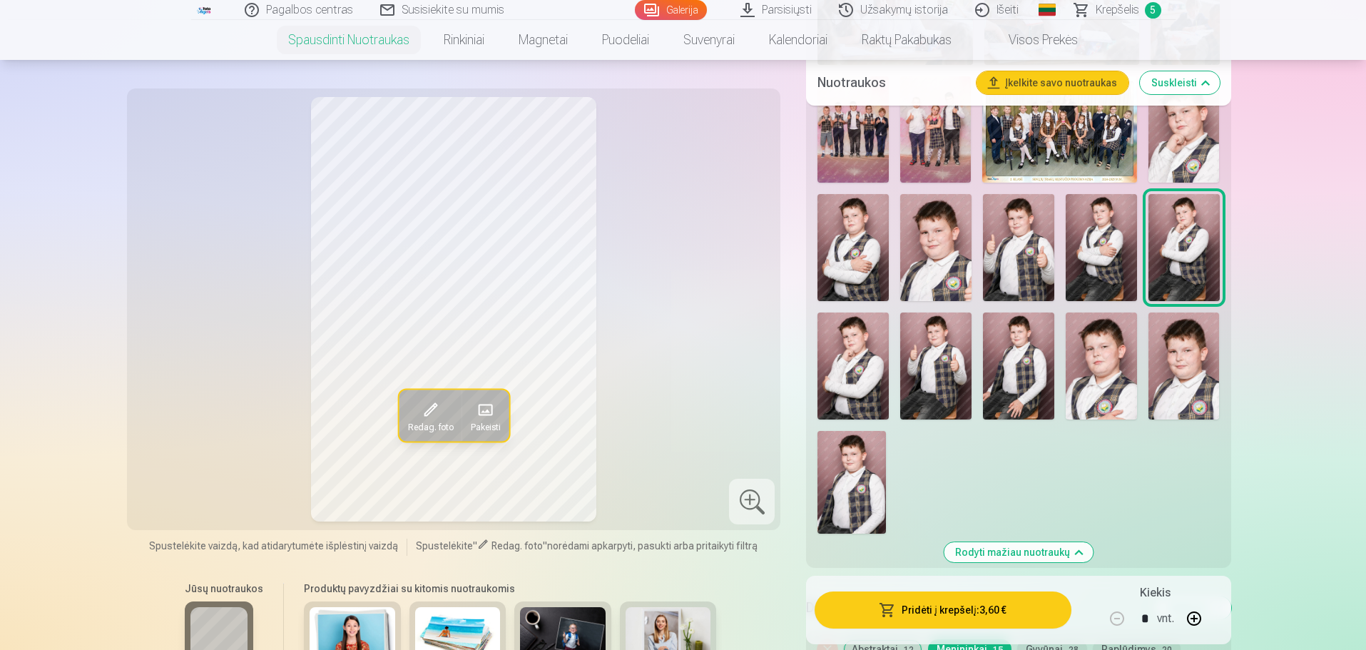
click at [870, 381] on img at bounding box center [852, 365] width 71 height 107
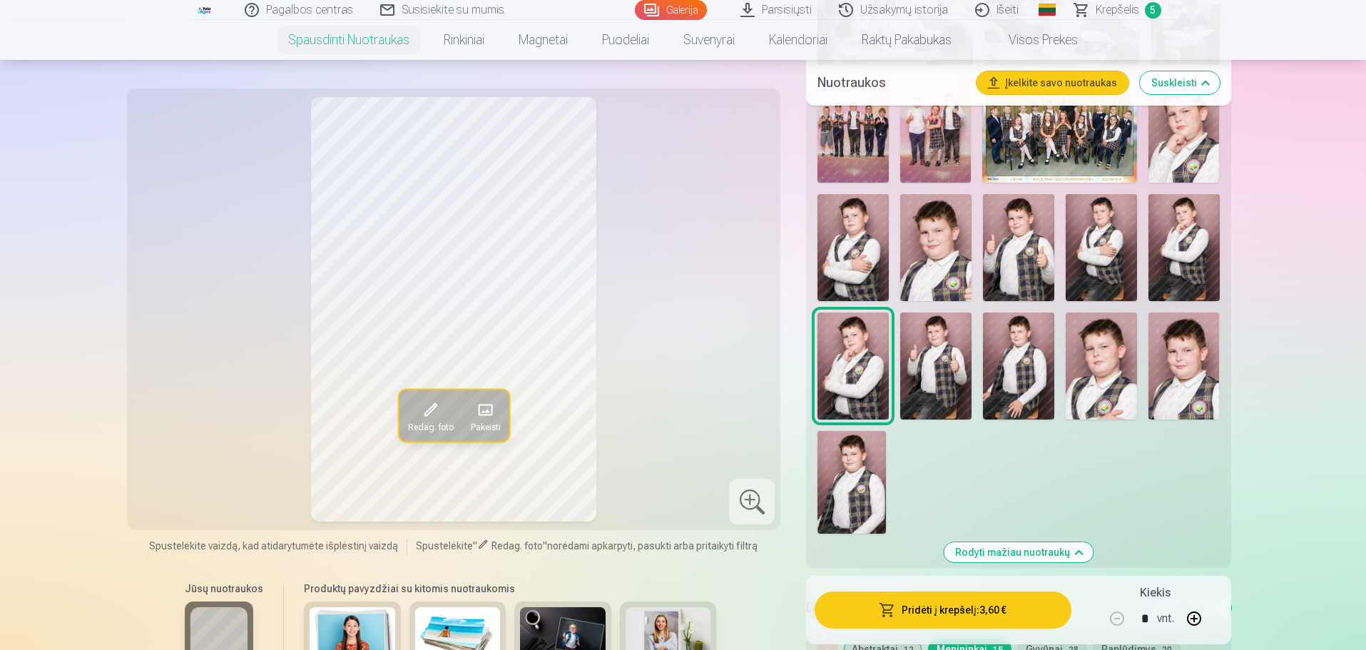
click at [935, 323] on img at bounding box center [935, 365] width 71 height 107
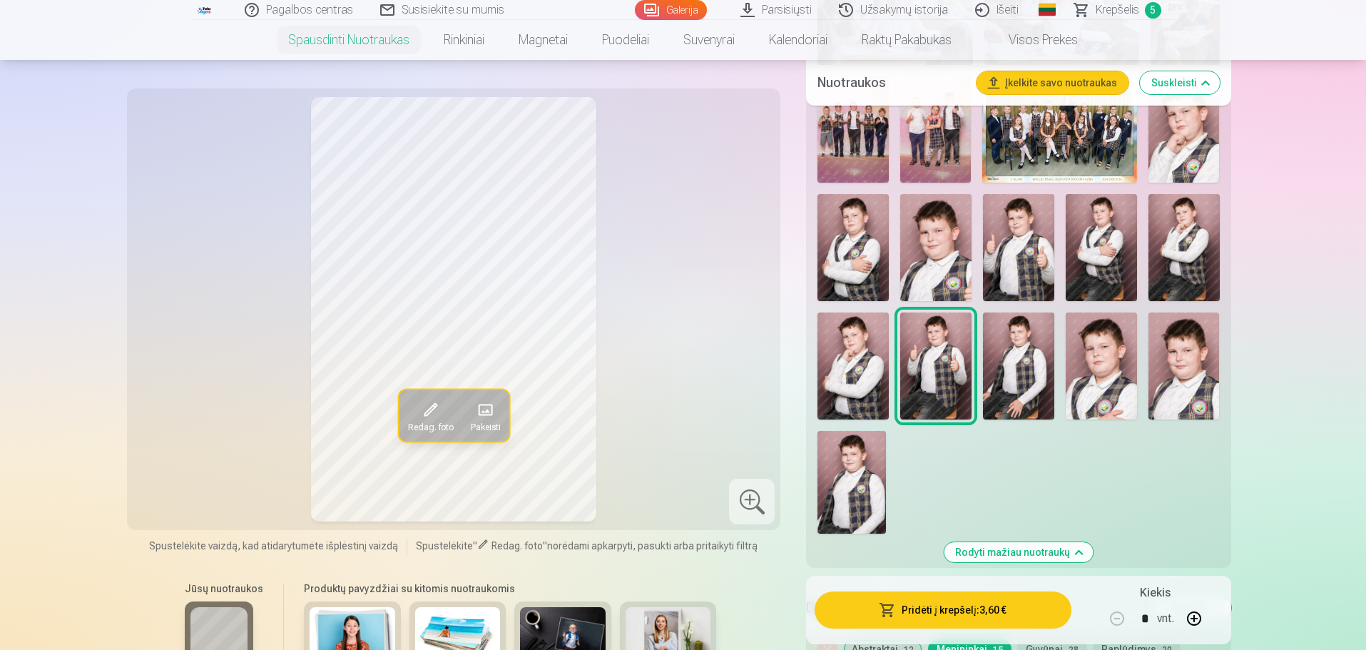
click at [1012, 315] on img at bounding box center [1018, 365] width 71 height 107
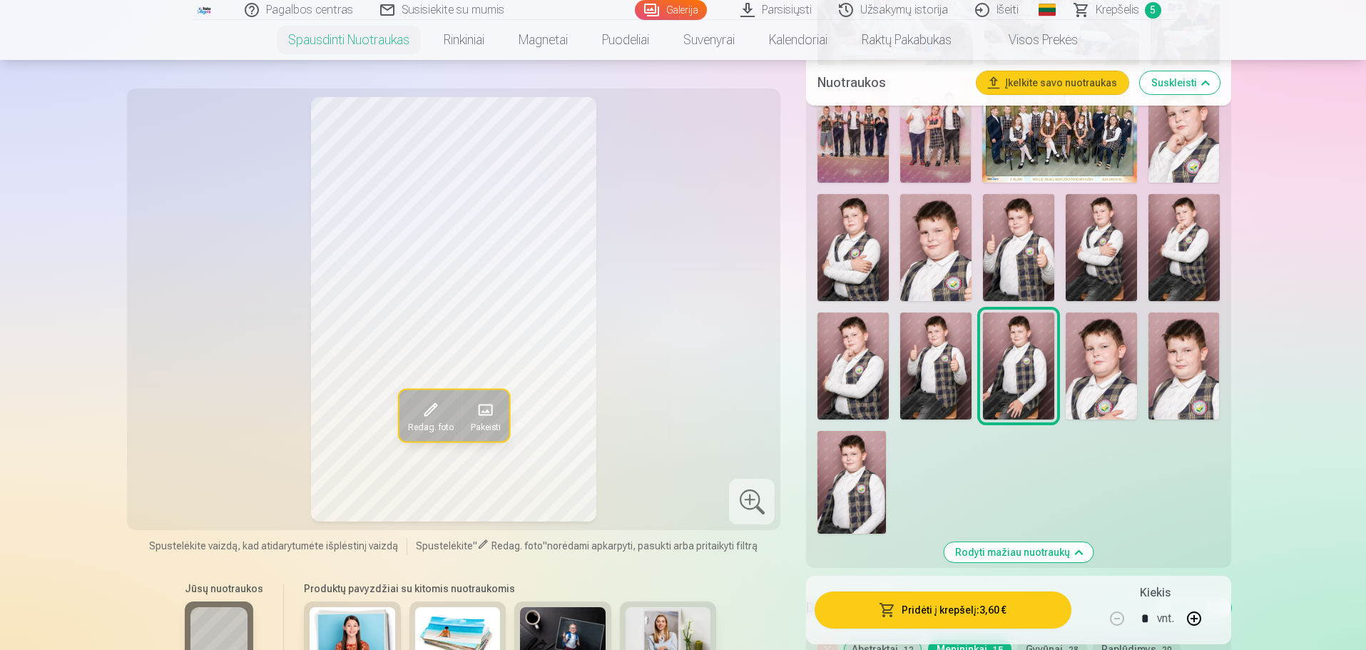
click at [1089, 337] on img at bounding box center [1101, 365] width 71 height 107
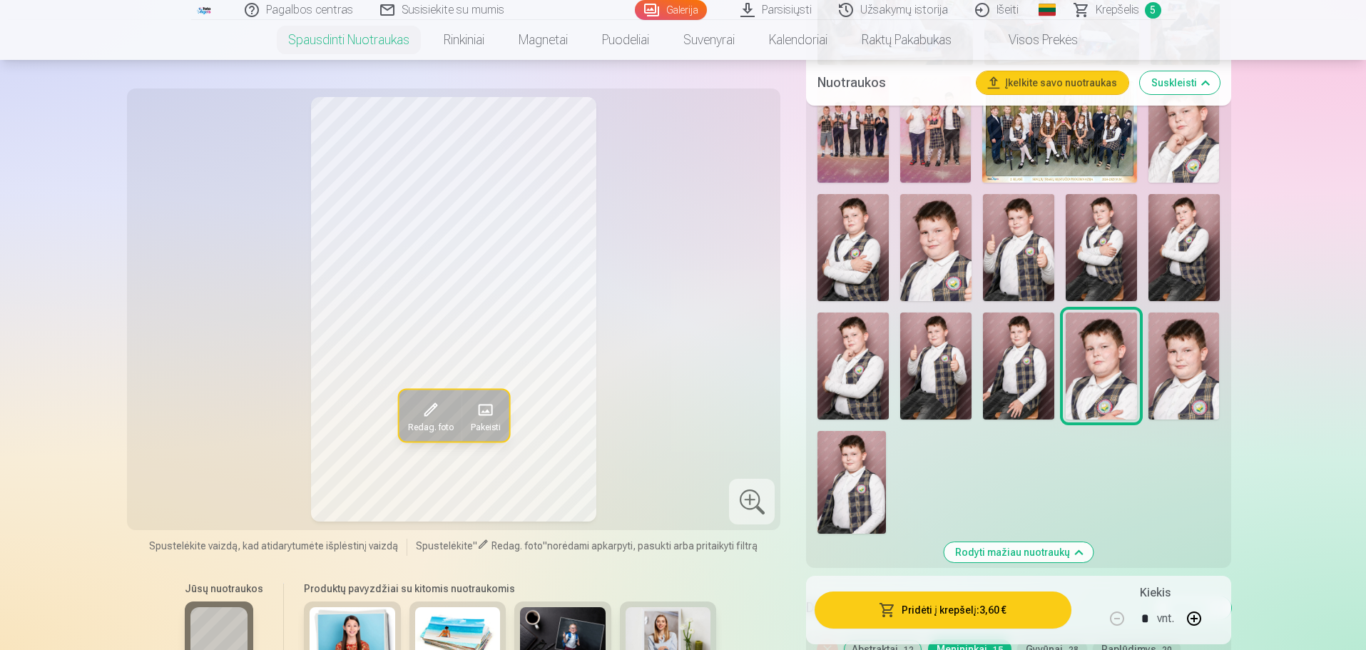
click at [1129, 335] on img at bounding box center [1101, 365] width 71 height 107
click at [869, 472] on img at bounding box center [851, 482] width 68 height 103
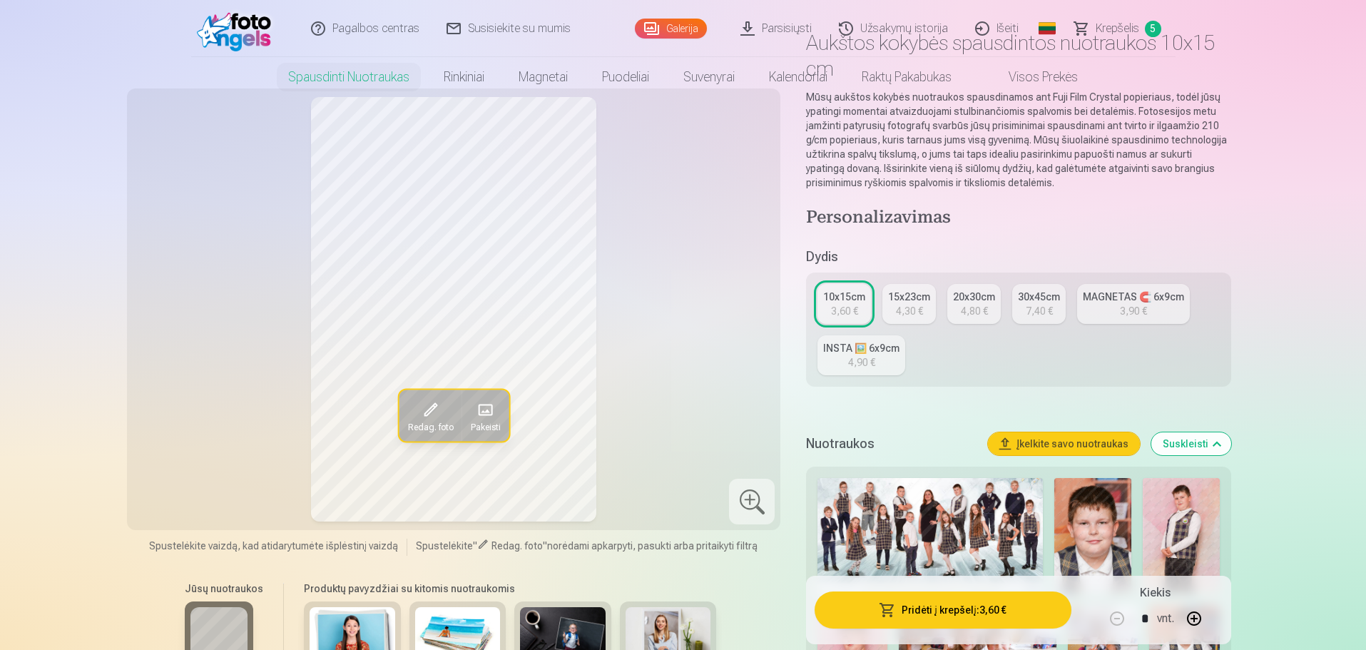
scroll to position [0, 0]
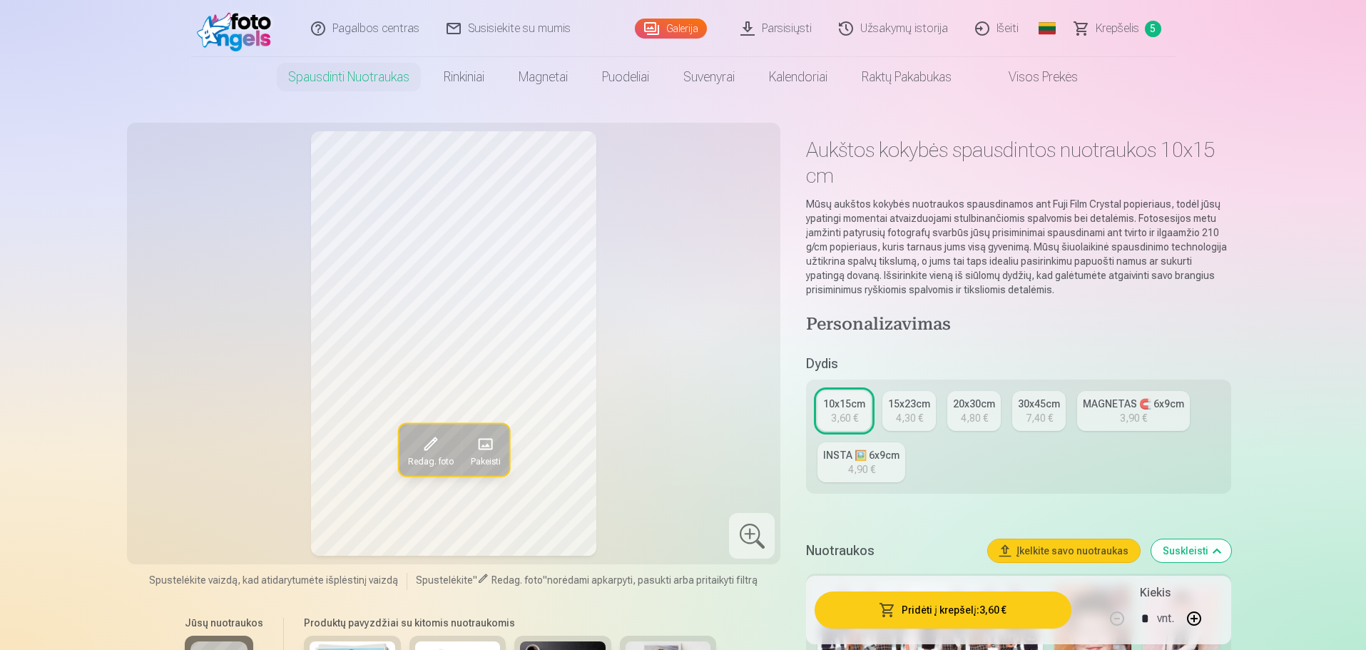
click at [1111, 35] on span "Krepšelis" at bounding box center [1118, 28] width 44 height 17
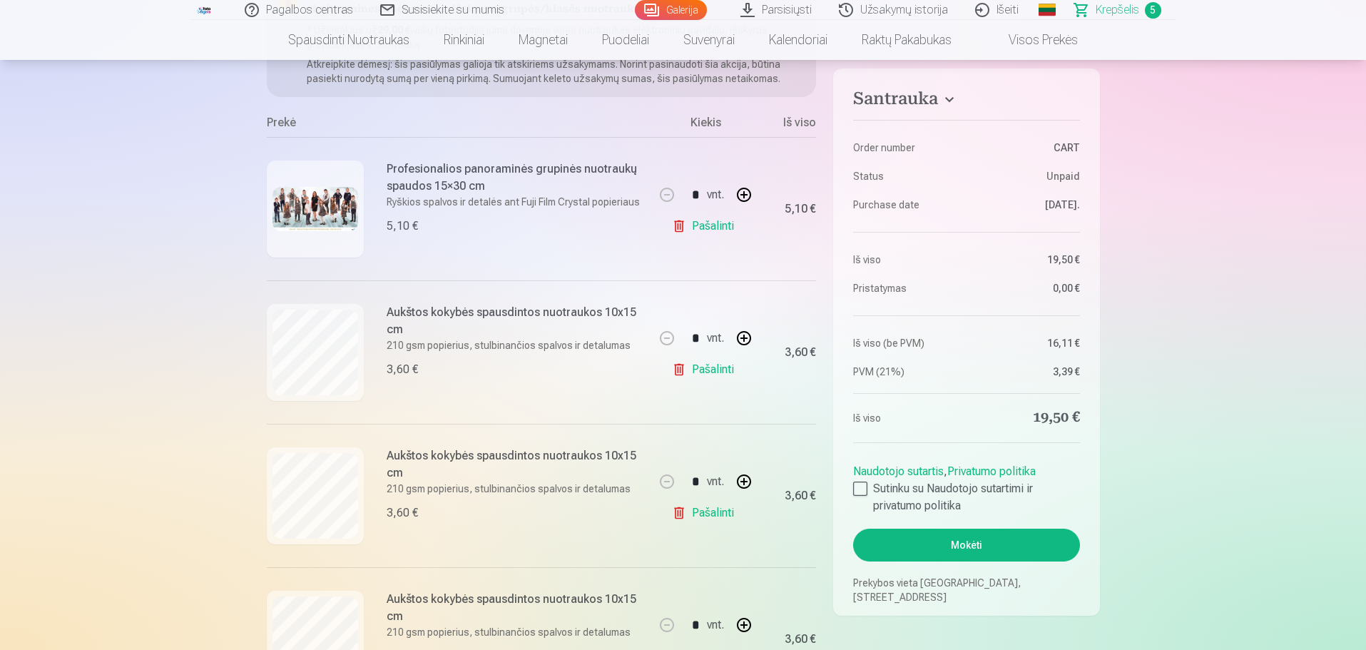
scroll to position [428, 0]
